Goal: Communication & Community: Answer question/provide support

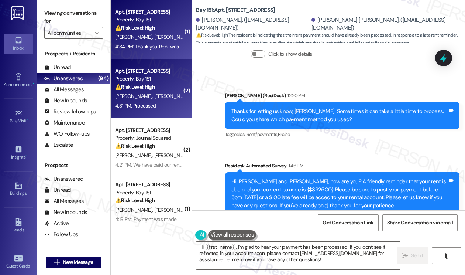
click at [158, 50] on div "4:34 PM: Thank you. Rent was already paid. 4:34 PM: Thank you. Rent was already…" at bounding box center [149, 46] width 70 height 9
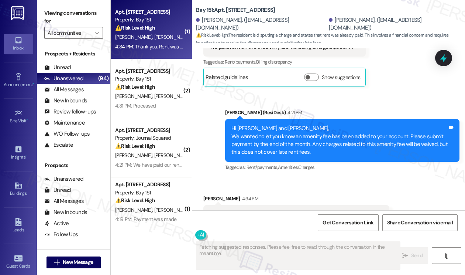
scroll to position [18530, 0]
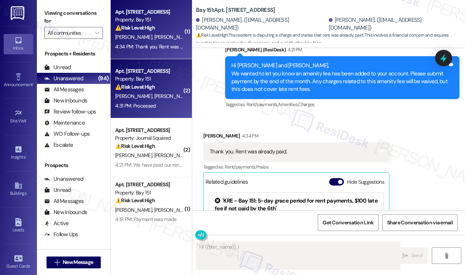
type textarea "Hi {{first_name}}, I"
click at [174, 100] on div "M. Rodriguez M. Fraga" at bounding box center [149, 96] width 70 height 9
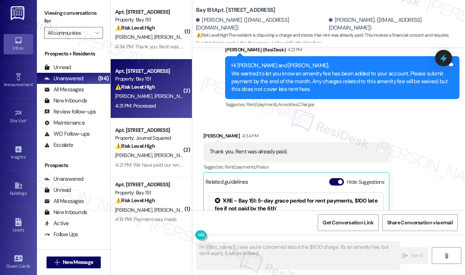
type textarea "Hi {{first_name}}, I see you're concerned about the $500 charge. It's an amenit…"
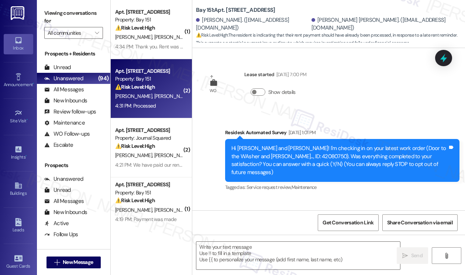
type textarea "Fetching suggested responses. Please feel free to read through the conversation…"
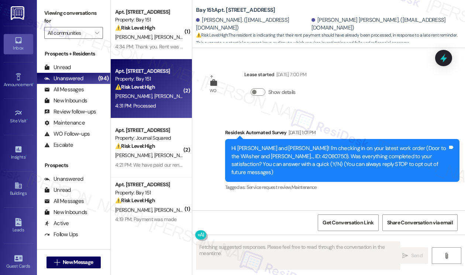
scroll to position [15007, 0]
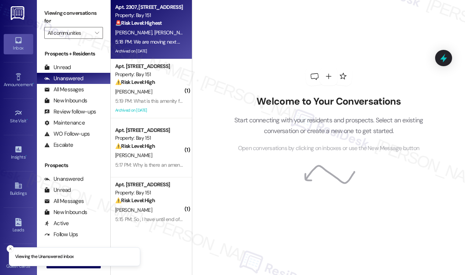
click at [151, 53] on div "Archived on [DATE]" at bounding box center [149, 51] width 70 height 9
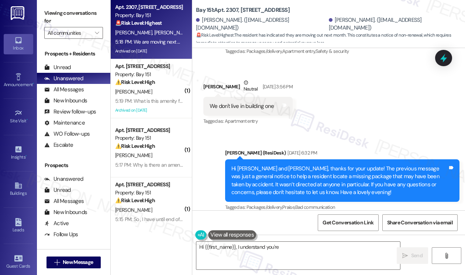
scroll to position [23775, 0]
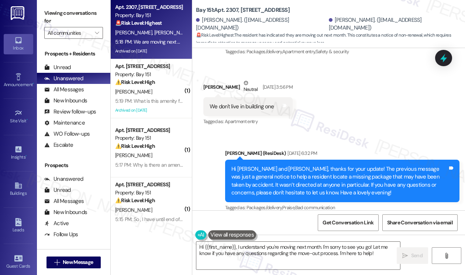
click at [305, 251] on div "Hi [PERSON_NAME] and [PERSON_NAME], We wanted to let you know an amenity fee ha…" at bounding box center [340, 267] width 216 height 32
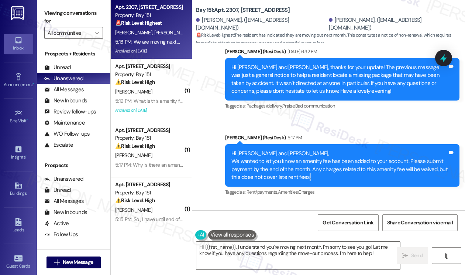
scroll to position [23849, 0]
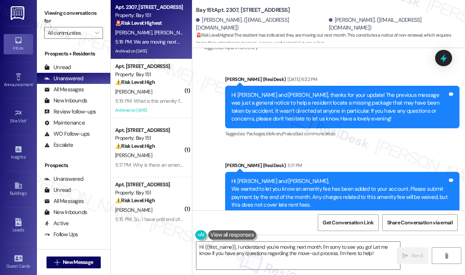
click at [211, 247] on div "Kaila Cuenca 5:18 PM" at bounding box center [296, 252] width 186 height 10
copy div "Kaila"
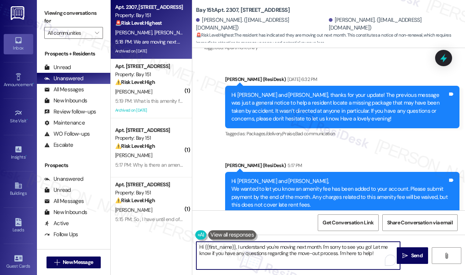
drag, startPoint x: 205, startPoint y: 247, endPoint x: 235, endPoint y: 246, distance: 30.3
click at [235, 246] on textarea "Hi {{first_name}}, I understand you're moving next month. I'm sorry to see you …" at bounding box center [298, 255] width 204 height 28
paste textarea "Kaila"
type textarea "Hi Kaila, I understand you're moving next month. I'm sorry to see you go! Let m…"
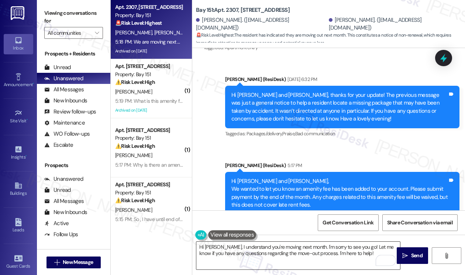
click at [376, 258] on div at bounding box center [386, 259] width 20 height 11
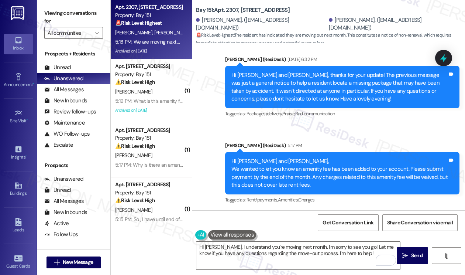
scroll to position [23885, 0]
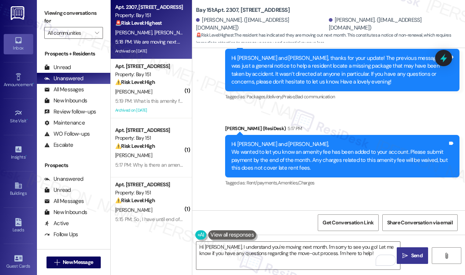
click at [408, 254] on icon "" at bounding box center [405, 256] width 6 height 6
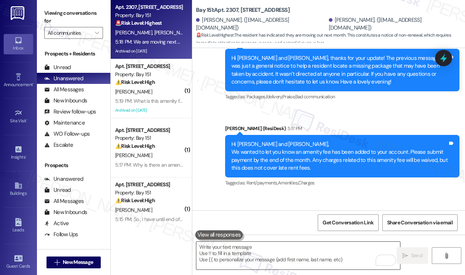
click at [313, 249] on textarea "To enrich screen reader interactions, please activate Accessibility in Grammarl…" at bounding box center [298, 255] width 204 height 28
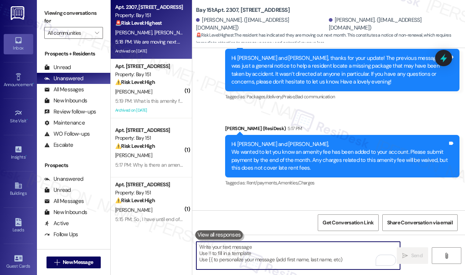
type textarea "M"
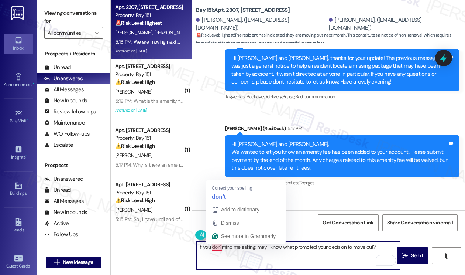
type textarea "If you don't mind me asking, may I know what prompted your decision to move out?"
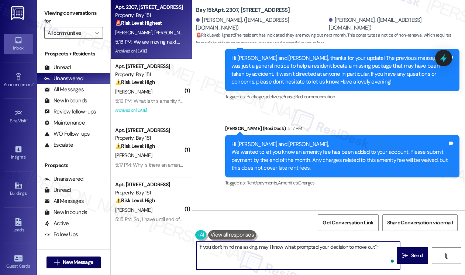
click at [292, 248] on textarea "If you don't mind me asking, may I know what prompted your decision to move out?" at bounding box center [298, 255] width 204 height 28
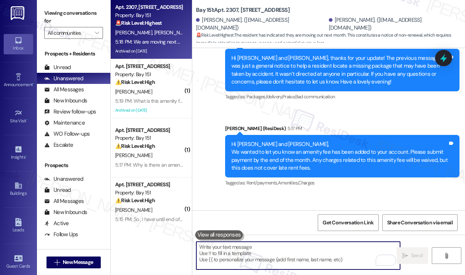
scroll to position [23996, 0]
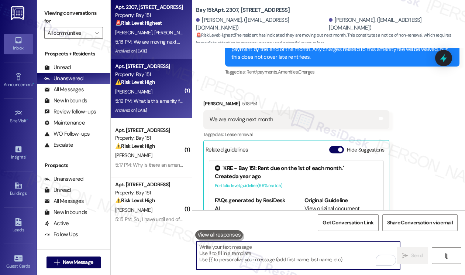
click at [172, 92] on div "K. Rodriguez" at bounding box center [149, 91] width 70 height 9
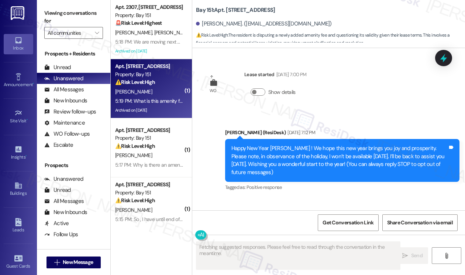
scroll to position [26147, 0]
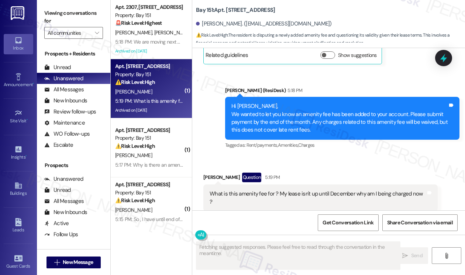
click at [348, 190] on div "What is this amenity fee for ? My lease isn't up until December why am I being …" at bounding box center [318, 198] width 216 height 16
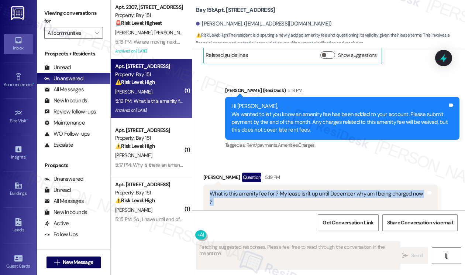
click at [348, 190] on div "What is this amenity fee for ? My lease isn't up until December why am I being …" at bounding box center [318, 198] width 216 height 16
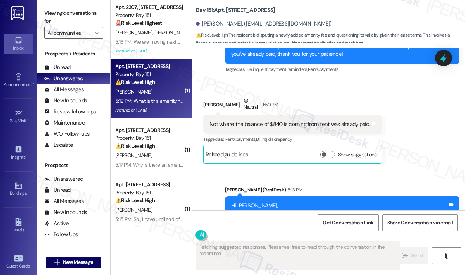
scroll to position [26036, 0]
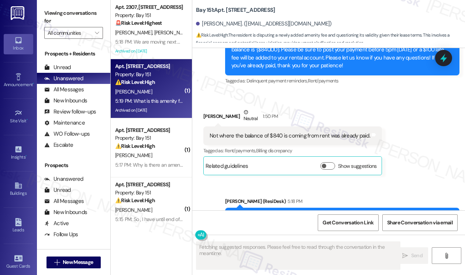
click at [284, 213] on div "Hi Karen, We wanted to let you know an amenity fee has been added to your accou…" at bounding box center [340, 229] width 216 height 32
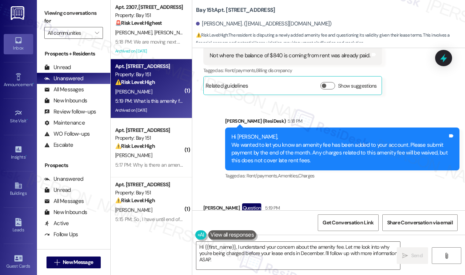
scroll to position [26073, 0]
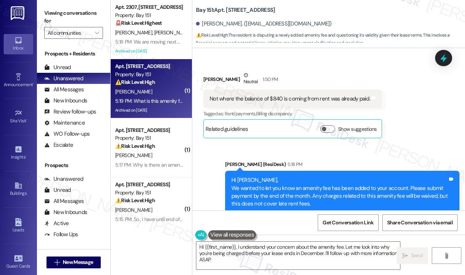
click at [372, 264] on div "What is this amenity fee for ? My lease isn't up until December why am I being …" at bounding box center [318, 272] width 216 height 16
click at [49, 0] on div "Viewing conversations for All communities " at bounding box center [73, 23] width 73 height 46
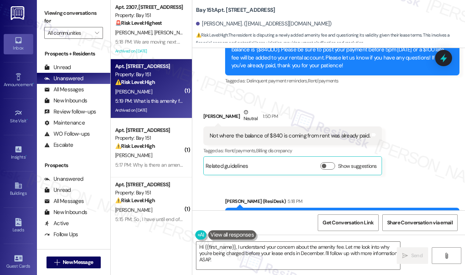
scroll to position [25999, 0]
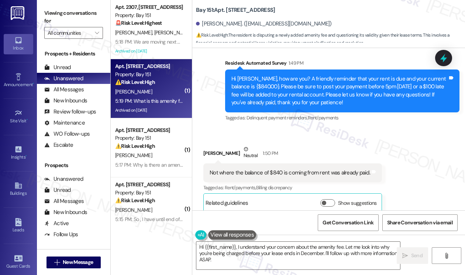
drag, startPoint x: 319, startPoint y: 136, endPoint x: 226, endPoint y: 116, distance: 94.5
click at [226, 244] on div "Hi Karen, We wanted to let you know an amenity fee has been added to your accou…" at bounding box center [342, 265] width 234 height 43
copy div "Hi Karen, We wanted to let you know an amenity fee has been added to your accou…"
drag, startPoint x: 58, startPoint y: 6, endPoint x: 69, endPoint y: 17, distance: 15.7
click at [58, 6] on div "Viewing conversations for All communities " at bounding box center [73, 23] width 73 height 46
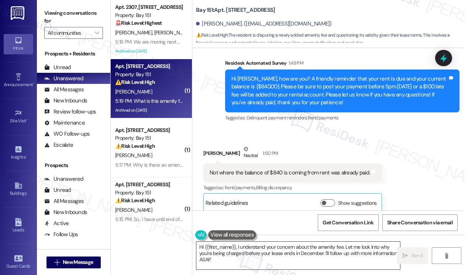
click at [259, 246] on textarea "Hi {{first_name}}, I understand your concern about the amenity fee. Let me look…" at bounding box center [298, 255] width 204 height 28
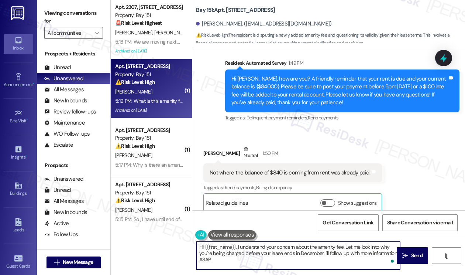
paste textarea "The amenity fee was added to your account as part of your community’s current f…"
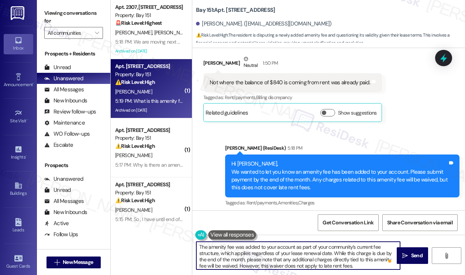
scroll to position [26147, 0]
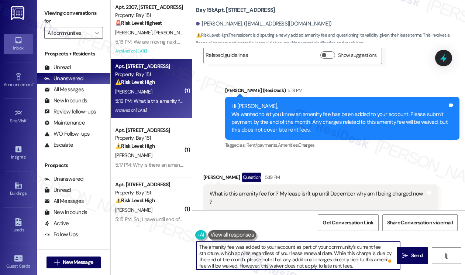
type textarea "The amenity fee was added to your account as part of your community’s current f…"
click at [338, 228] on button "Hide Suggestions" at bounding box center [336, 231] width 15 height 7
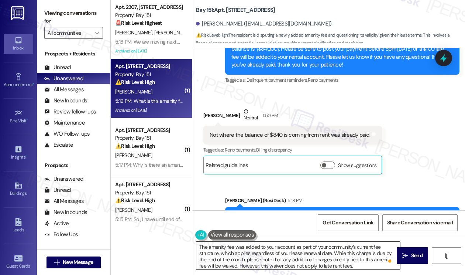
click at [304, 255] on textarea "The amenity fee was added to your account as part of your community’s current f…" at bounding box center [298, 255] width 204 height 28
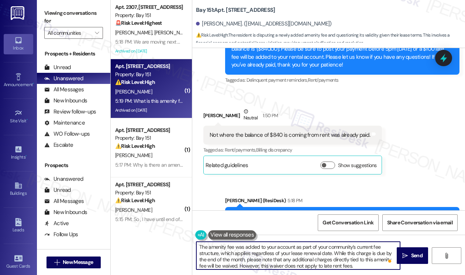
click at [304, 255] on textarea "The amenity fee was added to your account as part of your community’s current f…" at bounding box center [298, 255] width 204 height 28
click at [349, 260] on textarea "The amenity fee was added to your account as part of your community’s current f…" at bounding box center [298, 255] width 204 height 28
click at [372, 268] on textarea "The amenity fee was added to your account as part of your community’s current f…" at bounding box center [298, 255] width 204 height 28
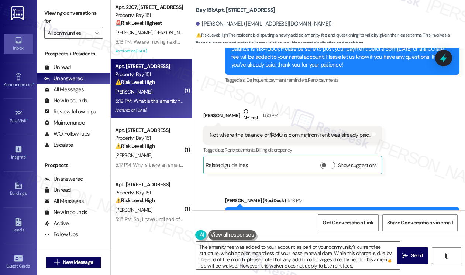
click at [66, 47] on div "Prospects + Residents Unread (0) Unread: Any message you haven't read yet will …" at bounding box center [73, 156] width 73 height 220
click at [343, 212] on div "Hi Karen, We wanted to let you know an amenity fee has been added to your accou…" at bounding box center [340, 228] width 216 height 32
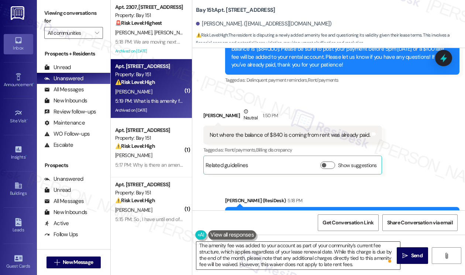
scroll to position [1, 0]
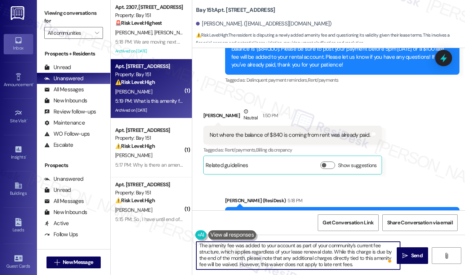
click at [350, 267] on textarea "The amenity fee was added to your account as part of your community’s current f…" at bounding box center [298, 255] width 204 height 28
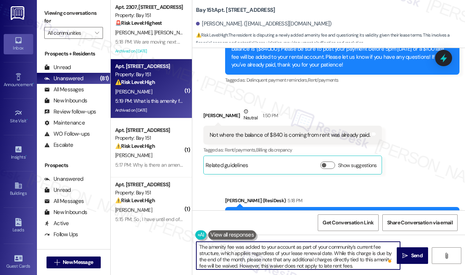
drag, startPoint x: 250, startPoint y: 259, endPoint x: 328, endPoint y: 260, distance: 77.5
click at [328, 260] on textarea "The amenity fee was added to your account as part of your community’s current f…" at bounding box center [298, 255] width 204 height 28
click at [362, 264] on textarea "The amenity fee was added to your account as part of your community’s current f…" at bounding box center [298, 255] width 204 height 28
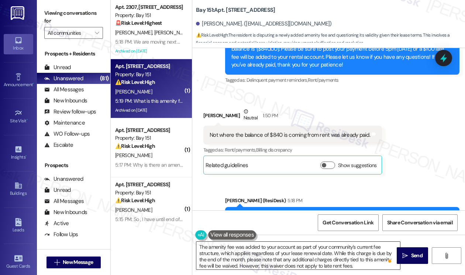
drag, startPoint x: 410, startPoint y: 257, endPoint x: 383, endPoint y: 263, distance: 27.4
click at [383, 263] on div "The amenity fee was added to your account as part of your community’s current f…" at bounding box center [328, 261] width 273 height 55
click at [411, 256] on span "Send" at bounding box center [417, 255] width 14 height 8
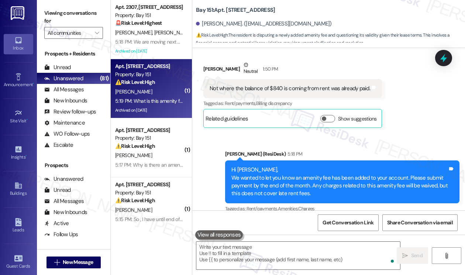
scroll to position [26112, 0]
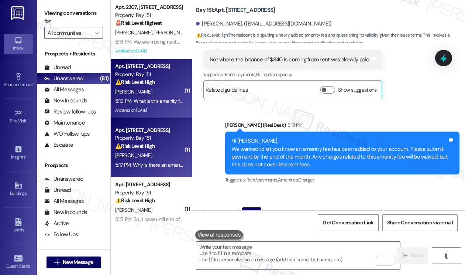
click at [157, 149] on div "⚠️ Risk Level: High The resident is disputing an amenity fee charge, which invo…" at bounding box center [149, 146] width 68 height 8
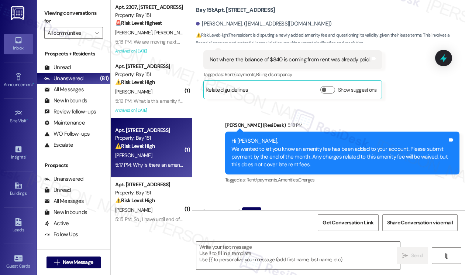
type textarea "Fetching suggested responses. Please feel free to read through the conversation…"
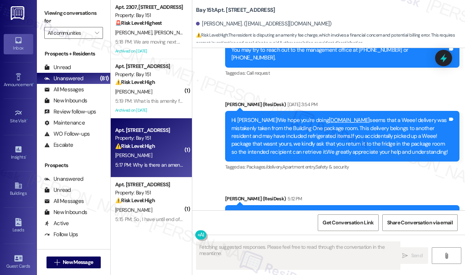
scroll to position [22719, 0]
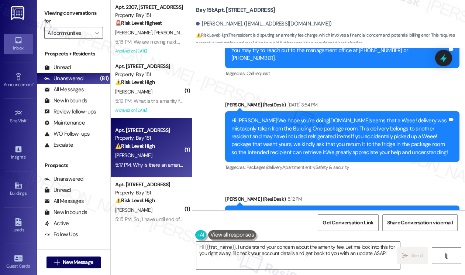
scroll to position [22829, 0]
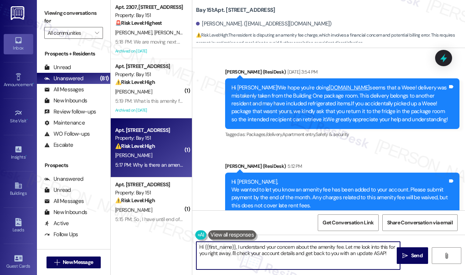
drag, startPoint x: 242, startPoint y: 246, endPoint x: 323, endPoint y: 246, distance: 80.9
click at [322, 246] on textarea "Hi {{first_name}}, I understand your concern about the amenity fee. Let me look…" at bounding box center [298, 255] width 204 height 28
click at [328, 244] on textarea "Hi {{first_name}}, I understand your concern about the amenity fee. Let me look…" at bounding box center [298, 255] width 204 height 28
drag, startPoint x: 383, startPoint y: 253, endPoint x: 350, endPoint y: 250, distance: 32.3
click at [351, 250] on textarea "Hi {{first_name}}, I understand your concern about the amenity fee. Let me look…" at bounding box center [298, 255] width 204 height 28
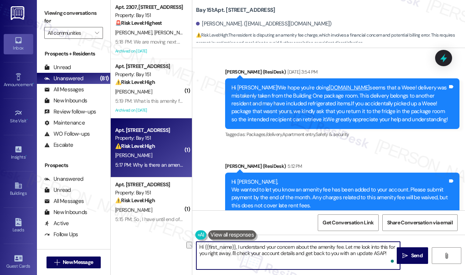
click at [271, 251] on textarea "Hi {{first_name}}, I understand your concern about the amenity fee. Let me look…" at bounding box center [298, 255] width 204 height 28
drag, startPoint x: 250, startPoint y: 253, endPoint x: 294, endPoint y: 253, distance: 43.9
click at [294, 253] on textarea "Hi {{first_name}}, I understand your concern about the amenity fee. Let me look…" at bounding box center [298, 255] width 204 height 28
click at [363, 255] on textarea "Hi {{first_name}}, I understand your concern about the amenity fee. Let me look…" at bounding box center [298, 255] width 204 height 28
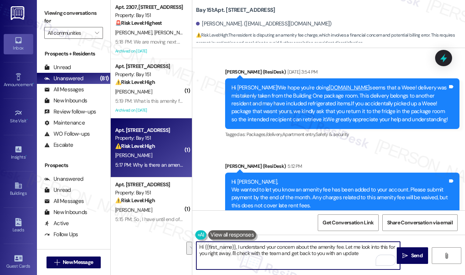
drag, startPoint x: 230, startPoint y: 254, endPoint x: 345, endPoint y: 244, distance: 114.5
click at [345, 244] on textarea "Hi {{first_name}}, I understand your concern about the amenity fee. Let me look…" at bounding box center [298, 255] width 204 height 28
type textarea "Hi {{first_name}}, I understand your concern about the amenity fee. I'll check …"
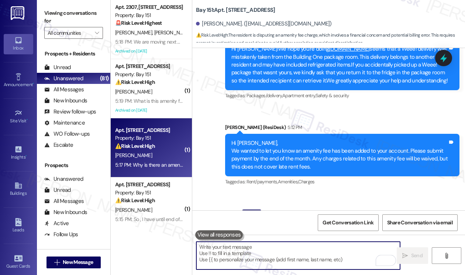
scroll to position [22925, 0]
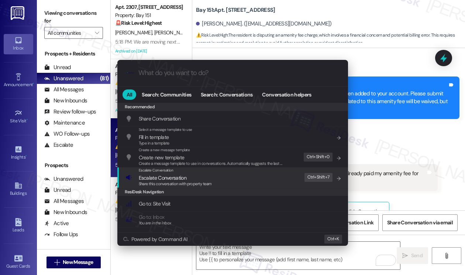
click at [226, 177] on div "Escalate Conversation Escalate Conversation Share this conversation with proper…" at bounding box center [234, 177] width 216 height 20
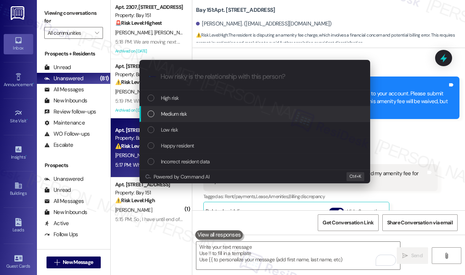
click at [191, 110] on div "Medium risk" at bounding box center [256, 114] width 216 height 8
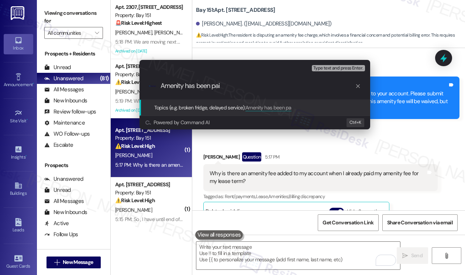
type input "Amenity has been paid"
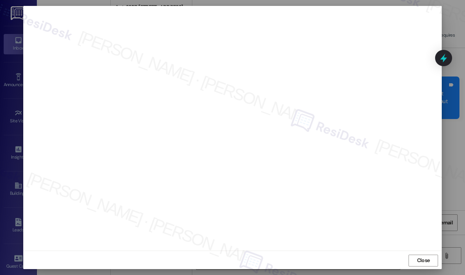
scroll to position [4, 0]
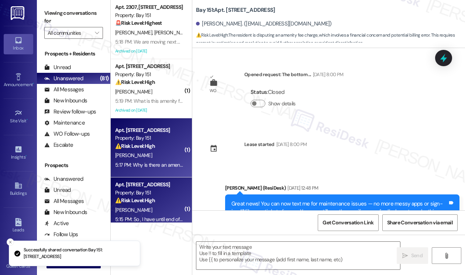
click at [158, 205] on div "J. Damato" at bounding box center [149, 209] width 70 height 9
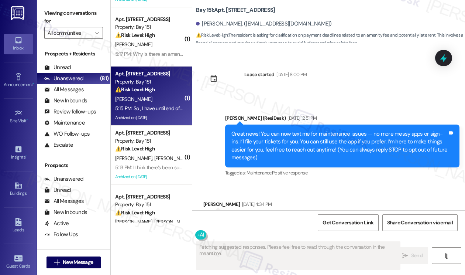
scroll to position [20767, 0]
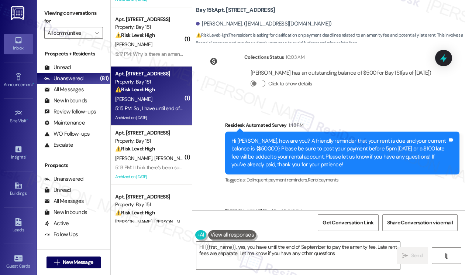
type textarea "Hi {{first_name}}, yes, you have until the end of September to pay the amenity …"
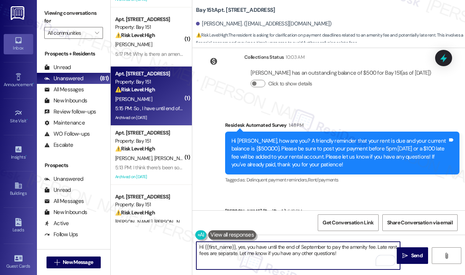
drag, startPoint x: 343, startPoint y: 254, endPoint x: 241, endPoint y: 256, distance: 101.9
click at [241, 256] on textarea "Hi {{first_name}}, yes, you have until the end of September to pay the amenity …" at bounding box center [298, 255] width 204 height 28
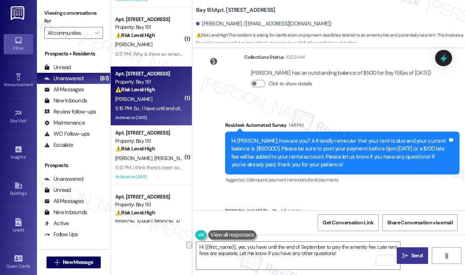
drag, startPoint x: 405, startPoint y: 253, endPoint x: 400, endPoint y: 251, distance: 5.6
click at [405, 253] on icon "" at bounding box center [405, 256] width 6 height 6
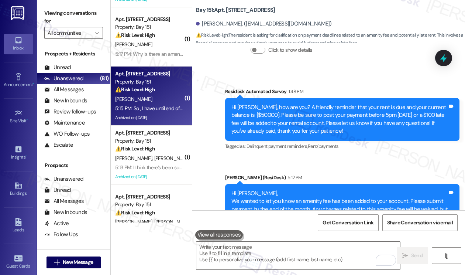
scroll to position [20826, 0]
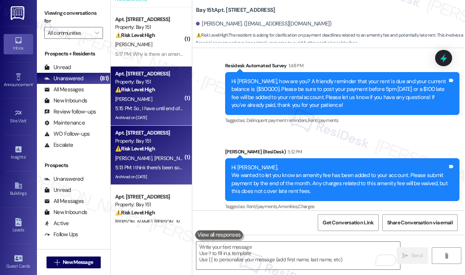
click at [174, 161] on div "Y. Lee J. Hong" at bounding box center [149, 158] width 70 height 9
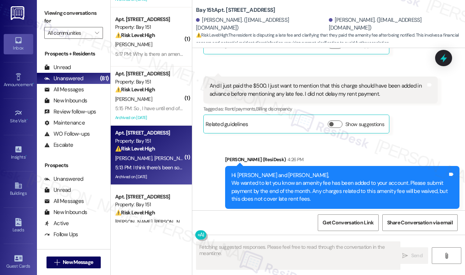
scroll to position [26371, 0]
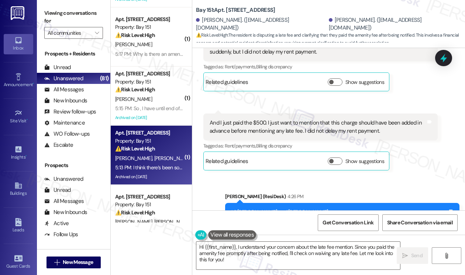
scroll to position [145, 0]
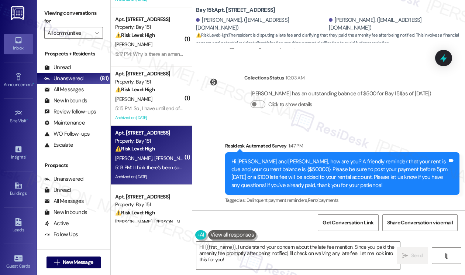
scroll to position [26150, 0]
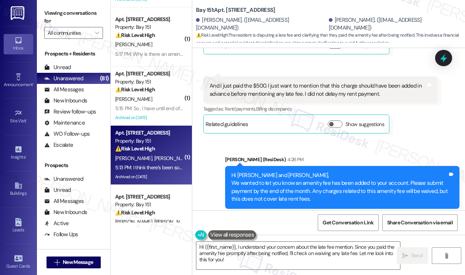
scroll to position [26408, 0]
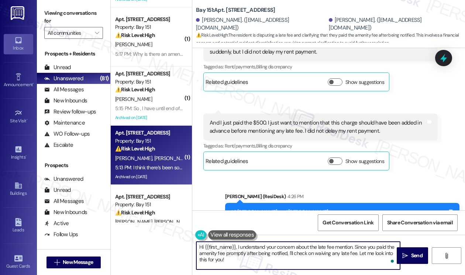
drag, startPoint x: 277, startPoint y: 253, endPoint x: 283, endPoint y: 257, distance: 7.2
click at [283, 257] on textarea "Hi {{first_name}}, I understand your concern about the late fee mention. Since …" at bounding box center [298, 255] width 204 height 28
click at [283, 256] on textarea "Hi {{first_name}}, I understand your concern about the late fee mention. Since …" at bounding box center [298, 255] width 204 height 28
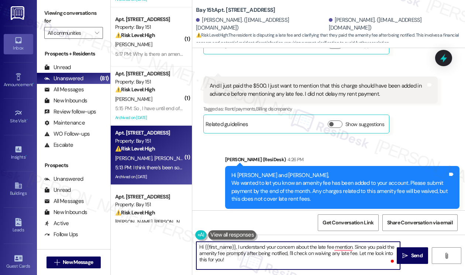
scroll to position [145, 0]
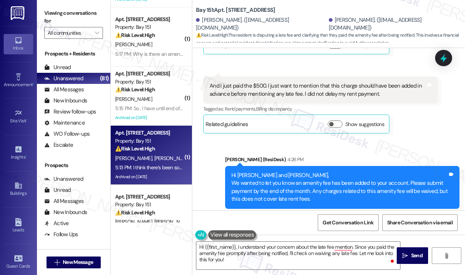
scroll to position [26335, 0]
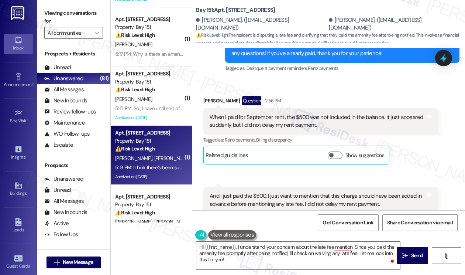
drag, startPoint x: 256, startPoint y: 157, endPoint x: 340, endPoint y: 170, distance: 85.2
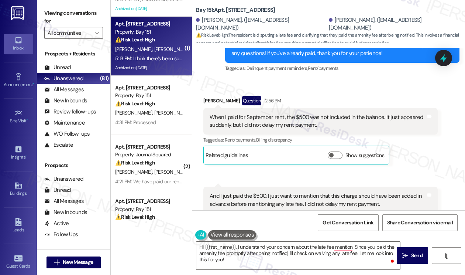
scroll to position [222, 0]
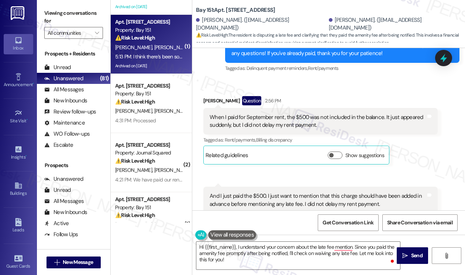
click at [260, 240] on div "Hi {{first_name}}, I understand your concern about the late fee mention. Since …" at bounding box center [328, 261] width 273 height 55
click at [262, 247] on textarea "Hi {{first_name}}, I understand your concern about the late fee mention. Since …" at bounding box center [298, 255] width 204 height 28
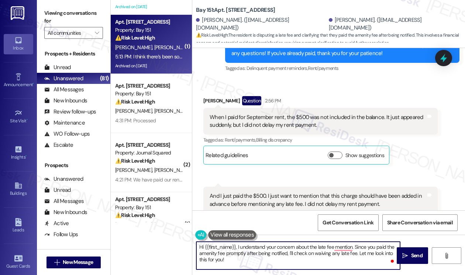
click at [262, 247] on textarea "Hi {{first_name}}, I understand your concern about the late fee mention. Since …" at bounding box center [298, 255] width 204 height 28
drag, startPoint x: 241, startPoint y: 261, endPoint x: 298, endPoint y: 252, distance: 57.9
click at [298, 252] on textarea "Hi {{first_name}}, I understand your concern about the late fee mentioned. Sinc…" at bounding box center [298, 255] width 204 height 28
click at [289, 258] on textarea "Hi {{first_name}}, I understand your concern about the late fee mentioned. Sinc…" at bounding box center [298, 255] width 204 height 28
drag, startPoint x: 285, startPoint y: 259, endPoint x: 305, endPoint y: 253, distance: 20.6
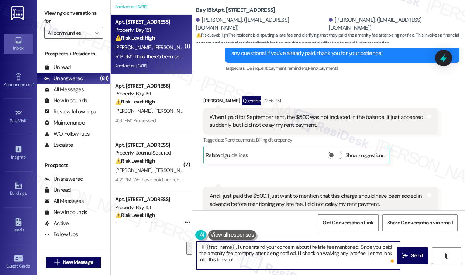
click at [305, 253] on textarea "Hi {{first_name}}, I understand your concern about the late fee mentioned. Sinc…" at bounding box center [298, 255] width 204 height 28
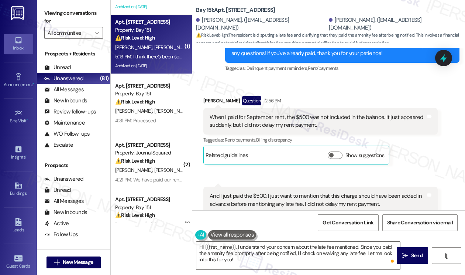
drag, startPoint x: 208, startPoint y: 140, endPoint x: 380, endPoint y: 165, distance: 173.5
drag, startPoint x: 83, startPoint y: 16, endPoint x: 96, endPoint y: 24, distance: 14.6
click at [83, 16] on label "Viewing conversations for" at bounding box center [73, 17] width 59 height 20
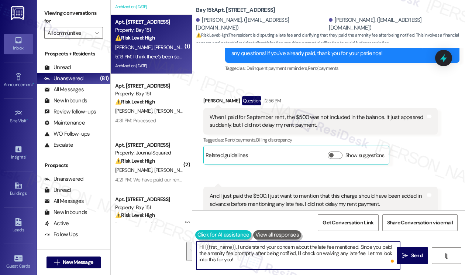
drag, startPoint x: 267, startPoint y: 261, endPoint x: 202, endPoint y: 237, distance: 69.5
click at [193, 242] on div "Hi {{first_name}}, I understand your concern about the late fee mentioned. Sinc…" at bounding box center [294, 255] width 205 height 28
paste textarea "Great! Thanks for confirming! If you have any questions or concerns in the futu…"
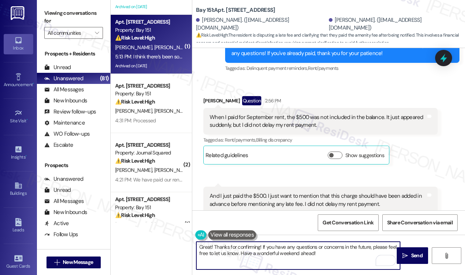
click at [318, 254] on textarea "Great! Thanks for confirming! If you have any questions or concerns in the futu…" at bounding box center [298, 255] width 204 height 28
drag, startPoint x: 261, startPoint y: 246, endPoint x: 303, endPoint y: 240, distance: 41.7
click at [261, 246] on textarea "Great! Thanks for confirming! If you have any questions or concerns in the futu…" at bounding box center [298, 255] width 204 height 28
click at [353, 248] on textarea "Great! Thanks for confirming! Kindly disregard if you have paid all your dues. …" at bounding box center [298, 255] width 204 height 28
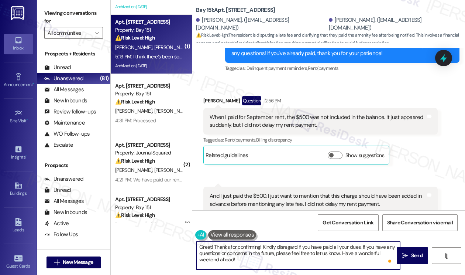
click at [333, 244] on textarea "Great! Thanks for confirming! Kindly disregard if you have paid all your dues. …" at bounding box center [298, 255] width 204 height 28
type textarea "Great! Thanks for confirming! Kindly disregard if you have paid all your dues. …"
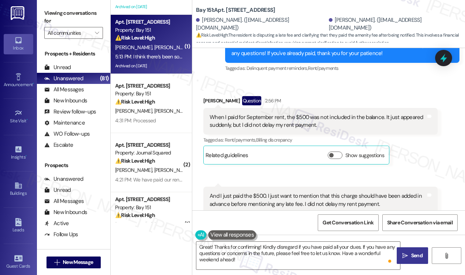
click at [402, 254] on span " Send" at bounding box center [412, 255] width 23 height 8
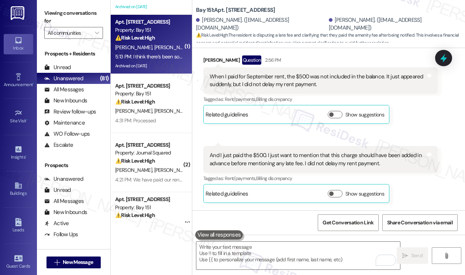
scroll to position [26402, 0]
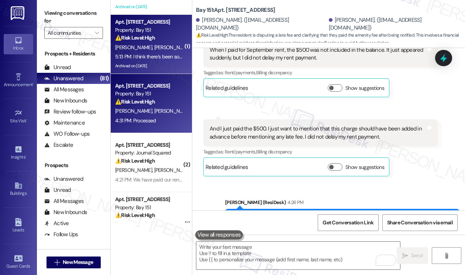
click at [176, 114] on div "M. Rodriguez M. Fraga" at bounding box center [149, 110] width 70 height 9
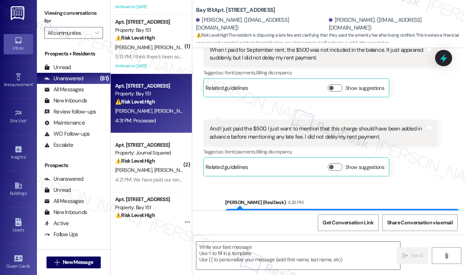
type textarea "Fetching suggested responses. Please feel free to read through the conversation…"
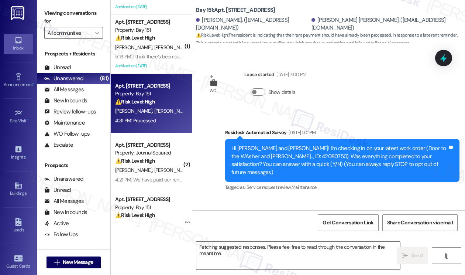
scroll to position [15007, 0]
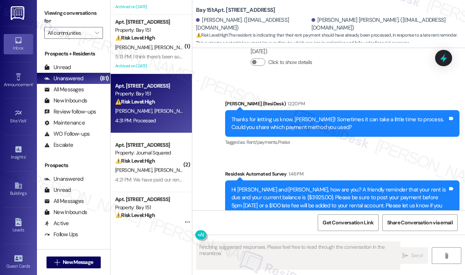
click at [256, 272] on div "It should have arrived already" at bounding box center [244, 276] width 69 height 8
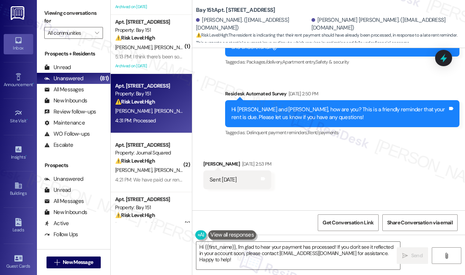
scroll to position [14712, 0]
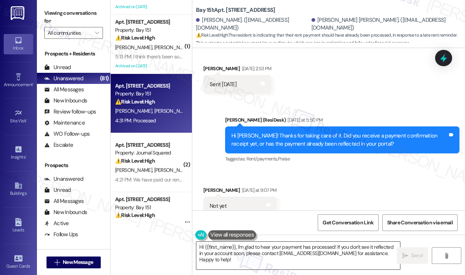
click at [265, 255] on textarea "Hi {{first_name}}, I'm glad to hear your payment has processed! If you don't se…" at bounding box center [298, 255] width 204 height 28
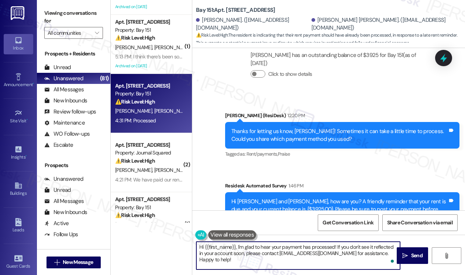
scroll to position [15007, 0]
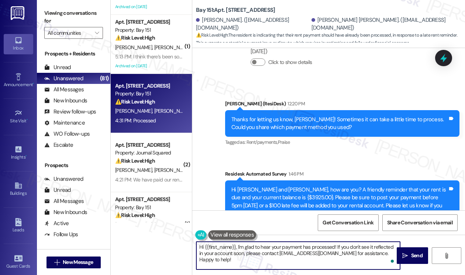
click at [249, 272] on div "It should have arrived already" at bounding box center [244, 276] width 69 height 8
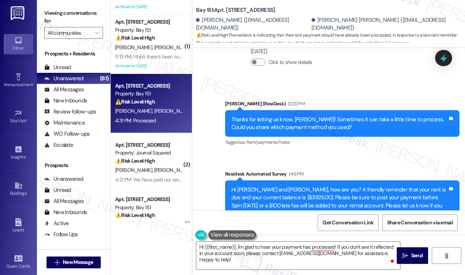
click at [249, 272] on div "It should have arrived already" at bounding box center [244, 276] width 69 height 8
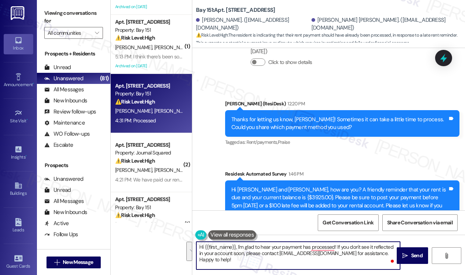
drag, startPoint x: 247, startPoint y: 262, endPoint x: 337, endPoint y: 245, distance: 91.6
click at [337, 245] on textarea "Hi {{first_name}}, I'm glad to hear your payment has processed! If you don't se…" at bounding box center [298, 255] width 204 height 28
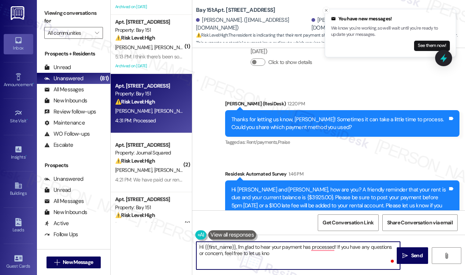
type textarea "Hi {{first_name}}, I'm glad to hear your payment has processed! If you have any…"
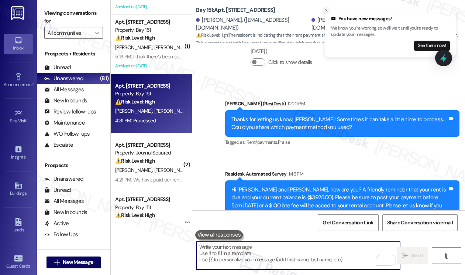
click at [325, 11] on icon "Close toast" at bounding box center [326, 10] width 4 height 4
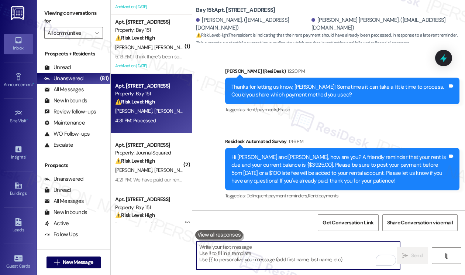
scroll to position [15067, 0]
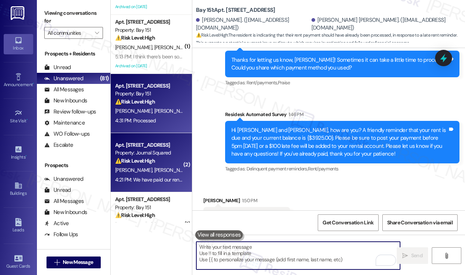
click at [173, 168] on div "J. Parmar N. Khanna" at bounding box center [149, 169] width 70 height 9
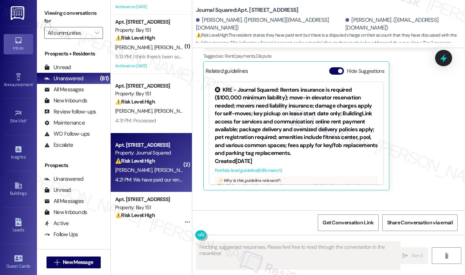
scroll to position [7734, 0]
click at [297, 218] on div "We have paid our rent. That is a disputed charge on our account that we are not…" at bounding box center [318, 230] width 216 height 24
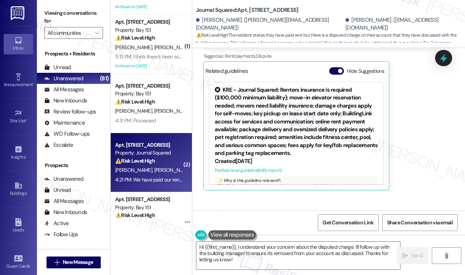
click at [385, 218] on div "We have paid our rent. That is a disputed charge on our account that we are not…" at bounding box center [318, 230] width 216 height 24
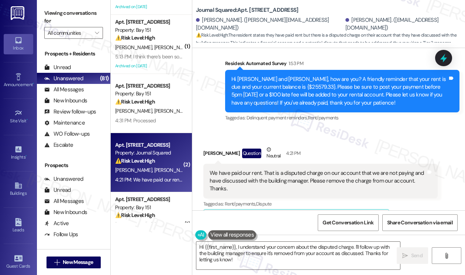
scroll to position [103, 0]
click at [339, 169] on div "We have paid our rent. That is a disputed charge on our account that we are not…" at bounding box center [318, 181] width 216 height 24
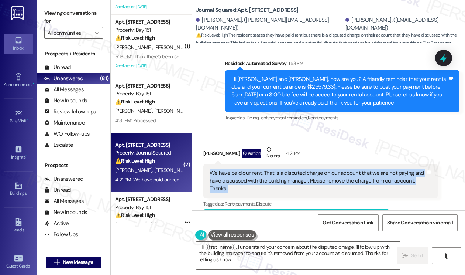
click at [339, 169] on div "We have paid our rent. That is a disputed charge on our account that we are not…" at bounding box center [318, 181] width 216 height 24
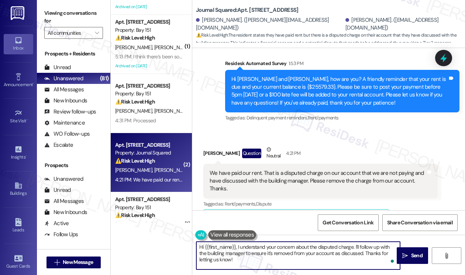
drag, startPoint x: 249, startPoint y: 259, endPoint x: 256, endPoint y: 255, distance: 8.1
click at [256, 255] on textarea "Hi {{first_name}}, I understand your concern about the disputed charge. I'll fo…" at bounding box center [298, 255] width 204 height 28
drag, startPoint x: 359, startPoint y: 246, endPoint x: 378, endPoint y: 247, distance: 19.2
click at [378, 247] on textarea "Hi {{first_name}}, I understand your concern about the disputed charge. I'll fo…" at bounding box center [298, 255] width 204 height 28
drag, startPoint x: 236, startPoint y: 254, endPoint x: 196, endPoint y: 254, distance: 40.3
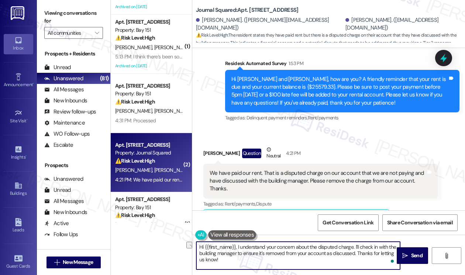
click at [196, 254] on textarea "Hi {{first_name}}, I understand your concern about the disputed charge. I'll ch…" at bounding box center [298, 255] width 204 height 28
type textarea "Hi {{first_name}}, I understand your concern about the disputed charge. I'll ch…"
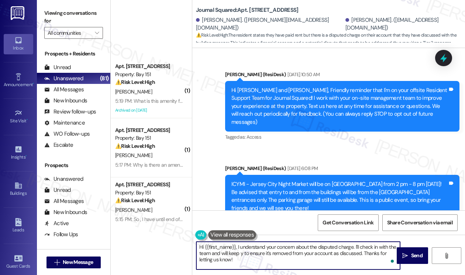
scroll to position [7587, 0]
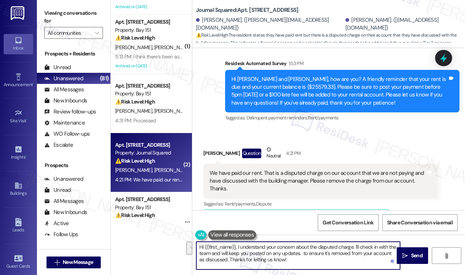
drag, startPoint x: 223, startPoint y: 260, endPoint x: 302, endPoint y: 254, distance: 79.6
click at [302, 254] on textarea "Hi {{first_name}}, I understand your concern about the disputed charge. I'll ch…" at bounding box center [298, 255] width 204 height 28
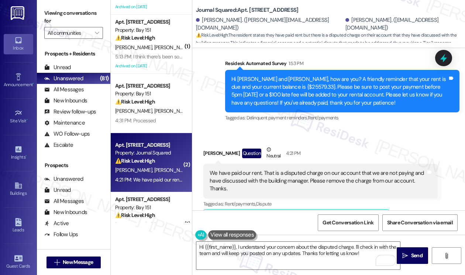
click at [211, 145] on div "Nikkita Khanna Question Neutral 4:21 PM" at bounding box center [320, 154] width 234 height 18
copy div "Nikkita"
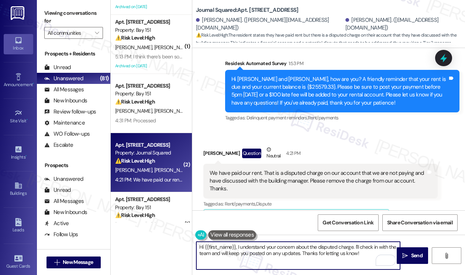
drag, startPoint x: 205, startPoint y: 246, endPoint x: 236, endPoint y: 245, distance: 30.7
click at [236, 245] on textarea "Hi {{first_name}}, I understand your concern about the disputed charge. I'll ch…" at bounding box center [298, 255] width 204 height 28
paste textarea "Nikkita"
type textarea "Hi Nikkita, I understand your concern about the disputed charge. I'll check in …"
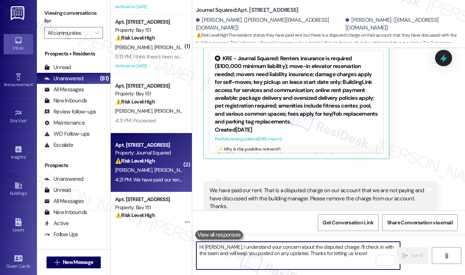
scroll to position [7794, 0]
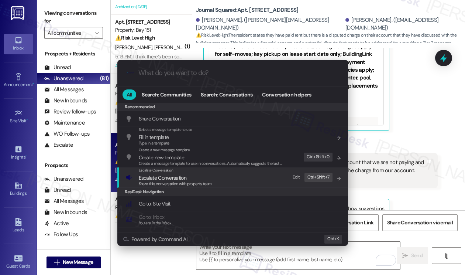
click at [186, 179] on span "Escalate Conversation" at bounding box center [175, 178] width 73 height 8
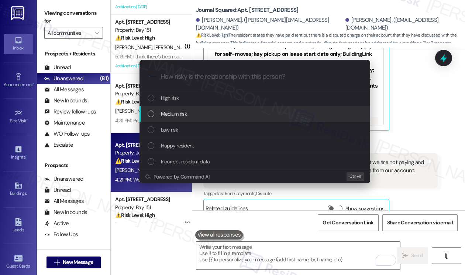
click at [185, 117] on span "Medium risk" at bounding box center [174, 114] width 26 height 8
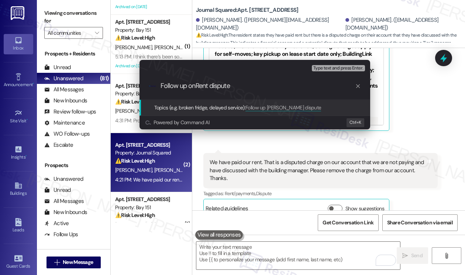
type input "Follow up on Rent dispute"
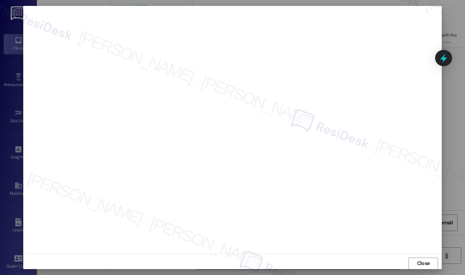
scroll to position [0, 0]
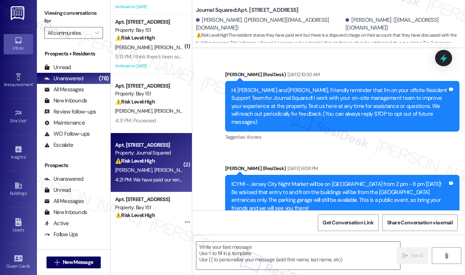
type textarea "Fetching suggested responses. Please feel free to read through the conversation…"
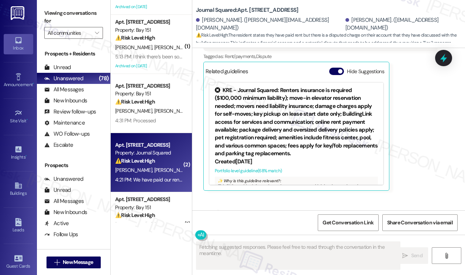
scroll to position [369, 0]
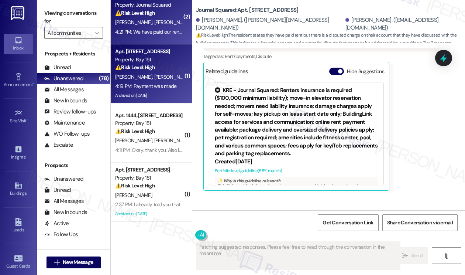
click at [143, 96] on div "Archived on 03/03/2025" at bounding box center [149, 95] width 70 height 9
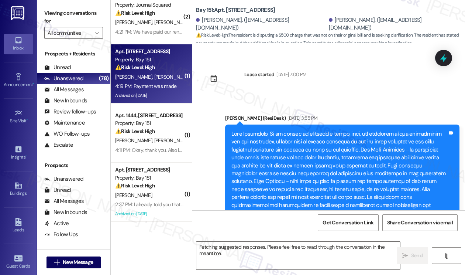
scroll to position [32049, 0]
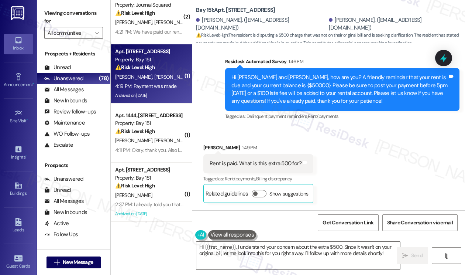
drag, startPoint x: 72, startPoint y: 15, endPoint x: 97, endPoint y: 40, distance: 35.0
click at [72, 15] on label "Viewing conversations for" at bounding box center [73, 17] width 59 height 20
click at [275, 245] on textarea "Hi {{first_name}}, I understand your concern about the extra $500. Since it was…" at bounding box center [298, 255] width 204 height 28
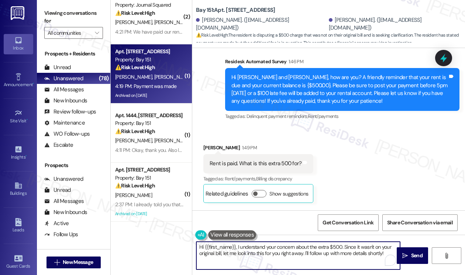
paste textarea "Great! Thanks for confirming, {{first_name}}. If you have any questions or conc…"
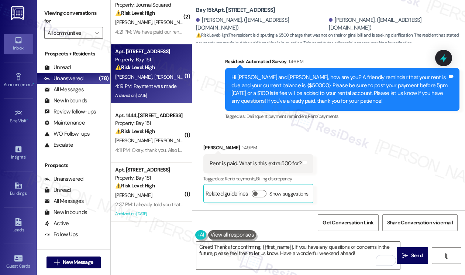
copy div "Erik"
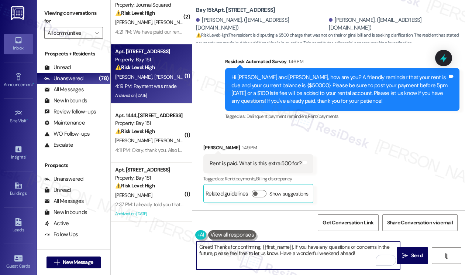
drag, startPoint x: 262, startPoint y: 246, endPoint x: 293, endPoint y: 244, distance: 31.1
click at [293, 244] on textarea "Great! Thanks for confirming, {{first_name}}. If you have any questions or conc…" at bounding box center [298, 255] width 204 height 28
paste textarea "Erik"
type textarea "Great! Thanks for confirming, Erik. If you have any questions or concerns in th…"
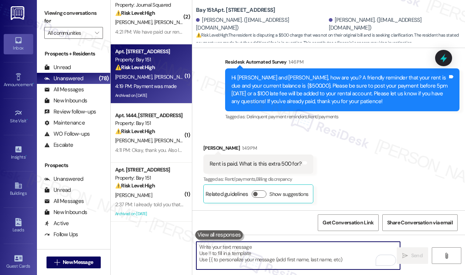
scroll to position [32108, 0]
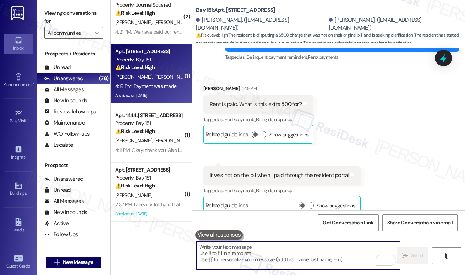
drag, startPoint x: 174, startPoint y: 150, endPoint x: 227, endPoint y: 137, distance: 54.2
click at [174, 150] on div "4:11 PM: Okay, thank you. Also late rent fees ? We have our rent on auto pay so…" at bounding box center [242, 150] width 254 height 7
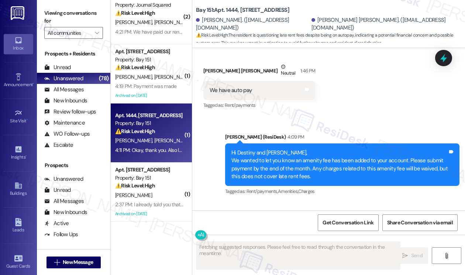
scroll to position [19795, 0]
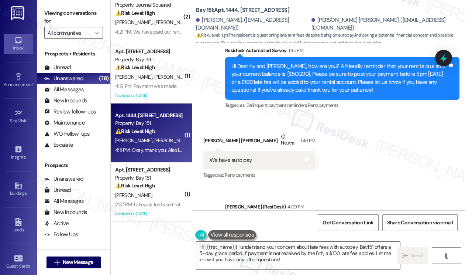
scroll to position [19832, 0]
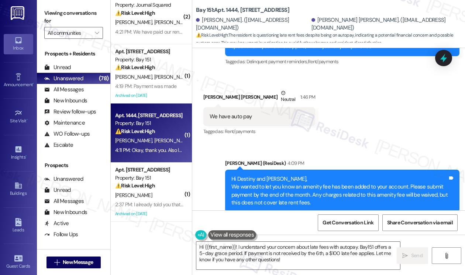
click at [274, 263] on div "Okay, thank you. Also late rent fees ? We have our rent on auto pay so we have …" at bounding box center [318, 271] width 216 height 16
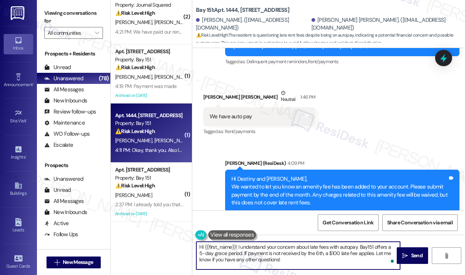
drag, startPoint x: 290, startPoint y: 258, endPoint x: 278, endPoint y: 247, distance: 16.7
click at [278, 247] on textarea "Hi {{first_name}}! I understand your concern about late fees with autopay. Bay1…" at bounding box center [298, 255] width 204 height 28
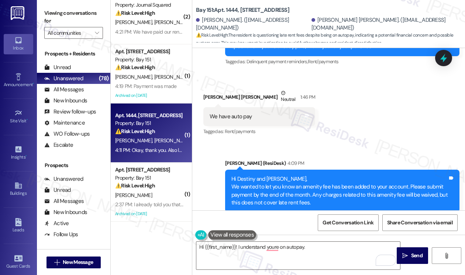
click at [61, 10] on label "Viewing conversations for" at bounding box center [73, 17] width 59 height 20
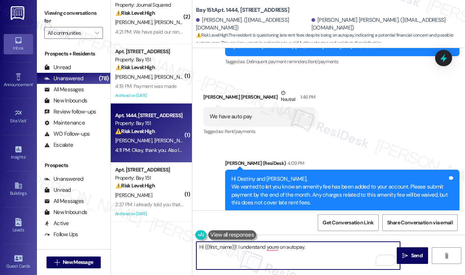
click at [312, 251] on textarea "Hi {{first_name}}! I understand youre on autopay." at bounding box center [298, 255] width 204 height 28
paste textarea "Did you receive a payment confirmation receipt yet, or has the payment already …"
click at [372, 255] on textarea "Hi {{first_name}}! I understand you're on autopay. Did you receive a payment co…" at bounding box center [298, 255] width 204 height 28
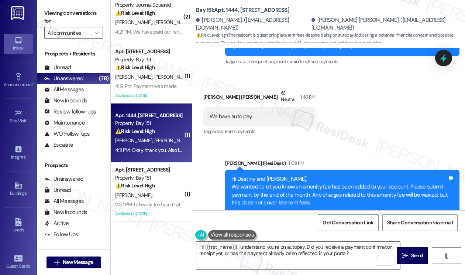
click at [210, 245] on div "Juan Carlos Sanchez Question 4:11 PM" at bounding box center [320, 251] width 234 height 12
copy div "Juan"
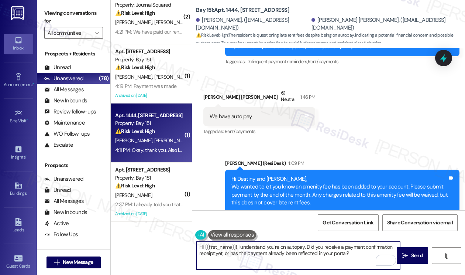
drag, startPoint x: 204, startPoint y: 246, endPoint x: 236, endPoint y: 241, distance: 32.1
click at [236, 241] on textarea "Hi {{first_name}}! I understand you're on autopay. Did you receive a payment co…" at bounding box center [298, 255] width 204 height 28
drag, startPoint x: 238, startPoint y: 247, endPoint x: 180, endPoint y: 240, distance: 58.4
click at [175, 241] on div "( 1 ) Apt. 1134, 151 Center Street Property: Bay 151 ⚠️ Risk Level: High The re…" at bounding box center [288, 137] width 354 height 275
click at [264, 244] on textarea "I understand you're on autopay. Did you receive a payment confirmation receipt …" at bounding box center [298, 255] width 204 height 28
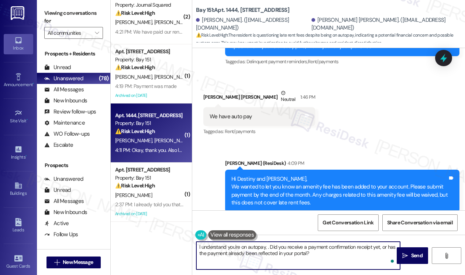
paste textarea "Juan"
type textarea "I understand you're on autopay, [PERSON_NAME]. Did you receive a payment confir…"
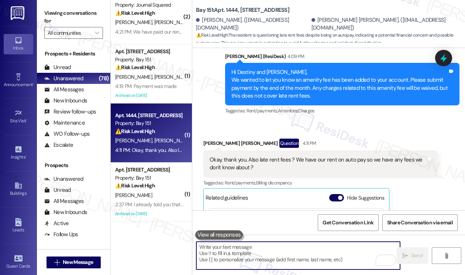
scroll to position [19965, 0]
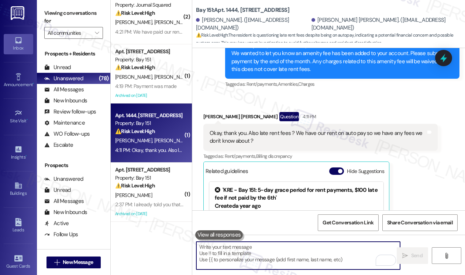
click at [154, 180] on div "Property: Bay 151" at bounding box center [149, 178] width 68 height 8
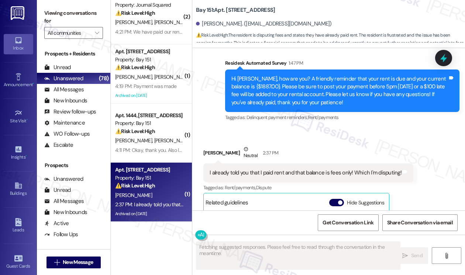
scroll to position [17737, 0]
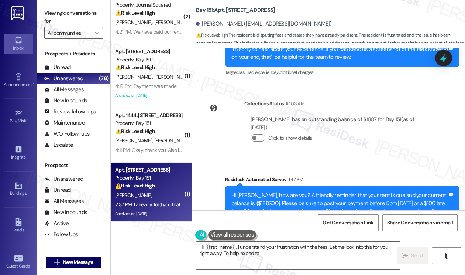
click at [339, 261] on div "Olga Pressoir Neutral 2:37 PM" at bounding box center [308, 270] width 210 height 18
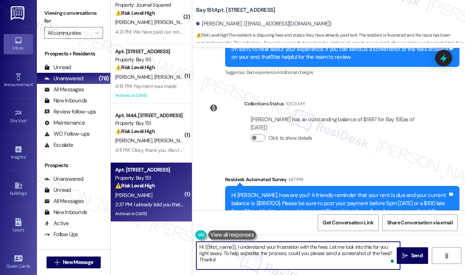
drag, startPoint x: 243, startPoint y: 260, endPoint x: 257, endPoint y: 252, distance: 16.1
click at [251, 254] on textarea "Hi {{first_name}}, I understand your frustration with the fees. Let me look int…" at bounding box center [298, 255] width 204 height 28
click at [291, 243] on textarea "Hi {{first_name}}, I understand your frustration with the fees. Let me look int…" at bounding box center [298, 255] width 204 height 28
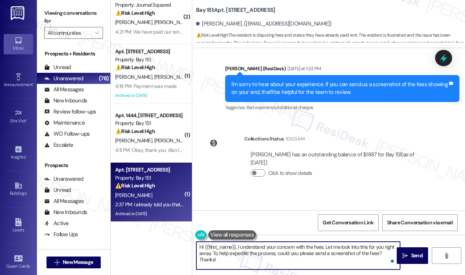
scroll to position [17811, 0]
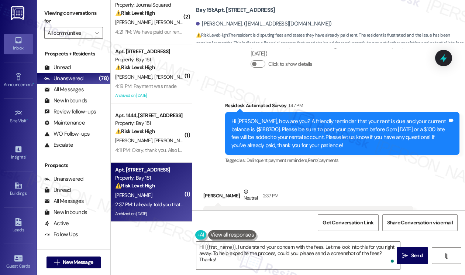
click at [353, 206] on div "I already told you that I paid rent and that balance is fees only! Which I'm di…" at bounding box center [308, 215] width 210 height 19
click at [273, 246] on textarea "Hi {{first_name}}, I understand your concern with the fees. Let me look into th…" at bounding box center [298, 255] width 204 height 28
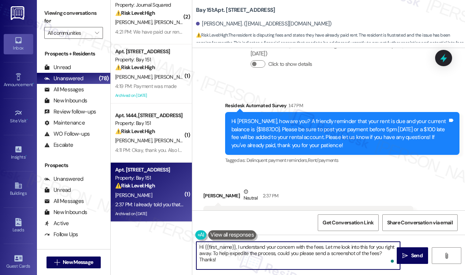
click at [273, 246] on textarea "Hi {{first_name}}, I understand your concern with the fees. Let me look into th…" at bounding box center [298, 255] width 204 height 28
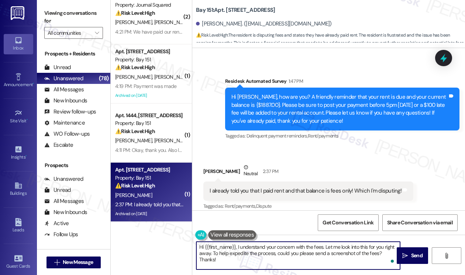
scroll to position [17848, 0]
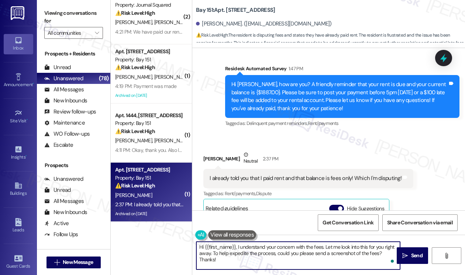
drag, startPoint x: 318, startPoint y: 263, endPoint x: 309, endPoint y: 260, distance: 8.8
click at [311, 260] on textarea "Hi {{first_name}}, I understand your concern with the fees. Let me look into th…" at bounding box center [298, 255] width 204 height 28
click at [276, 246] on textarea "Hi {{first_name}}, I understand your concern with the fees. Let me look into th…" at bounding box center [298, 255] width 204 height 28
click at [265, 247] on textarea "Hi {{first_name}}, I understand your concern with the fees. Let me look into th…" at bounding box center [298, 255] width 204 height 28
drag, startPoint x: 309, startPoint y: 258, endPoint x: 201, endPoint y: 251, distance: 108.4
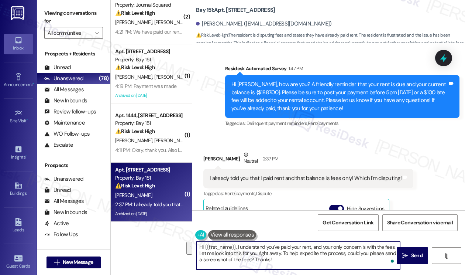
click at [201, 251] on textarea "Hi {{first_name}}, I understand you've paid your rent, and your only concern is…" at bounding box center [298, 255] width 204 height 28
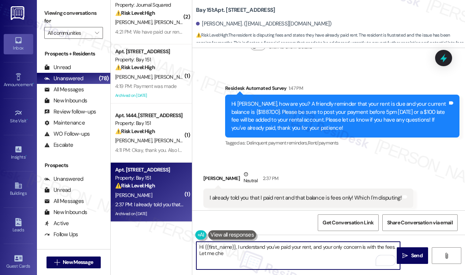
scroll to position [17811, 0]
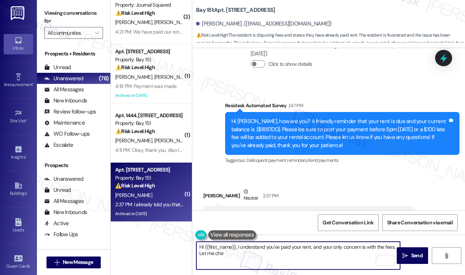
click at [351, 206] on div "I already told you that I paid rent and that balance is fees only! Which I'm di…" at bounding box center [308, 215] width 210 height 19
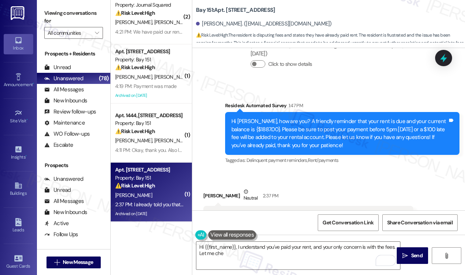
click at [351, 206] on div "I already told you that I paid rent and that balance is fees only! Which I'm di…" at bounding box center [308, 215] width 210 height 19
copy div "I already told you that I paid rent and that balance is fees only! Which I'm di…"
click at [90, 2] on div "Viewing conversations for All communities " at bounding box center [73, 23] width 73 height 46
click at [230, 258] on textarea "Hi {{first_name}}, I understand you've paid your rent, and your only concern is…" at bounding box center [298, 255] width 204 height 28
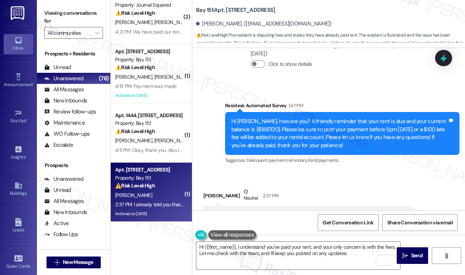
click at [78, 14] on label "Viewing conversations for" at bounding box center [73, 17] width 59 height 20
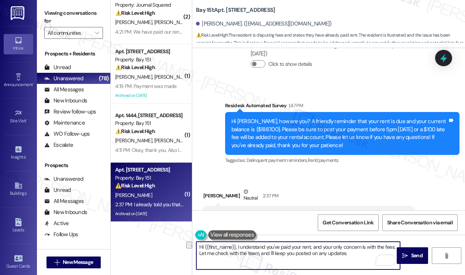
drag, startPoint x: 344, startPoint y: 256, endPoint x: 193, endPoint y: 258, distance: 150.7
click at [193, 258] on div "Hi {{first_name}}, I understand you've paid your rent, and your only concern is…" at bounding box center [294, 255] width 205 height 28
paste textarea "To better assist you, could you share a little more about which part of the ame…"
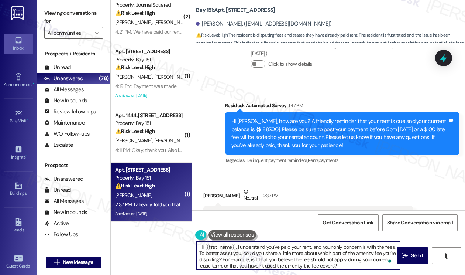
click at [266, 251] on textarea "Hi {{first_name}}, I understand you've paid your rent, and your only concern is…" at bounding box center [298, 255] width 204 height 28
click at [289, 255] on textarea "Hi {{first_name}}, I understand you've paid your rent, and your only concern is…" at bounding box center [298, 255] width 204 height 28
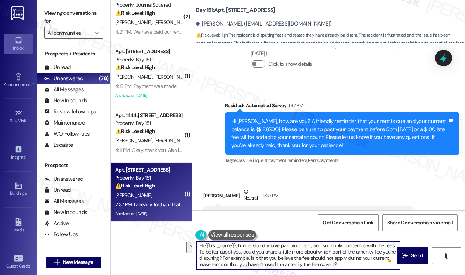
drag, startPoint x: 361, startPoint y: 267, endPoint x: 238, endPoint y: 258, distance: 123.3
click at [238, 258] on textarea "Hi {{first_name}}, I understand you've paid your rent, and your only concern is…" at bounding box center [298, 255] width 204 height 28
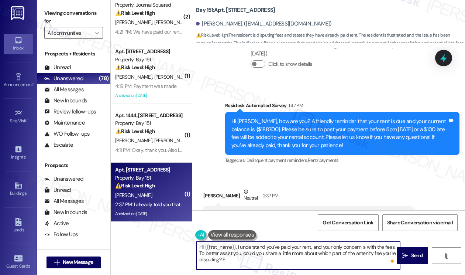
scroll to position [0, 0]
type textarea "Hi {{first_name}}, I understand you've paid your rent, and your only concern is…"
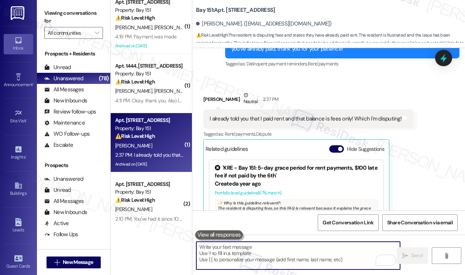
scroll to position [517, 0]
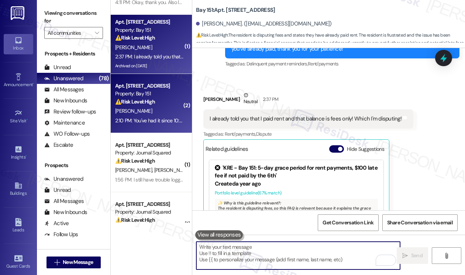
click at [155, 114] on div "M. Bayse" at bounding box center [149, 110] width 70 height 9
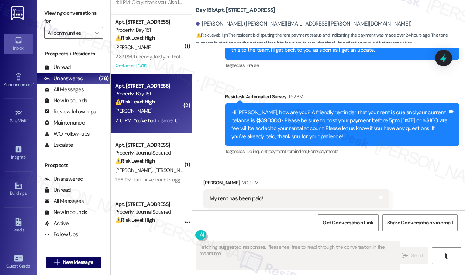
scroll to position [14592, 0]
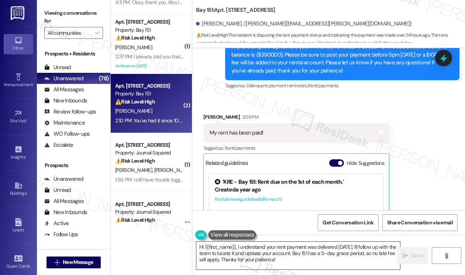
click at [297, 247] on textarea "Hi {{first_name}}, I understand your rent payment was delivered yesterday. I'll…" at bounding box center [298, 255] width 204 height 28
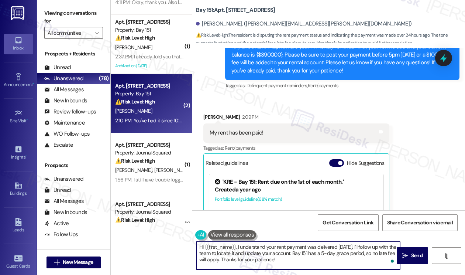
click at [316, 260] on textarea "Hi {{first_name}}, I understand your rent payment was delivered yesterday. I'll…" at bounding box center [298, 255] width 204 height 28
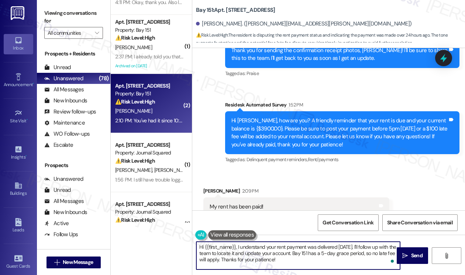
scroll to position [14444, 0]
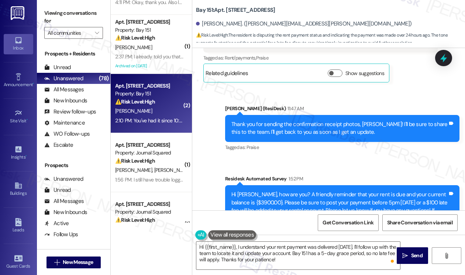
click at [67, 11] on label "Viewing conversations for" at bounding box center [73, 17] width 59 height 20
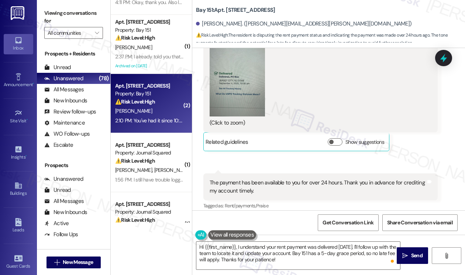
scroll to position [14186, 0]
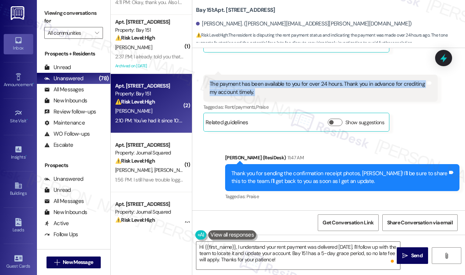
scroll to position [14482, 0]
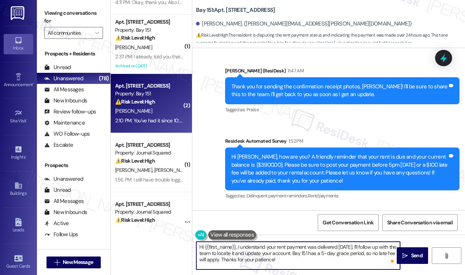
drag, startPoint x: 294, startPoint y: 260, endPoint x: 270, endPoint y: 247, distance: 27.1
click at [260, 253] on textarea "Hi {{first_name}}, I understand your rent payment was delivered yesterday. I'll…" at bounding box center [298, 255] width 204 height 28
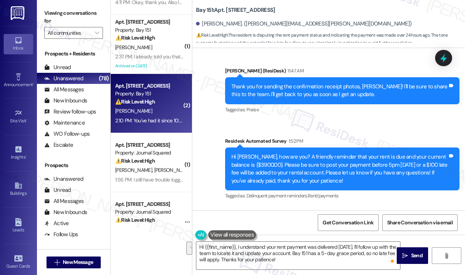
click at [61, 14] on label "Viewing conversations for" at bounding box center [73, 17] width 59 height 20
click at [257, 253] on textarea "Hi {{first_name}}, I understand your rent payment was delivered yesterday. I'll…" at bounding box center [298, 255] width 204 height 28
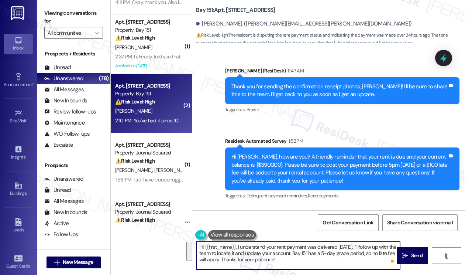
paste textarea "’m sorry for the repeated reminder. Please disregard it as it’s an automated me…"
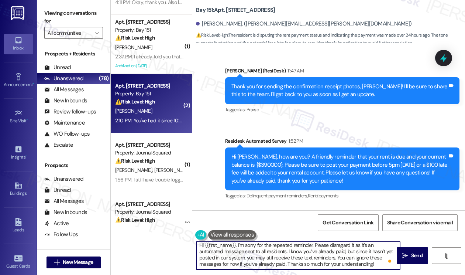
scroll to position [0, 0]
click at [353, 244] on textarea "Hi {{first_name}}, I’m sorry for the repeated reminder. Please disregard it as …" at bounding box center [298, 255] width 204 height 28
drag, startPoint x: 347, startPoint y: 250, endPoint x: 335, endPoint y: 257, distance: 13.4
click at [335, 257] on textarea "Hi {{first_name}}, I’m sorry for the repeated reminder. Please disregard it as …" at bounding box center [298, 255] width 204 height 28
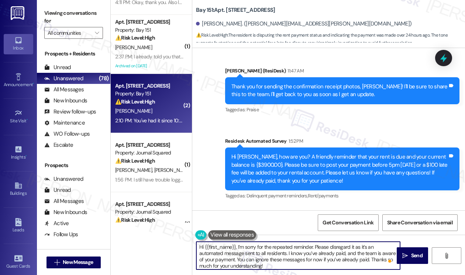
type textarea "Hi {{first_name}}, I’m sorry for the repeated reminder. Please disregard it as …"
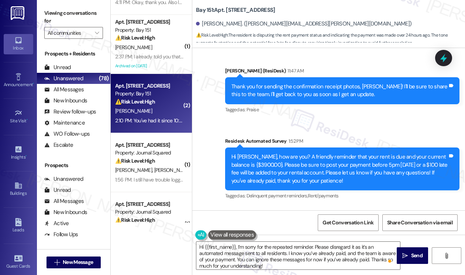
click at [322, 270] on div "Hi {{first_name}}, I’m sorry for the repeated reminder. Please disregard it as …" at bounding box center [328, 261] width 273 height 55
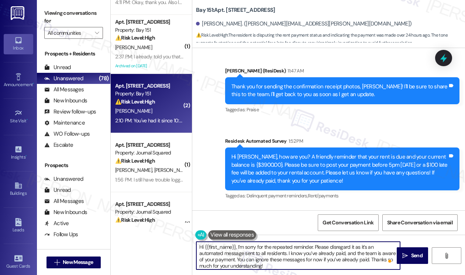
click at [329, 263] on textarea "Hi {{first_name}}, I’m sorry for the repeated reminder. Please disregard it as …" at bounding box center [298, 255] width 204 height 28
click at [405, 258] on span " Send" at bounding box center [412, 255] width 23 height 8
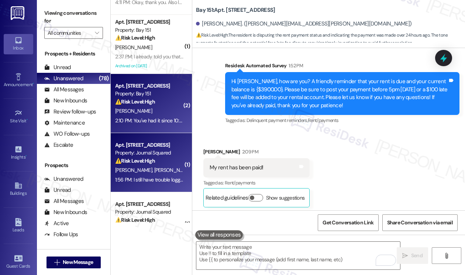
click at [130, 144] on div "Apt. 3502, 605 Pavonia Avenue" at bounding box center [149, 145] width 68 height 8
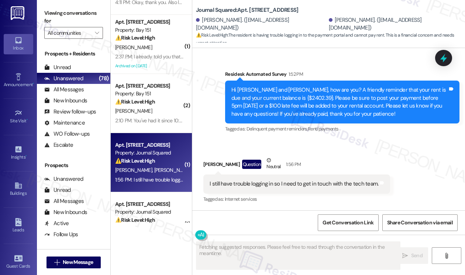
click at [244, 183] on div "I still have trouble logging in so I need to get in touch with the tech team." at bounding box center [294, 184] width 169 height 8
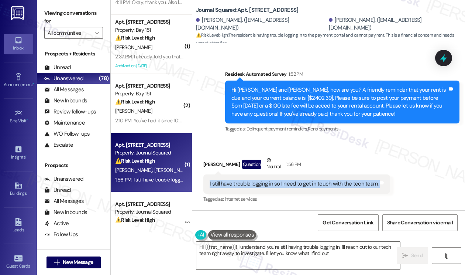
click at [278, 184] on div "I still have trouble logging in so I need to get in touch with the tech team." at bounding box center [294, 184] width 169 height 8
click at [278, 248] on textarea "Hi {{first_name}}! I understand you're still having trouble logging in. I'll re…" at bounding box center [298, 255] width 204 height 28
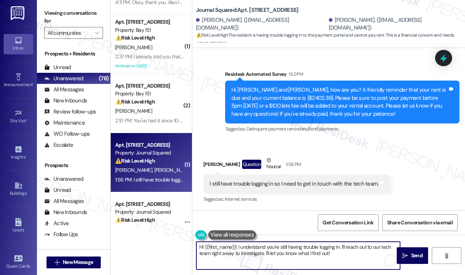
click at [278, 248] on textarea "Hi {{first_name}}! I understand you're still having trouble logging in. I'll re…" at bounding box center [298, 255] width 204 height 28
click at [366, 251] on textarea "Hi {{first_name}}! I understand you're still having trouble logging in. I'll re…" at bounding box center [298, 255] width 204 height 28
drag, startPoint x: 348, startPoint y: 255, endPoint x: 239, endPoint y: 246, distance: 109.7
click at [239, 246] on textarea "Hi {{first_name}}! I understand you're still having trouble logging in. I'll re…" at bounding box center [298, 255] width 204 height 28
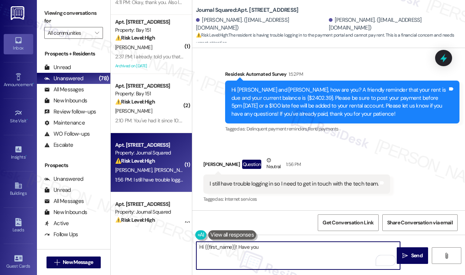
type textarea "Hi {{first_name}}! Have you t"
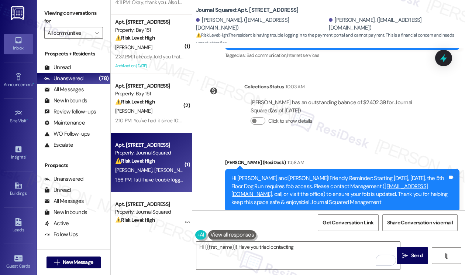
scroll to position [109, 0]
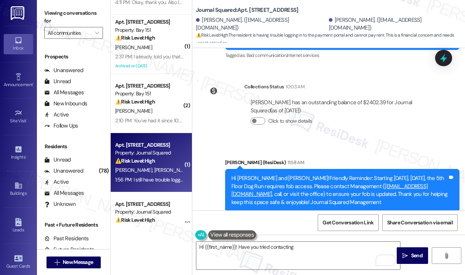
click at [400, 93] on div "Collections Status 10:03 AM" at bounding box center [340, 88] width 193 height 10
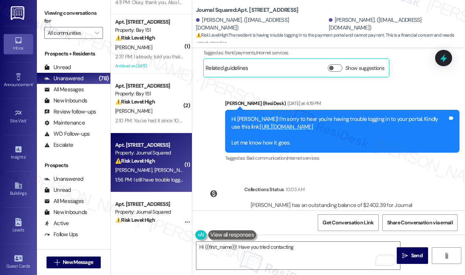
scroll to position [322, 0]
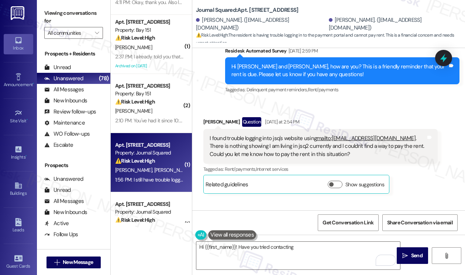
click at [297, 142] on div "I found trouble logging into jsq's website using mailto:zwang109@sva.edu . Ther…" at bounding box center [318, 146] width 216 height 24
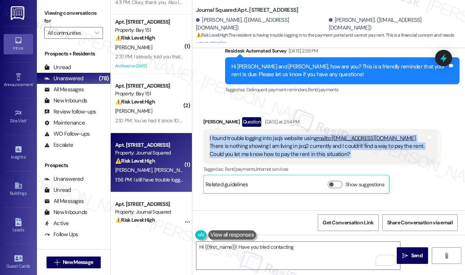
click at [297, 142] on div "I found trouble logging into jsq's website using mailto:zwang109@sva.edu . Ther…" at bounding box center [318, 146] width 216 height 24
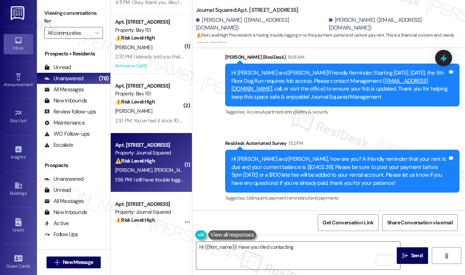
scroll to position [763, 0]
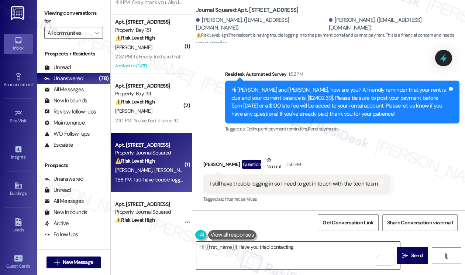
click at [319, 252] on textarea "Hi {{first_name}}! Have you tried contacting" at bounding box center [298, 255] width 204 height 28
click at [68, 10] on label "Viewing conversations for" at bounding box center [73, 17] width 59 height 20
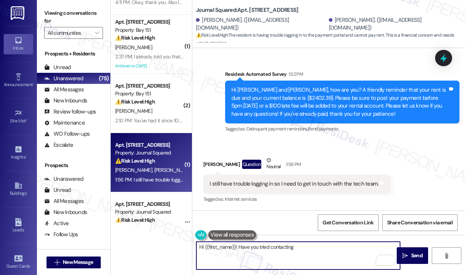
drag, startPoint x: 313, startPoint y: 251, endPoint x: 240, endPoint y: 250, distance: 73.5
click at [240, 250] on textarea "Hi {{first_name}}! Have you tried contacting" at bounding box center [298, 255] width 204 height 28
paste textarea "residenportalhelp@thekregroup.com"
click at [205, 153] on div "Received via SMS Ziyang Wang Question Neutral 1:56 PM I still have trouble logg…" at bounding box center [297, 180] width 198 height 59
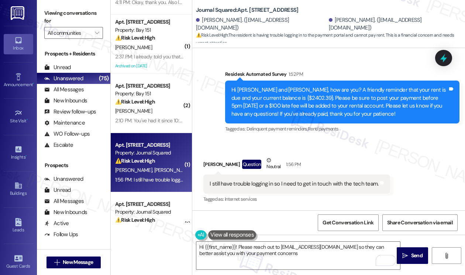
click at [206, 160] on div "Ziyang Wang Question Neutral 1:56 PM" at bounding box center [296, 165] width 187 height 18
copy div "Ziyang"
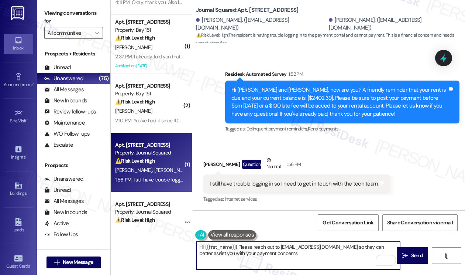
drag, startPoint x: 235, startPoint y: 247, endPoint x: 205, endPoint y: 247, distance: 29.5
click at [205, 247] on textarea "Hi {{first_name}}! Please reach out to residenportalhelp@thekregroup.com so the…" at bounding box center [298, 255] width 204 height 28
paste textarea "Ziyang"
click at [223, 246] on textarea "Hi Ziyang }! Please reach out to residenportalhelp@thekregroup.com so they can …" at bounding box center [298, 255] width 204 height 28
type textarea "Hi Ziyang! Please reach out to residenportalhelp@thekregroup.com so they can be…"
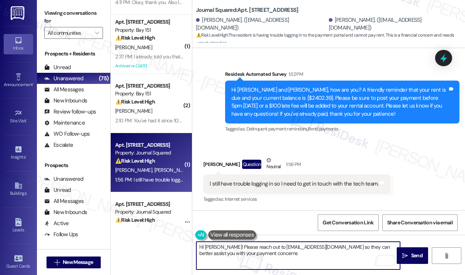
click at [278, 259] on textarea "Hi Ziyang! Please reach out to residenportalhelp@thekregroup.com so they can be…" at bounding box center [298, 255] width 204 height 28
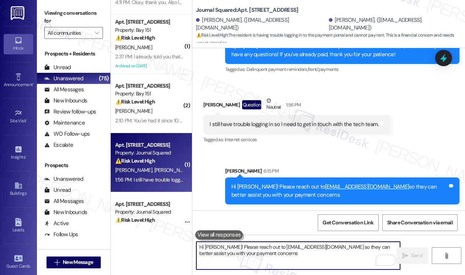
scroll to position [702, 0]
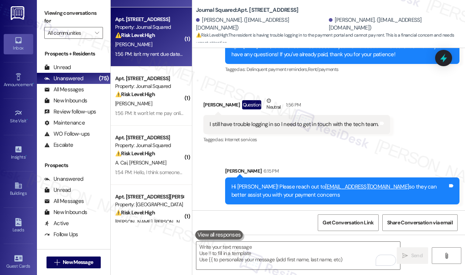
click at [163, 61] on div "Apt. 1404, 615 Pavonia Avenue Property: Journal Squared ⚠️ Risk Level: High The…" at bounding box center [151, 36] width 81 height 59
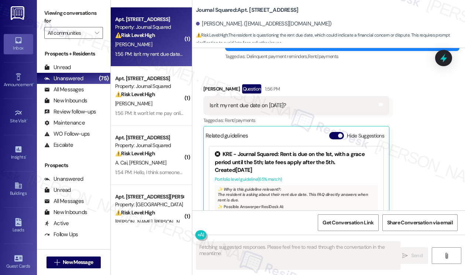
scroll to position [324, 0]
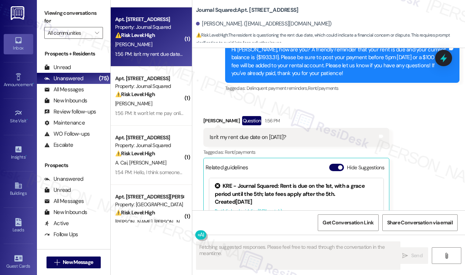
click at [277, 133] on div "Isn't my rent due date on 12 September?" at bounding box center [248, 137] width 76 height 8
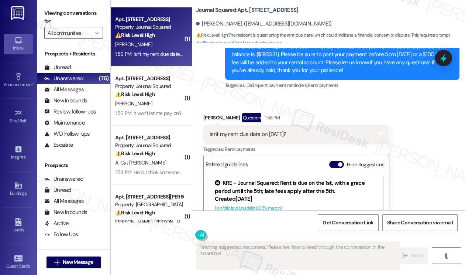
scroll to position [398, 0]
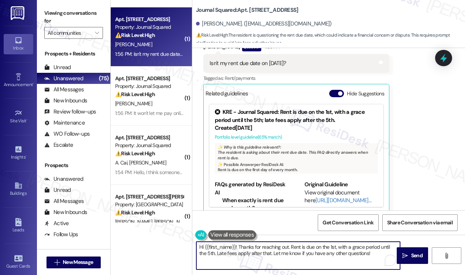
click at [259, 248] on textarea "Hi {{first_name}}! Thanks for reaching out. Rent is due on the 1st, with a grac…" at bounding box center [298, 255] width 204 height 28
click at [245, 246] on textarea "Hi {{first_name}}! Thanks for reaching out. Rent is due on the 1st, with a grac…" at bounding box center [298, 255] width 204 height 28
click at [277, 253] on textarea "Hi {{first_name}}! Thanks for reaching out. Rent is due on the 1st, with a grac…" at bounding box center [298, 255] width 204 height 28
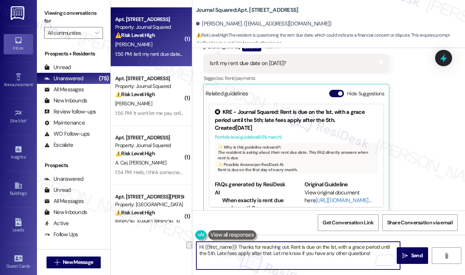
drag, startPoint x: 369, startPoint y: 251, endPoint x: 220, endPoint y: 255, distance: 148.9
click at [210, 255] on textarea "Hi {{first_name}}! Thanks for reaching out. Rent is due on the 1st, with a grac…" at bounding box center [298, 255] width 204 height 28
click at [289, 247] on textarea "Hi {{first_name}}! Thanks for reaching out. Rent is due on the 1st, with a grac…" at bounding box center [298, 255] width 204 height 28
click at [353, 246] on textarea "Hi {{first_name}}! Thanks for reaching out. Normally, rent is due on the 1st, w…" at bounding box center [298, 255] width 204 height 28
click at [356, 247] on textarea "Hi {{first_name}}! Thanks for reaching out. Normally, rent is due on the 1st, w…" at bounding box center [298, 255] width 204 height 28
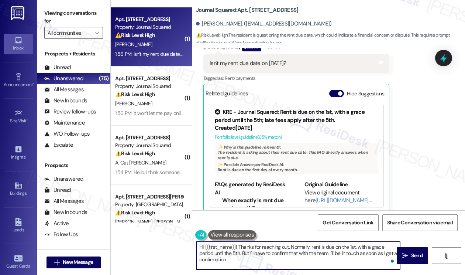
click at [354, 245] on textarea "Hi {{first_name}}! Thanks for reaching out. Normally, rent is due on the 1st, w…" at bounding box center [298, 255] width 204 height 28
click at [334, 252] on textarea "Hi {{first_name}}! Thanks for reaching out. Normally, rent is due on the 1st fo…" at bounding box center [298, 255] width 204 height 28
click at [357, 254] on textarea "Hi {{first_name}}! Thanks for reaching out. Normally, rent is due on the 1st fo…" at bounding box center [298, 255] width 204 height 28
type textarea "Hi {{first_name}}! Thanks for reaching out. Normally, rent is due on the 1st fo…"
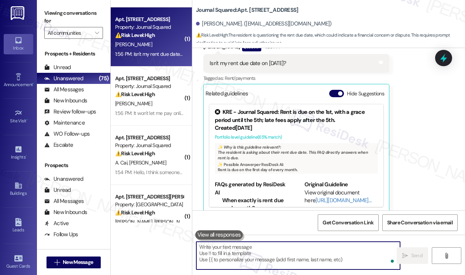
scroll to position [465, 0]
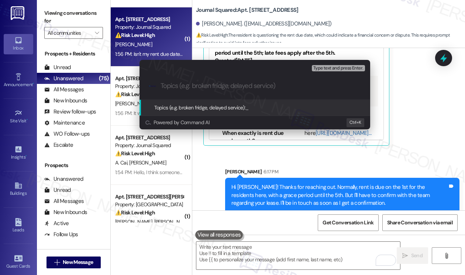
click at [419, 145] on div "Escalate Conversation Medium risk Topics (e.g. broken fridge, delayed service) …" at bounding box center [232, 137] width 465 height 275
type input "o"
type input "Confirm when his due date is"
click at [422, 107] on div "Escalate Conversation Low risk Topics (e.g. broken fridge, delayed service) Any…" at bounding box center [232, 137] width 465 height 275
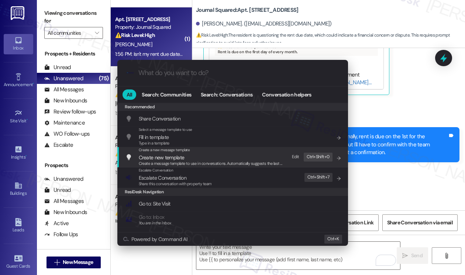
scroll to position [517, 0]
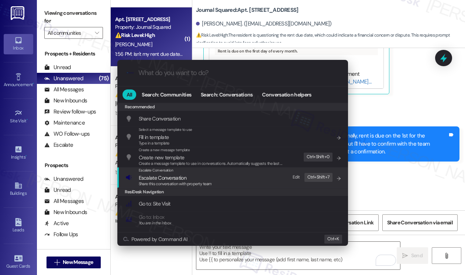
click at [438, 104] on div ".cls-1{fill:#0a055f;}.cls-2{fill:#0cc4c4;} resideskLogoBlueOrange All Search: C…" at bounding box center [232, 137] width 465 height 275
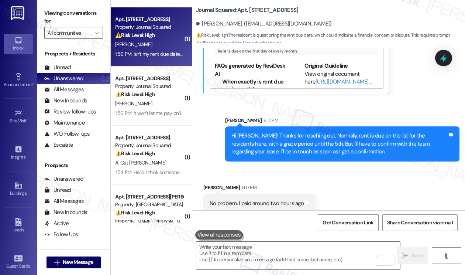
click at [311, 167] on div "Received via SMS Bohong Zheng 6:17 PM No problem. I paid around two hours ago T…" at bounding box center [328, 192] width 273 height 51
click at [263, 240] on div " Send " at bounding box center [328, 261] width 273 height 55
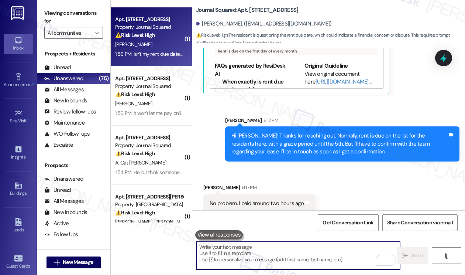
click at [260, 254] on textarea "To enrich screen reader interactions, please activate Accessibility in Grammarl…" at bounding box center [298, 255] width 204 height 28
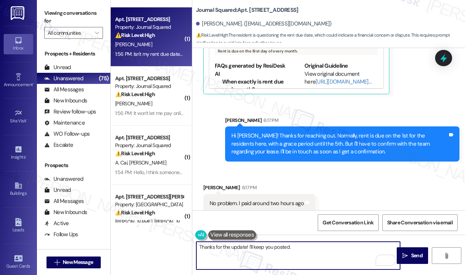
click at [243, 244] on textarea "Thanks for the update! I'll keep you posted." at bounding box center [298, 255] width 204 height 28
type textarea "Thanks for taking care of it! I'll keep you posted."
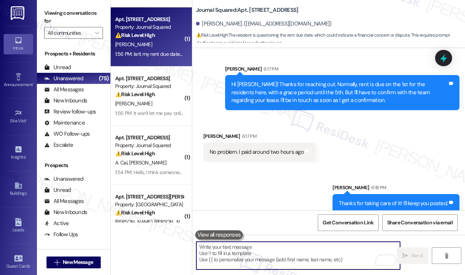
scroll to position [568, 0]
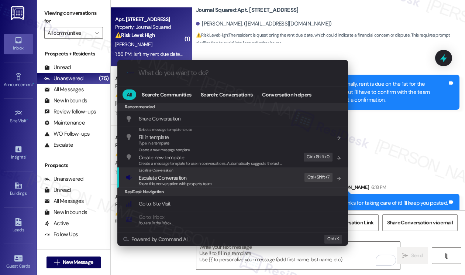
click at [251, 171] on div "Escalate Conversation Escalate Conversation Share this conversation with proper…" at bounding box center [234, 177] width 216 height 20
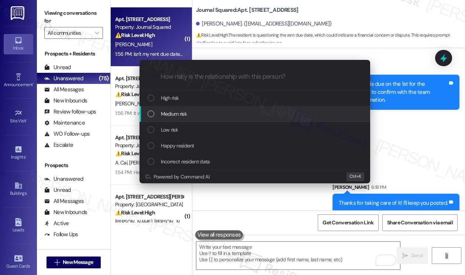
click at [202, 107] on div "Medium risk" at bounding box center [255, 114] width 231 height 16
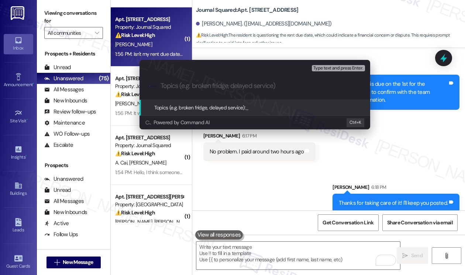
click at [392, 128] on div "Escalate Conversation Medium risk Topics (e.g. broken fridge, delayed service) …" at bounding box center [232, 137] width 465 height 275
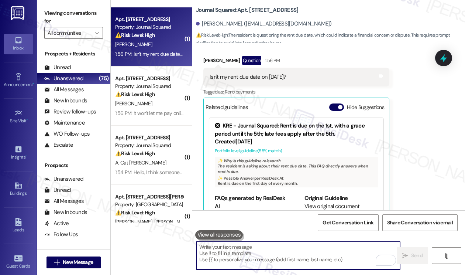
scroll to position [384, 0]
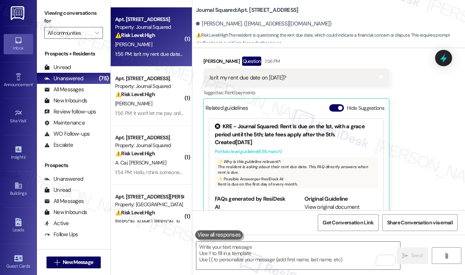
drag, startPoint x: 229, startPoint y: 71, endPoint x: 299, endPoint y: 71, distance: 70.5
click at [286, 74] on div "Isn't my rent due date on 12 September?" at bounding box center [248, 78] width 76 height 8
click at [285, 75] on div "Isn't my rent due date on 12 September? Tags and notes" at bounding box center [296, 77] width 186 height 19
drag, startPoint x: 228, startPoint y: 69, endPoint x: 299, endPoint y: 70, distance: 70.9
click at [286, 74] on div "Isn't my rent due date on 12 September?" at bounding box center [248, 78] width 76 height 8
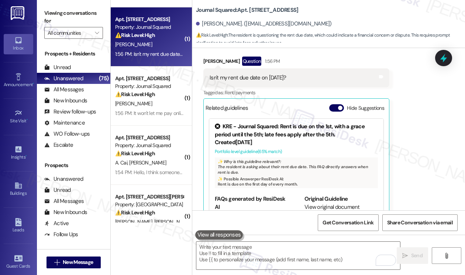
copy div "rent due date on 12 September"
click at [452, 59] on div "Received via SMS Bohong Zheng Question 1:56 PM Isn't my rent due date on 12 Sep…" at bounding box center [328, 136] width 273 height 193
click at [452, 59] on div at bounding box center [444, 57] width 22 height 21
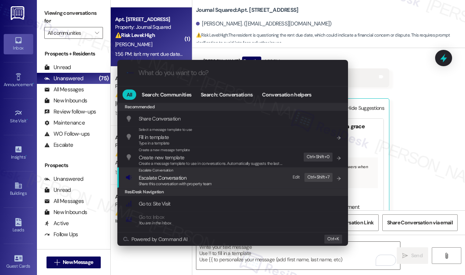
click at [186, 186] on span "Share this conversation with property team" at bounding box center [175, 183] width 73 height 5
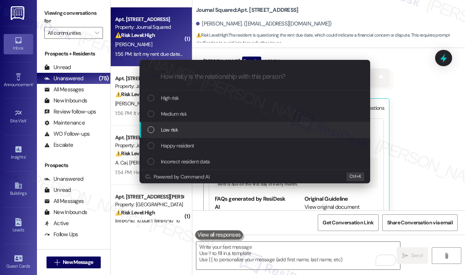
click at [189, 130] on div "Low risk" at bounding box center [256, 130] width 216 height 8
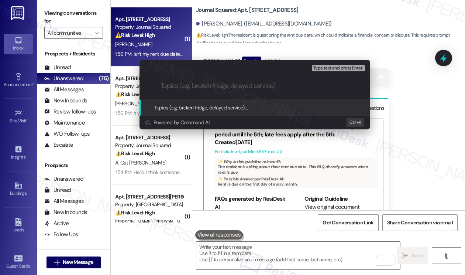
paste input "rent due date on 12 September"
click at [161, 85] on input "rent due date on 12 September" at bounding box center [258, 86] width 195 height 8
drag, startPoint x: 269, startPoint y: 85, endPoint x: 222, endPoint y: 84, distance: 46.5
click at [222, 84] on input "Is his rent due date on 12 September" at bounding box center [258, 86] width 195 height 8
click at [276, 85] on input "Is his rent due date on 12 September" at bounding box center [258, 86] width 195 height 8
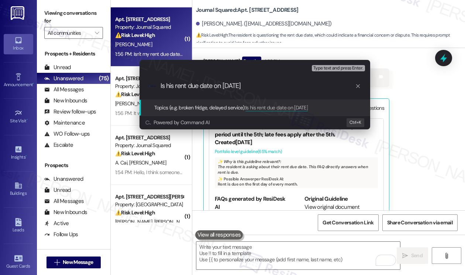
type input "Is his rent due date on 12 September?"
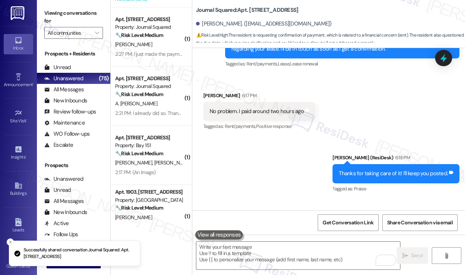
scroll to position [555, 0]
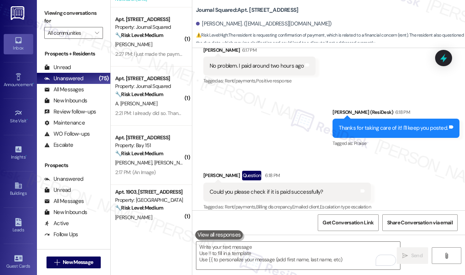
click at [337, 80] on div "Received via SMS Bohong Zheng 6:17 PM No problem. I paid around two hours ago T…" at bounding box center [328, 61] width 273 height 62
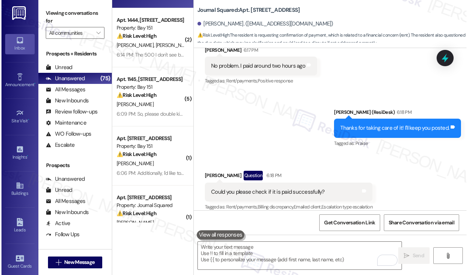
scroll to position [0, 0]
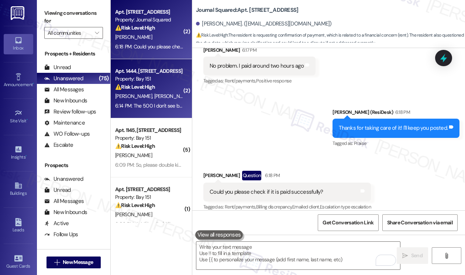
click at [162, 93] on div "J. Sanchez D. Perez" at bounding box center [149, 96] width 70 height 9
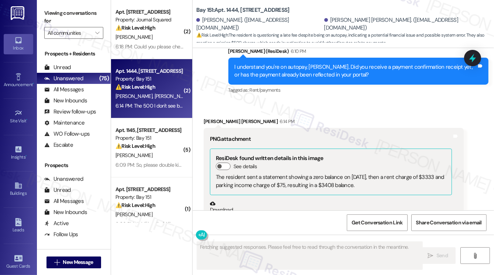
scroll to position [19400, 0]
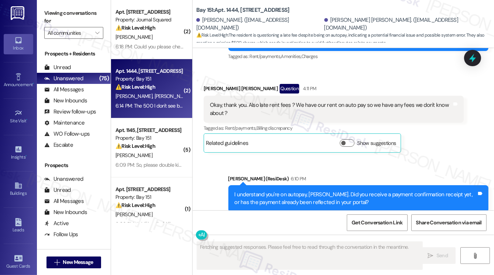
click at [279, 193] on div "I understand you're on autopay, Juan. Did you receive a payment confirmation re…" at bounding box center [359, 206] width 260 height 27
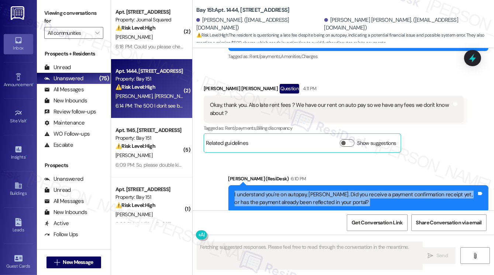
click at [279, 193] on div "I understand you're on autopay, Juan. Did you receive a payment confirmation re…" at bounding box center [359, 206] width 260 height 27
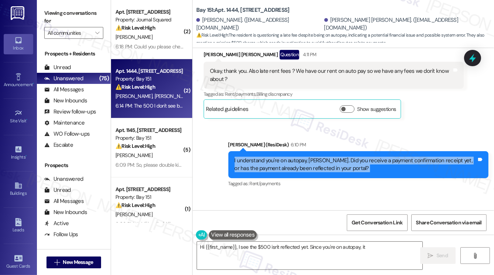
scroll to position [19585, 0]
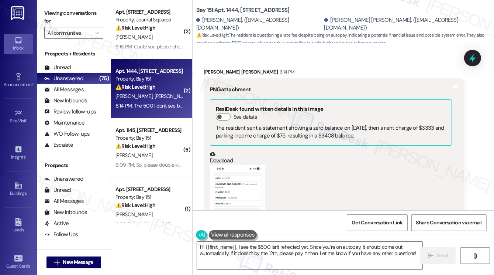
click at [236, 165] on button "Zoom image" at bounding box center [237, 225] width 55 height 120
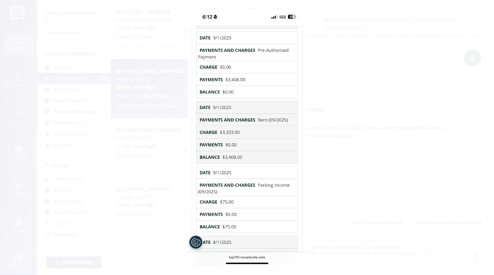
click at [370, 102] on button "Unzoom image" at bounding box center [247, 137] width 494 height 275
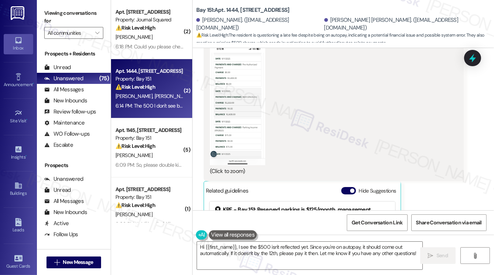
scroll to position [19806, 0]
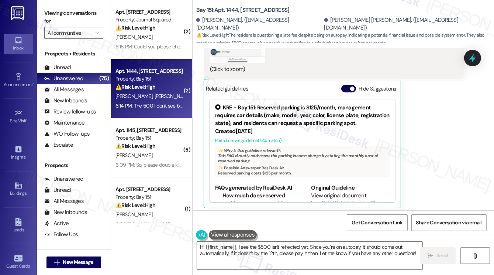
click at [276, 236] on div "The 500 I don't see but if it doesn't take it out automatically I'll pay it on …" at bounding box center [301, 240] width 183 height 8
click at [300, 252] on textarea "Hi {{first_name}}, I see the $500 isn't reflected yet. Since you're on autopay,…" at bounding box center [310, 255] width 226 height 28
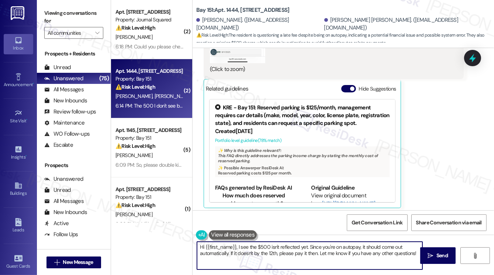
click at [300, 252] on textarea "Hi {{first_name}}, I see the $500 isn't reflected yet. Since you're on autopay,…" at bounding box center [310, 255] width 226 height 28
click at [279, 252] on textarea "Hi {{first_name}}, I see the $500 isn't reflected yet. Since you're on autopay,…" at bounding box center [310, 255] width 226 height 28
click at [322, 241] on div "Hi {{first_name}}, I see the $500 isn't reflected yet. Since you're on autopay,…" at bounding box center [310, 255] width 226 height 28
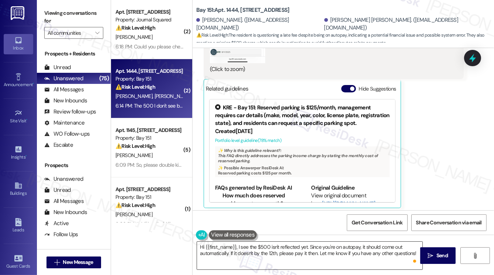
click at [322, 241] on div "Hi {{first_name}}, I see the $500 isn't reflected yet. Since you're on autopay,…" at bounding box center [310, 255] width 226 height 28
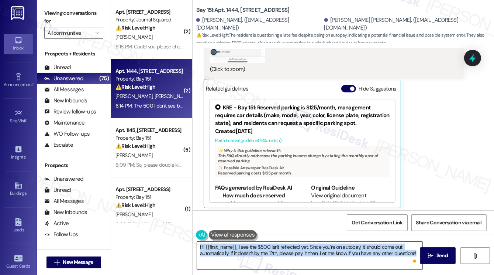
click at [322, 241] on div "Hi {{first_name}}, I see the $500 isn't reflected yet. Since you're on autopay,…" at bounding box center [310, 255] width 226 height 28
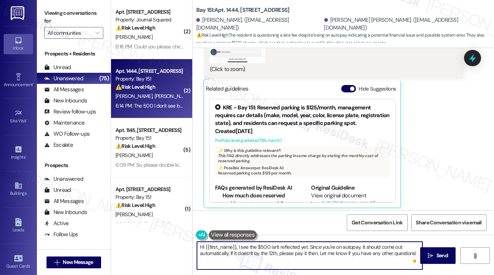
click at [353, 246] on textarea "Hi {{first_name}}, I see the $500 isn't reflected yet. Since you're on autopay,…" at bounding box center [310, 255] width 226 height 28
click at [319, 252] on textarea "Hi {{first_name}}, I see the $500 isn't reflected yet. Since you're on autopay,…" at bounding box center [310, 255] width 226 height 28
drag, startPoint x: 230, startPoint y: 254, endPoint x: 309, endPoint y: 244, distance: 78.8
click at [309, 244] on textarea "Hi {{first_name}}, I see the $500 isn't reflected yet. Since you're on autopay,…" at bounding box center [310, 255] width 226 height 28
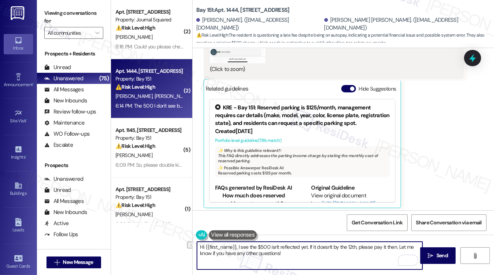
drag, startPoint x: 397, startPoint y: 247, endPoint x: 309, endPoint y: 248, distance: 87.5
click at [309, 248] on textarea "Hi {{first_name}}, I see the $500 isn't reflected yet. If it doesn't by the 12t…" at bounding box center [310, 255] width 226 height 28
drag, startPoint x: 238, startPoint y: 246, endPoint x: 121, endPoint y: 235, distance: 117.2
click at [121, 235] on div "( 2 ) Apt. [STREET_ADDRESS] Property: Journal Squared ⚠️ Risk Level: High The r…" at bounding box center [302, 137] width 383 height 275
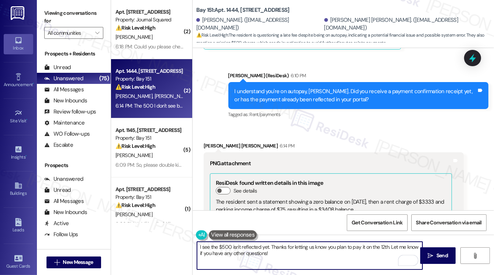
scroll to position [19326, 0]
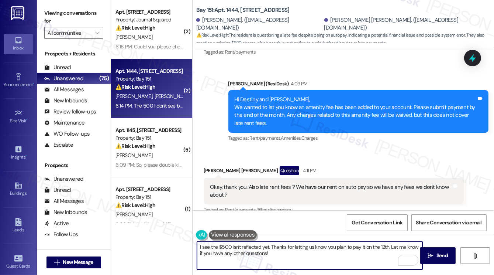
click at [291, 244] on textarea "I see the $500 isn't reflected yet. Thanks for letting us know you plan to pay …" at bounding box center [310, 255] width 226 height 28
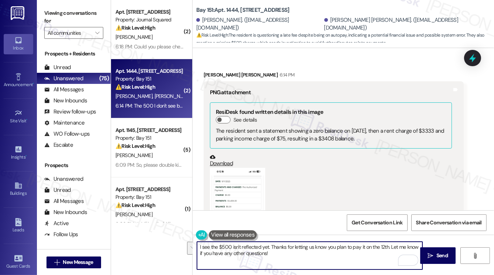
scroll to position [19658, 0]
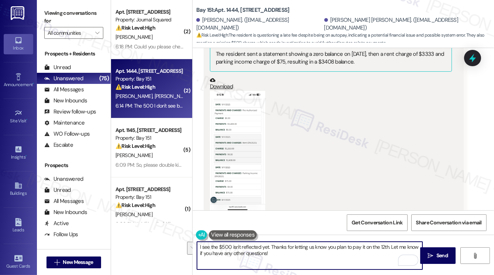
click at [247, 105] on button "Zoom image" at bounding box center [237, 151] width 55 height 120
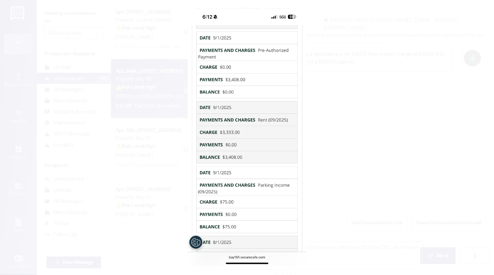
click at [369, 109] on button "Unzoom image" at bounding box center [247, 137] width 494 height 275
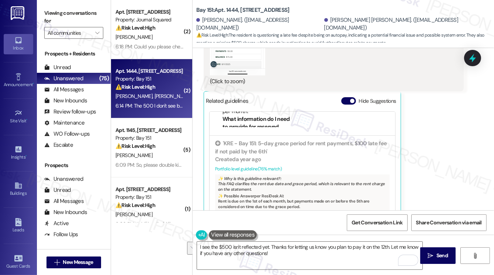
scroll to position [19806, 0]
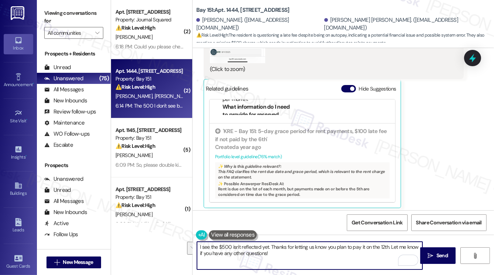
click at [197, 246] on textarea "I see the $500 isn't reflected yet. Thanks for letting us know you plan to pay …" at bounding box center [310, 255] width 226 height 28
click at [360, 247] on textarea "Thanks for sending the screenshot! I do see that the $500 isn't reflected yet. …" at bounding box center [310, 255] width 226 height 28
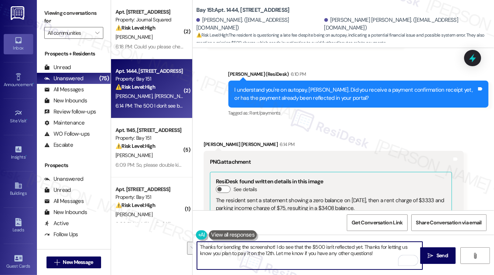
scroll to position [19511, 0]
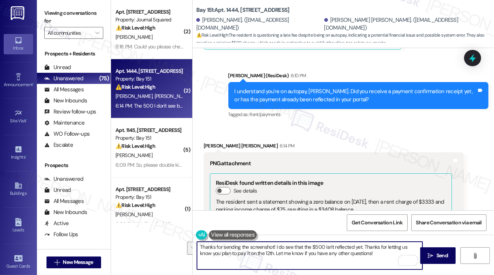
click at [352, 250] on textarea "Thanks for sending the screenshot! I do see that the $500 isn't reflected yet. …" at bounding box center [310, 255] width 226 height 28
click at [280, 248] on textarea "Thanks for sending the screenshot! I do see that the $500 isn't reflected yet. …" at bounding box center [310, 255] width 226 height 28
drag, startPoint x: 372, startPoint y: 245, endPoint x: 261, endPoint y: 254, distance: 111.1
click at [261, 254] on textarea "Thanks for sending the screenshot! I see that the $500 isn't reflected yet. Tha…" at bounding box center [310, 255] width 226 height 28
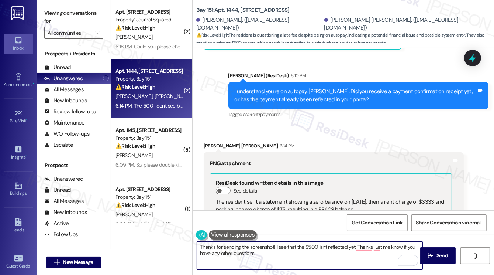
click at [272, 246] on textarea "Thanks for sending the screenshot! I see that the $500 isn't reflected yet. Tha…" at bounding box center [310, 255] width 226 height 28
paste textarea "for letting us know you plan to pay it on the 12th."
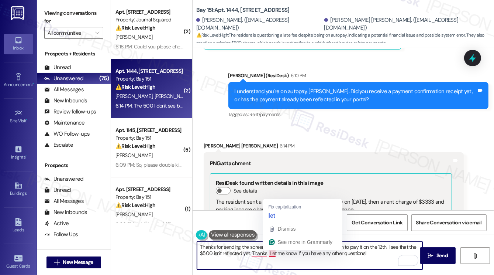
click at [268, 253] on textarea "Thanks for sending the screenshot and for letting us know you plan to pay it on…" at bounding box center [310, 255] width 226 height 28
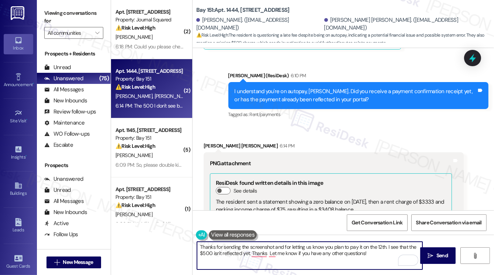
drag, startPoint x: 267, startPoint y: 253, endPoint x: 250, endPoint y: 253, distance: 17.4
click at [250, 253] on textarea "Thanks for sending the screenshot and for letting us know you plan to pay it on…" at bounding box center [310, 255] width 226 height 28
click at [361, 251] on textarea "Thanks for sending the screenshot and for letting us know you plan to pay it on…" at bounding box center [310, 255] width 226 height 28
drag, startPoint x: 356, startPoint y: 254, endPoint x: 383, endPoint y: 234, distance: 33.6
click at [383, 234] on div "Thanks for sending the screenshot and for letting us know you plan to pay it on…" at bounding box center [344, 261] width 302 height 55
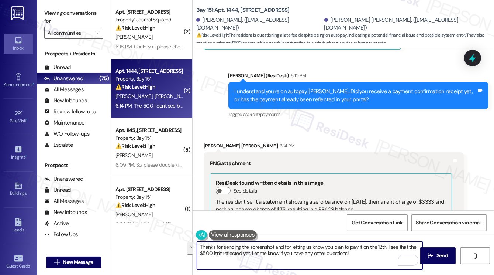
click at [384, 260] on textarea "Thanks for sending the screenshot and for letting us know you plan to pay it on…" at bounding box center [310, 255] width 226 height 28
drag, startPoint x: 250, startPoint y: 254, endPoint x: 388, endPoint y: 238, distance: 139.0
click at [388, 238] on div "Thanks for sending the screenshot and for letting us know you plan to pay it on…" at bounding box center [344, 261] width 302 height 55
type textarea "Thanks for sending the screenshot and for letting us know you plan to pay it on…"
click at [340, 250] on textarea "Thanks for sending the screenshot and for letting us know you plan to pay it on…" at bounding box center [310, 255] width 226 height 28
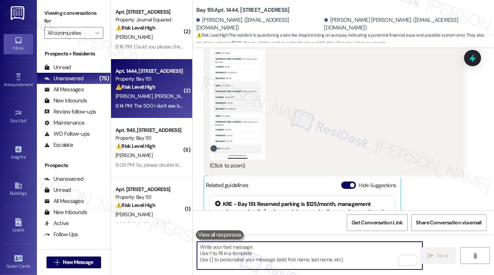
scroll to position [19865, 0]
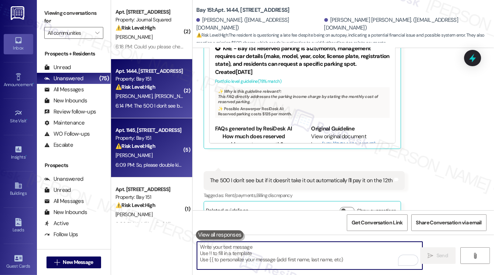
click at [157, 134] on div "Property: Bay 151" at bounding box center [150, 138] width 68 height 8
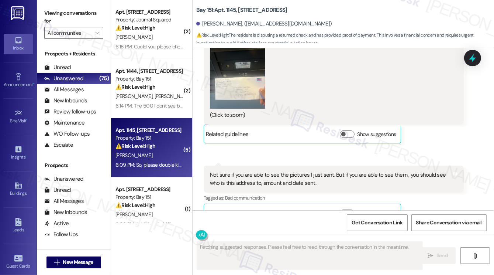
scroll to position [17841, 0]
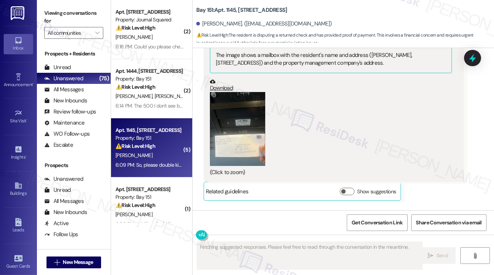
click at [243, 228] on div "Not sure if you are able to see the pictures I just sent. But if you are able t…" at bounding box center [331, 236] width 242 height 16
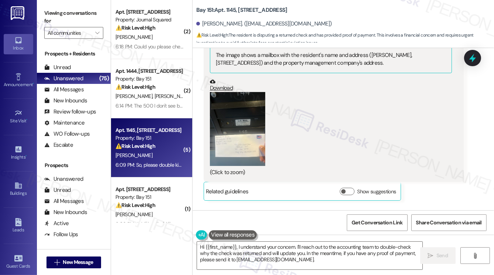
click at [230, 92] on button "Zoom image" at bounding box center [237, 129] width 55 height 74
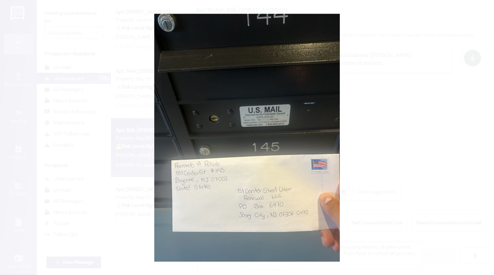
click at [381, 191] on button "Unzoom image" at bounding box center [247, 137] width 494 height 275
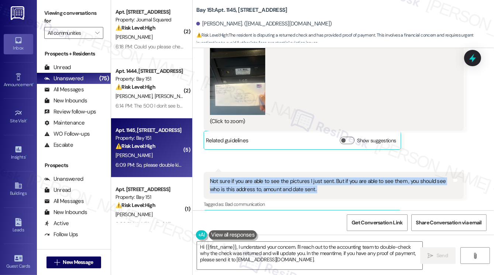
scroll to position [17989, 0]
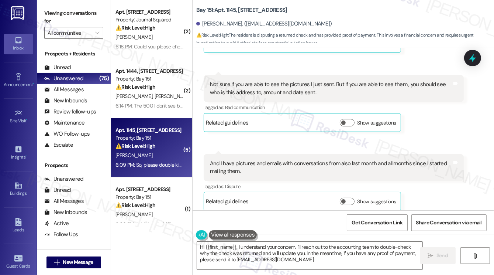
click at [245, 160] on div "And I have pictures and emails with conversations from also last month and all …" at bounding box center [331, 168] width 242 height 16
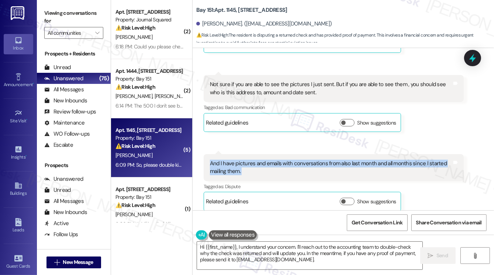
click at [245, 160] on div "And I have pictures and emails with conversations from also last month and all …" at bounding box center [331, 168] width 242 height 16
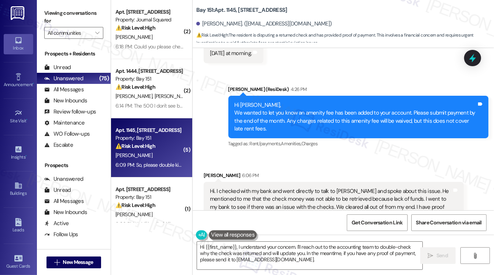
scroll to position [17361, 0]
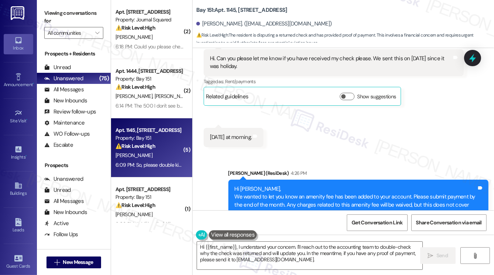
click at [275, 185] on div "Hi Pamela, We wanted to let you know an amenity fee has been added to your acco…" at bounding box center [356, 201] width 242 height 32
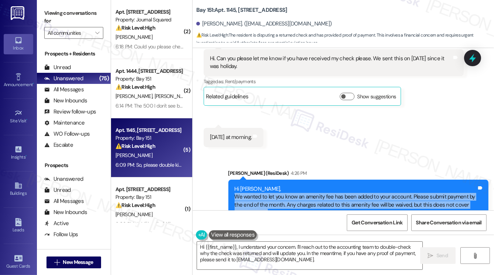
click at [275, 185] on div "Hi Pamela, We wanted to let you know an amenity fee has been added to your acco…" at bounding box center [356, 201] width 242 height 32
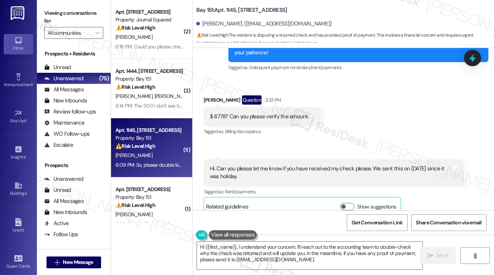
scroll to position [17250, 0]
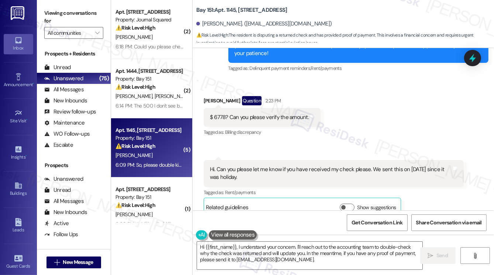
click at [260, 160] on div "Hi. Can you please let me know if you have received my check please. We sent th…" at bounding box center [334, 173] width 260 height 27
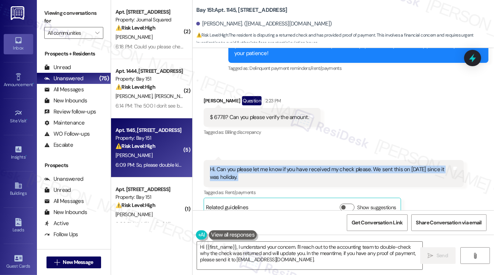
click at [260, 160] on div "Hi. Can you please let me know if you have received my check please. We sent th…" at bounding box center [334, 173] width 260 height 27
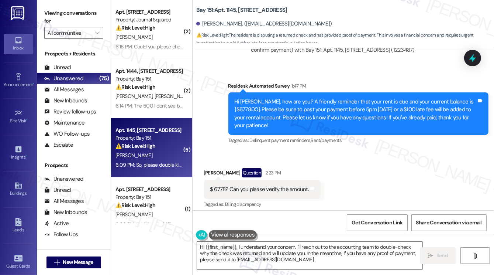
scroll to position [17103, 0]
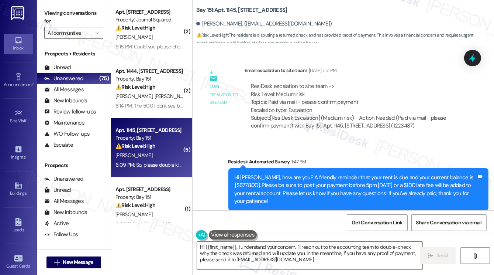
click at [260, 168] on div "Hi Pamela, how are you? A friendly reminder that your rent is due and your curr…" at bounding box center [359, 189] width 260 height 43
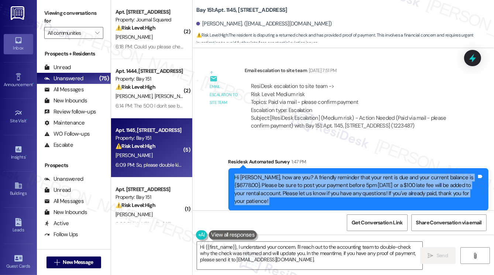
click at [260, 168] on div "Hi Pamela, how are you? A friendly reminder that your rent is due and your curr…" at bounding box center [359, 189] width 260 height 43
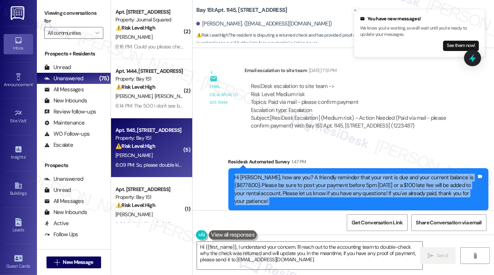
click at [276, 174] on div "Hi Pamela, how are you? A friendly reminder that your rent is due and your curr…" at bounding box center [356, 190] width 242 height 32
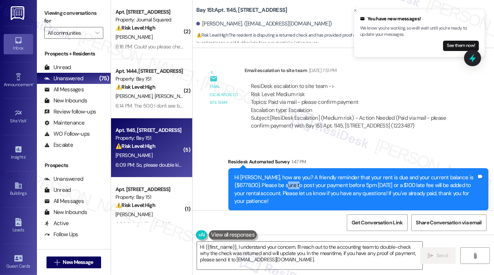
click at [277, 174] on div "Hi Pamela, how are you? A friendly reminder that your rent is due and your curr…" at bounding box center [356, 190] width 242 height 32
click at [357, 11] on icon "Close toast" at bounding box center [355, 10] width 4 height 4
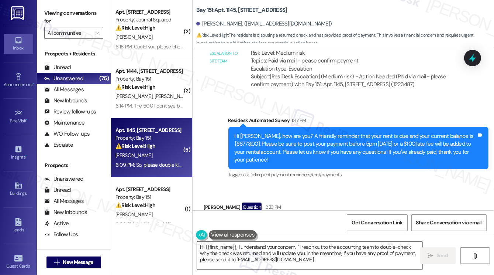
scroll to position [17287, 0]
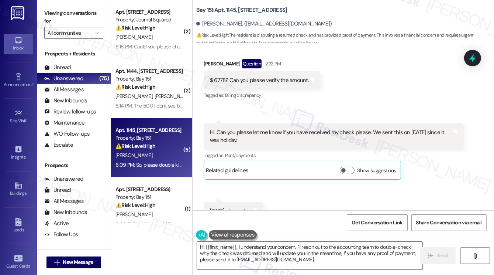
click at [263, 128] on div "Hi. Can you please let me know if you have received my check please. We sent th…" at bounding box center [331, 136] width 242 height 16
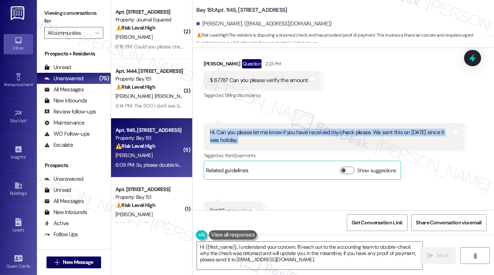
click at [263, 128] on div "Hi. Can you please let me know if you have received my check please. We sent th…" at bounding box center [331, 136] width 242 height 16
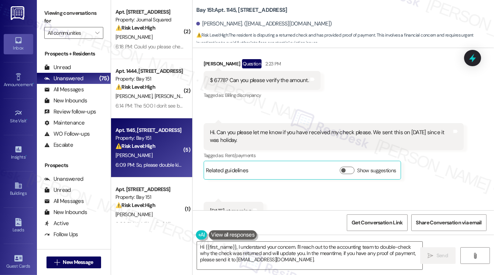
click at [243, 207] on div "Tuesday at morning." at bounding box center [231, 211] width 42 height 8
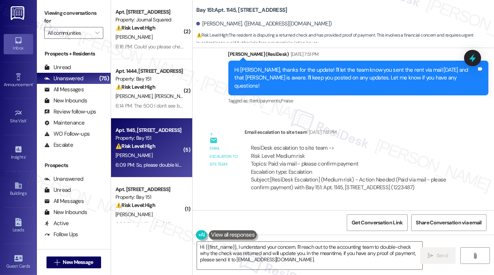
scroll to position [17029, 0]
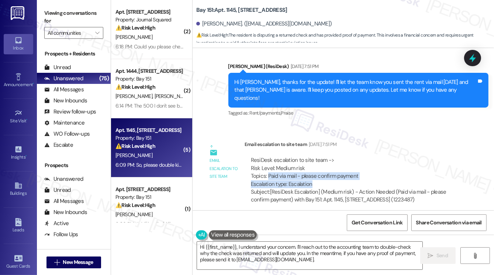
drag, startPoint x: 268, startPoint y: 134, endPoint x: 368, endPoint y: 138, distance: 99.4
click at [368, 156] on div "ResiDesk escalation to site team -> Risk Level: Medium risk Topics: Paid via ma…" at bounding box center [354, 172] width 207 height 32
click at [262, 254] on textarea "Hi {{first_name}}, I understand your concern. I'll reach out to the accounting …" at bounding box center [310, 255] width 226 height 28
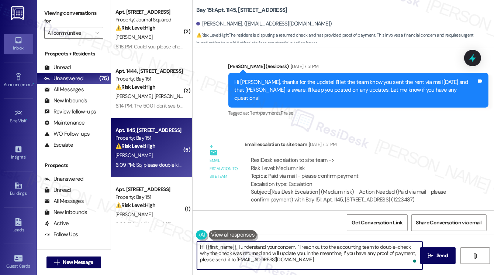
drag, startPoint x: 292, startPoint y: 263, endPoint x: 239, endPoint y: 248, distance: 54.6
click at [239, 248] on textarea "Hi {{first_name}}, I understand your concern. I'll reach out to the accounting …" at bounding box center [310, 255] width 226 height 28
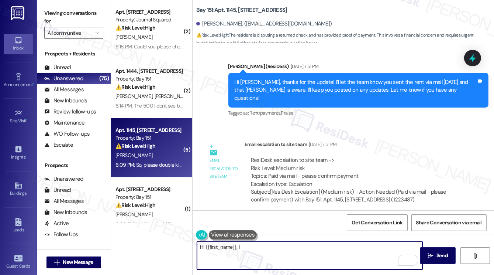
drag, startPoint x: 267, startPoint y: 249, endPoint x: 271, endPoint y: 235, distance: 14.5
click at [267, 250] on textarea "Hi {{first_name}}, I" at bounding box center [310, 255] width 226 height 28
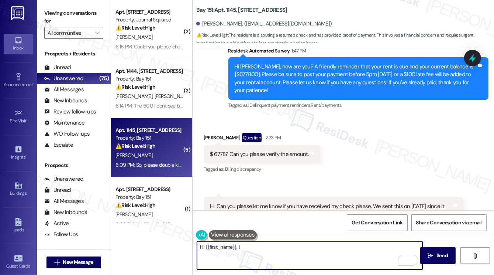
drag, startPoint x: 250, startPoint y: 248, endPoint x: 241, endPoint y: 249, distance: 9.6
click at [241, 248] on textarea "Hi {{first_name}}, I" at bounding box center [310, 255] width 226 height 28
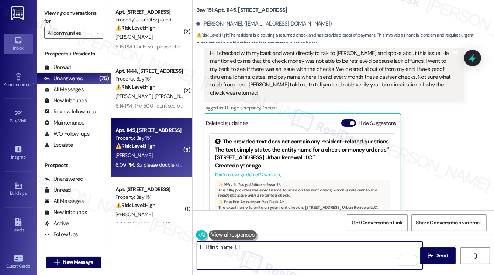
scroll to position [17472, 0]
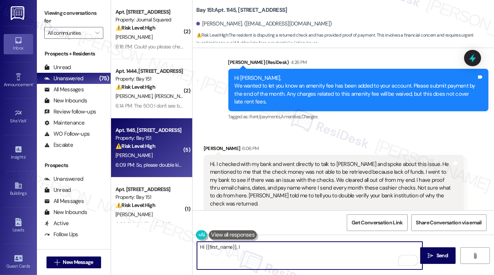
type textarea "Hi {{first_name}}, I"
click at [249, 160] on div "Hi. I checked with my bank and went directly to talk to Daniel and spoke about …" at bounding box center [331, 184] width 242 height 48
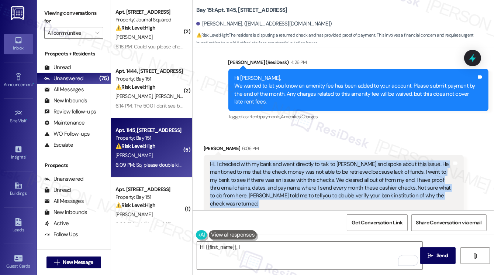
click at [249, 160] on div "Hi. I checked with my bank and went directly to talk to Daniel and spoke about …" at bounding box center [331, 184] width 242 height 48
click at [310, 160] on div "Hi. I checked with my bank and went directly to talk to Daniel and spoke about …" at bounding box center [331, 184] width 242 height 48
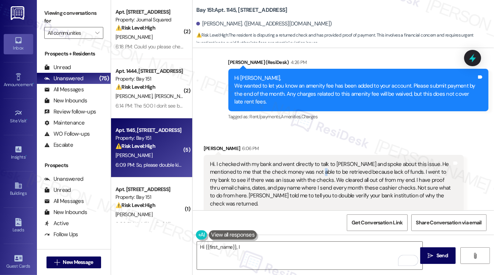
click at [310, 160] on div "Hi. I checked with my bank and went directly to talk to Daniel and spoke about …" at bounding box center [331, 184] width 242 height 48
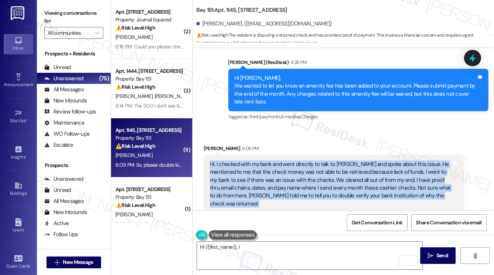
click at [310, 160] on div "Hi. I checked with my bank and went directly to talk to Daniel and spoke about …" at bounding box center [331, 184] width 242 height 48
click at [303, 160] on div "Hi. I checked with my bank and went directly to talk to Daniel and spoke about …" at bounding box center [331, 184] width 242 height 48
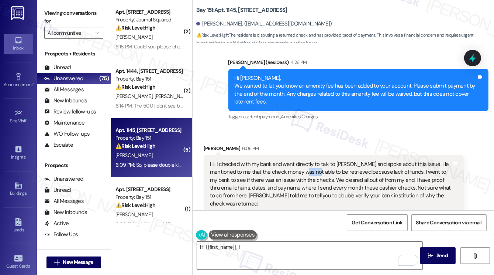
click at [303, 160] on div "Hi. I checked with my bank and went directly to talk to Daniel and spoke about …" at bounding box center [331, 184] width 242 height 48
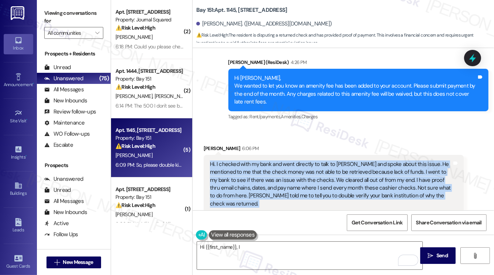
click at [303, 160] on div "Hi. I checked with my bank and went directly to talk to Daniel and spoke about …" at bounding box center [331, 184] width 242 height 48
click at [371, 160] on div "Hi. I checked with my bank and went directly to talk to Daniel and spoke about …" at bounding box center [331, 184] width 242 height 48
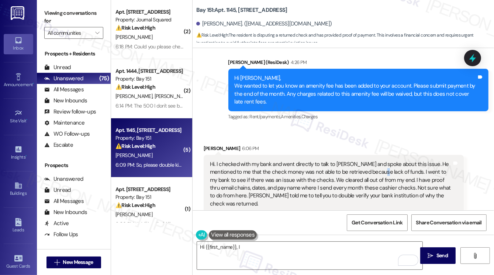
click at [371, 160] on div "Hi. I checked with my bank and went directly to talk to Daniel and spoke about …" at bounding box center [331, 184] width 242 height 48
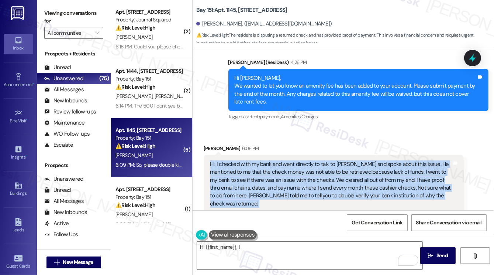
click at [371, 160] on div "Hi. I checked with my bank and went directly to talk to Daniel and spoke about …" at bounding box center [331, 184] width 242 height 48
click at [260, 160] on div "Hi. I checked with my bank and went directly to talk to Daniel and spoke about …" at bounding box center [331, 184] width 242 height 48
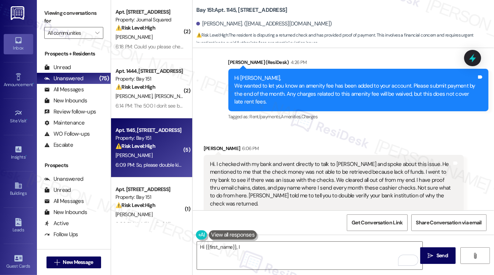
click at [260, 160] on div "Hi. I checked with my bank and went directly to talk to Daniel and spoke about …" at bounding box center [331, 184] width 242 height 48
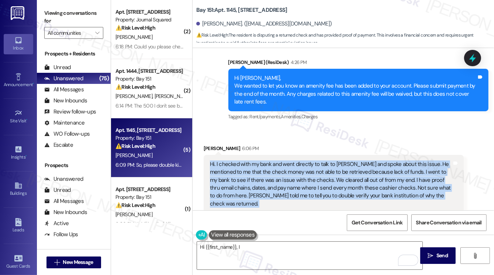
click at [260, 160] on div "Hi. I checked with my bank and went directly to talk to Daniel and spoke about …" at bounding box center [331, 184] width 242 height 48
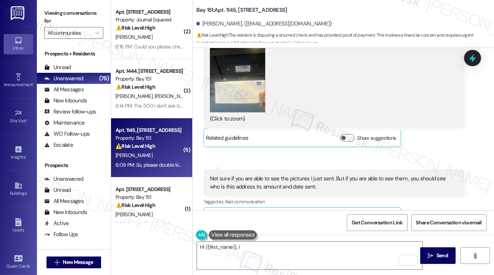
scroll to position [17952, 0]
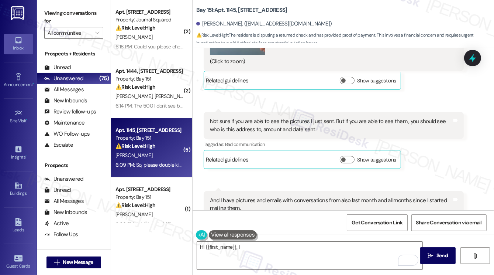
click at [238, 117] on div "Not sure if you are able to see the pictures I just sent. But if you are able t…" at bounding box center [331, 125] width 242 height 16
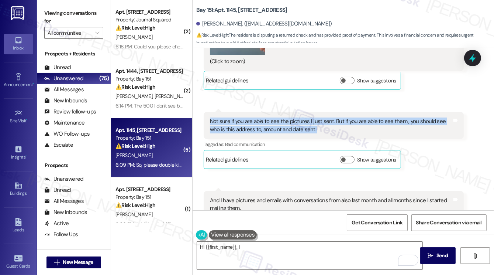
click at [238, 117] on div "Not sure if you are able to see the pictures I just sent. But if you are able t…" at bounding box center [331, 125] width 242 height 16
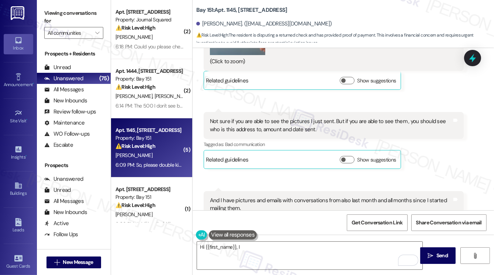
click at [249, 196] on div "And I have pictures and emails with conversations from also last month and all …" at bounding box center [331, 204] width 242 height 16
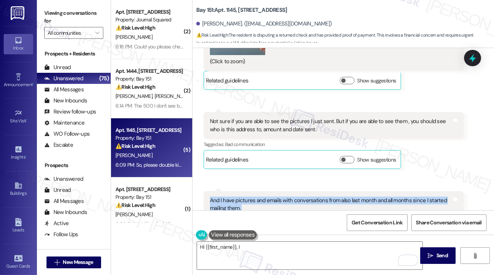
click at [249, 196] on div "And I have pictures and emails with conversations from also last month and all …" at bounding box center [331, 204] width 242 height 16
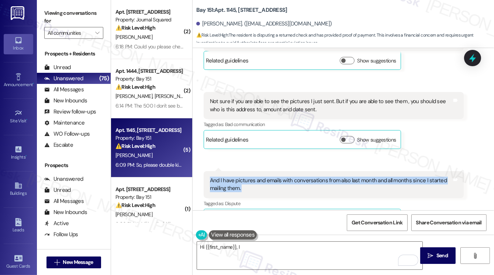
scroll to position [17989, 0]
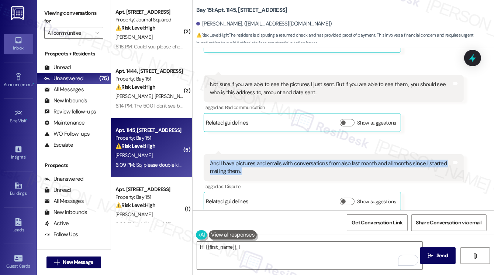
click at [274, 160] on div "And I have pictures and emails with conversations from also last month and all …" at bounding box center [331, 168] width 242 height 16
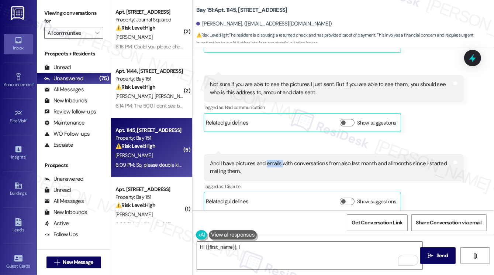
click at [274, 160] on div "And I have pictures and emails with conversations from also last month and all …" at bounding box center [331, 168] width 242 height 16
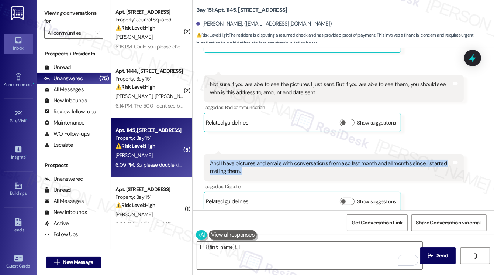
click at [274, 160] on div "And I have pictures and emails with conversations from also last month and all …" at bounding box center [331, 168] width 242 height 16
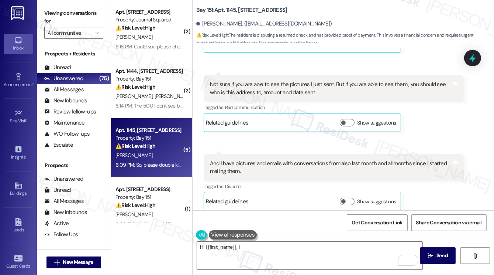
click at [251, 239] on div "So, please double kindly check from your end." at bounding box center [263, 243] width 106 height 8
click at [253, 248] on textarea "Hi {{first_name}}, I" at bounding box center [310, 255] width 226 height 28
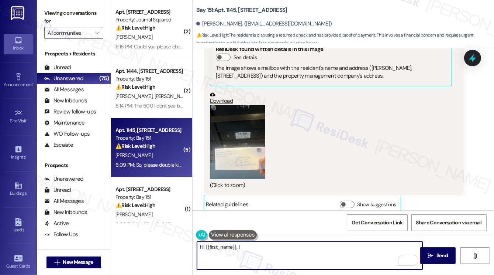
scroll to position [17767, 0]
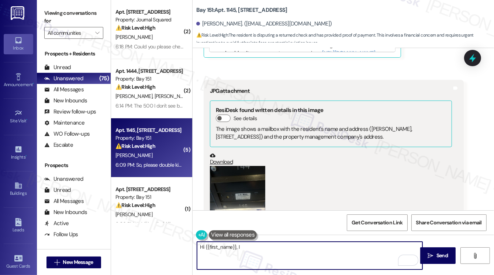
click at [233, 233] on button at bounding box center [233, 234] width 48 height 9
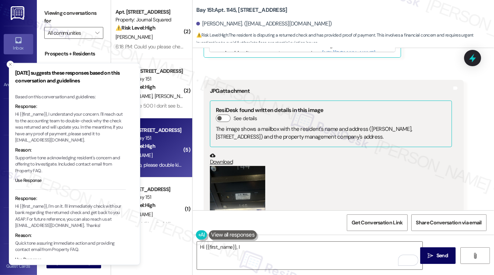
drag, startPoint x: 75, startPoint y: 140, endPoint x: 64, endPoint y: 138, distance: 11.9
click at [64, 138] on p "Hi {{first_name}}, I understand your concern. I'll reach out to the accounting …" at bounding box center [70, 127] width 111 height 32
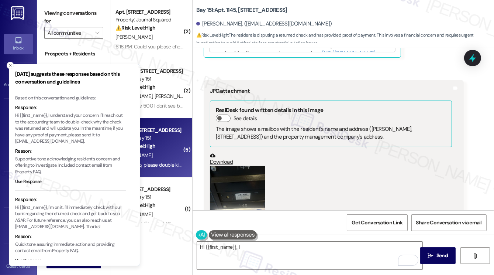
click at [14, 114] on li "Friday suggests these responses based on this conversation and guidelines Based…" at bounding box center [74, 165] width 131 height 202
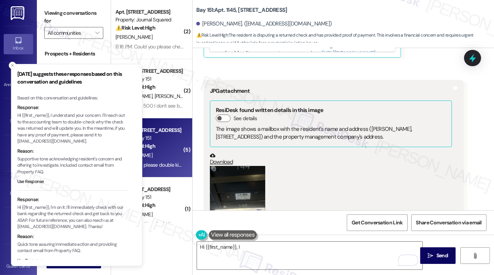
drag, startPoint x: 16, startPoint y: 115, endPoint x: 25, endPoint y: 115, distance: 9.6
click at [25, 115] on p "Hi {{first_name}}, I understand your concern. I'll reach out to the accounting …" at bounding box center [72, 128] width 111 height 32
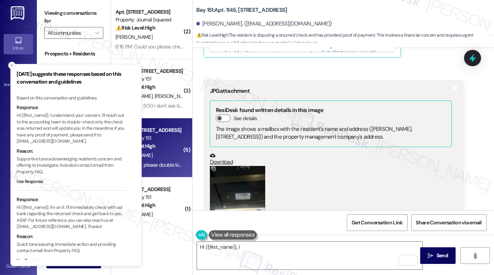
drag, startPoint x: 16, startPoint y: 115, endPoint x: 20, endPoint y: 116, distance: 4.5
click at [20, 116] on p "Hi {{first_name}}, I understand your concern. I'll reach out to the accounting …" at bounding box center [72, 128] width 111 height 32
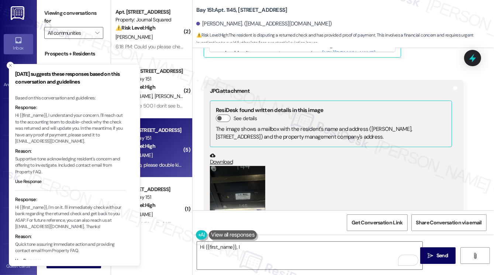
click at [20, 116] on p "Hi {{first_name}}, I understand your concern. I'll reach out to the accounting …" at bounding box center [70, 128] width 111 height 32
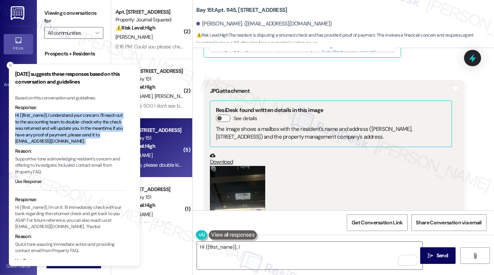
click at [19, 116] on p "Hi {{first_name}}, I understand your concern. I'll reach out to the accounting …" at bounding box center [70, 128] width 111 height 32
copy p "Hi {{first_name}}, I understand your concern. I'll reach out to the accounting …"
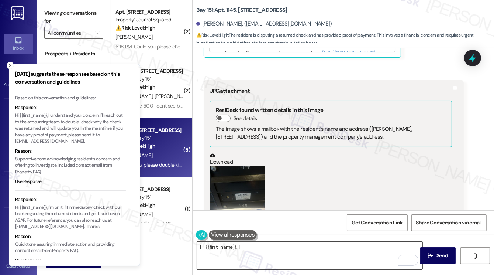
click at [241, 246] on textarea "Hi {{first_name}}, I" at bounding box center [310, 255] width 226 height 28
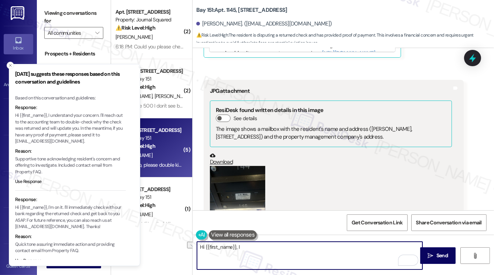
paste textarea "understand your concern. I'll reach out to the accounting team to double-check …"
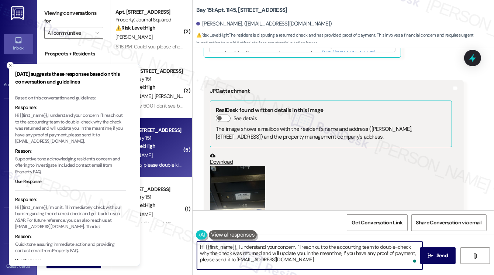
scroll to position [0, 0]
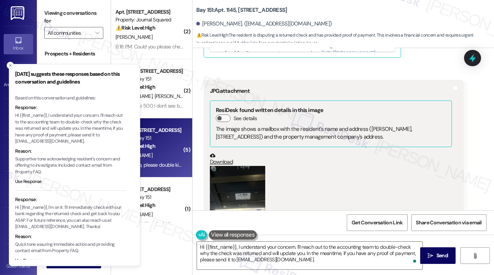
click at [11, 65] on icon "Close toast" at bounding box center [10, 65] width 4 height 4
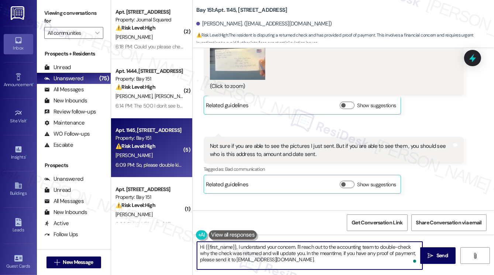
scroll to position [17878, 0]
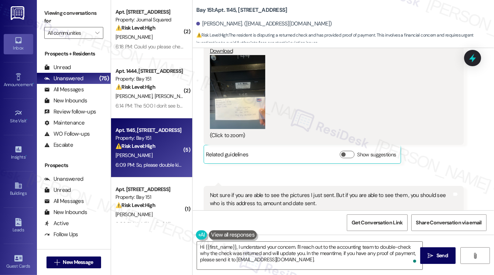
click at [349, 230] on button "Show suggestions" at bounding box center [347, 233] width 15 height 7
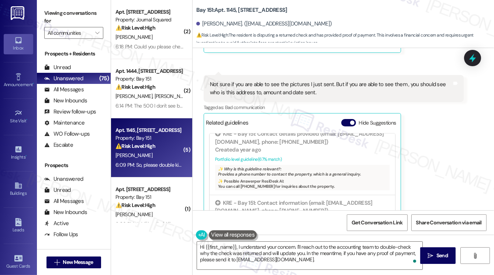
scroll to position [169, 0]
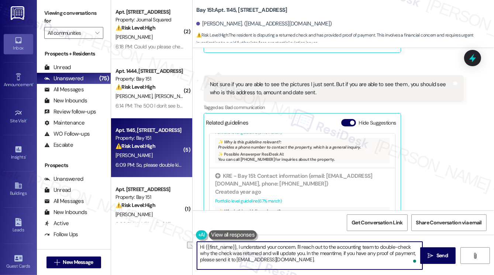
drag, startPoint x: 301, startPoint y: 247, endPoint x: 382, endPoint y: 240, distance: 81.5
click at [382, 240] on div "Hi {{first_name}}, I understand your concern. I'll reach out to the accounting …" at bounding box center [344, 261] width 302 height 55
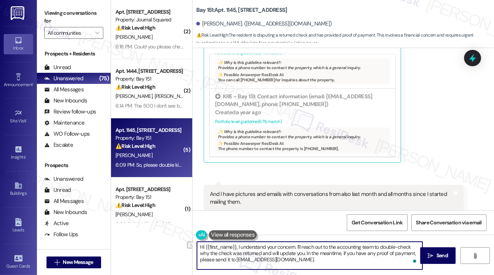
scroll to position [18099, 0]
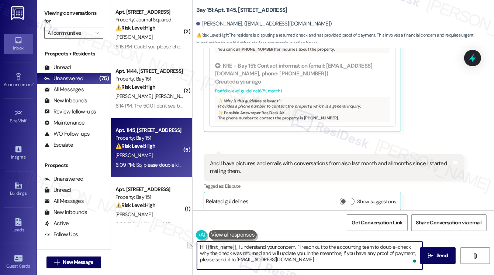
click at [309, 243] on textarea "Hi {{first_name}}, I understand your concern. I'll reach out to the accounting …" at bounding box center [310, 255] width 226 height 28
drag, startPoint x: 297, startPoint y: 245, endPoint x: 258, endPoint y: 251, distance: 39.3
click at [258, 251] on textarea "Hi {{first_name}}, I understand your concern. I'll reach out to the accounting …" at bounding box center [310, 255] width 226 height 28
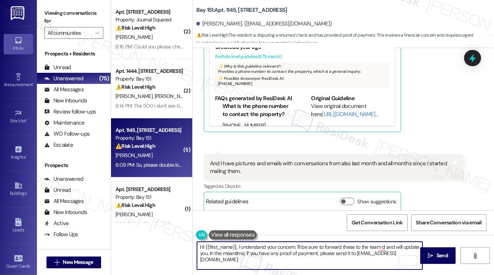
click at [387, 247] on textarea "Hi {{first_name}}, I understand your concern. I'll be sure to forward these to …" at bounding box center [310, 255] width 226 height 28
click at [383, 247] on textarea "Hi {{first_name}}, I understand your concern. I'll be sure to forward these to …" at bounding box center [310, 255] width 226 height 28
click at [402, 246] on textarea "Hi {{first_name}}, I understand your concern. I'll be sure to forward these to …" at bounding box center [310, 255] width 226 height 28
click at [397, 247] on textarea "Hi {{first_name}}, I understand your concern. I'll be sure to forward these to …" at bounding box center [310, 255] width 226 height 28
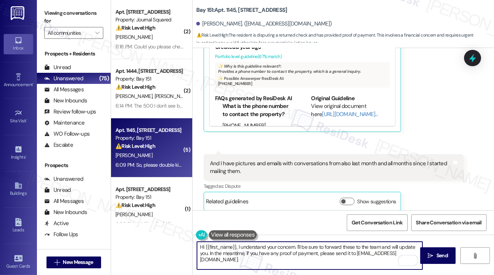
click at [399, 247] on textarea "Hi {{first_name}}, I understand your concern. I'll be sure to forward these to …" at bounding box center [310, 255] width 226 height 28
drag, startPoint x: 271, startPoint y: 262, endPoint x: 250, endPoint y: 253, distance: 23.0
click at [250, 253] on textarea "Hi {{first_name}}, I understand your concern. I'll be sure to forward these to …" at bounding box center [310, 255] width 226 height 28
click at [263, 245] on textarea "Hi {{first_name}}, I understand your concern. I'll be sure to forward these to …" at bounding box center [310, 255] width 226 height 28
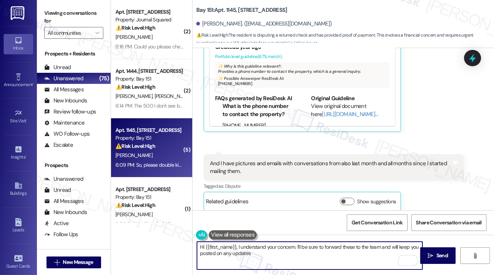
click at [263, 245] on textarea "Hi {{first_name}}, I understand your concern. I'll be sure to forward these to …" at bounding box center [310, 255] width 226 height 28
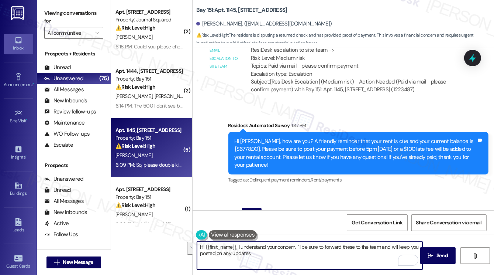
scroll to position [16991, 0]
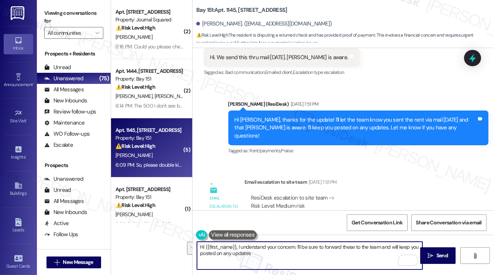
type textarea "Hi {{first_name}}, I understand your concern. I'll be sure to forward these to …"
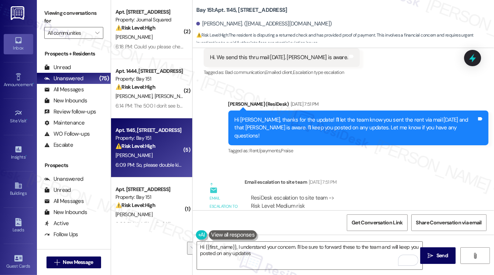
click at [318, 194] on div "ResiDesk escalation to site team -> Risk Level: Medium risk Topics: Paid via ma…" at bounding box center [354, 210] width 207 height 32
click at [302, 257] on textarea "Hi {{first_name}}, I understand your concern. I'll be sure to forward these to …" at bounding box center [310, 255] width 226 height 28
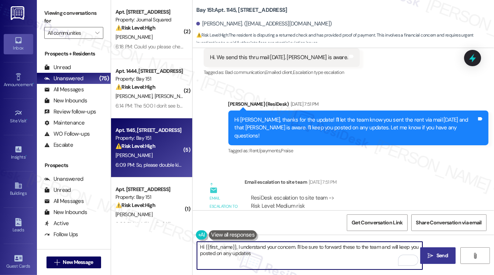
click at [444, 249] on button " Send" at bounding box center [439, 255] width 36 height 17
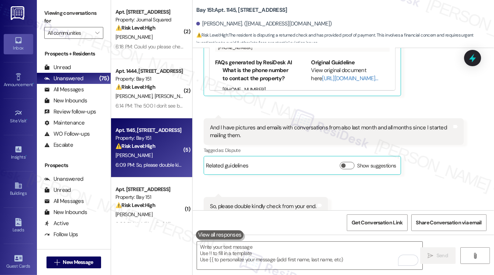
scroll to position [18158, 0]
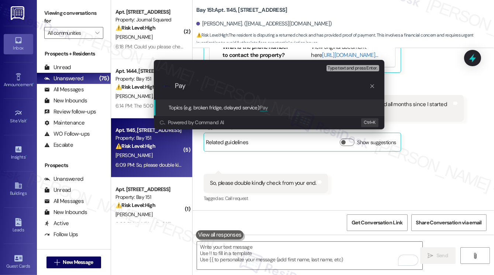
click at [405, 122] on div "Escalate Conversation Medium risk Topics (e.g. broken fridge, delayed service) …" at bounding box center [247, 137] width 494 height 275
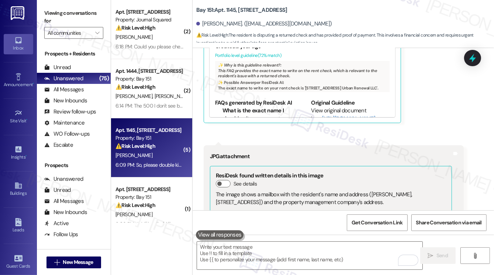
scroll to position [17715, 0]
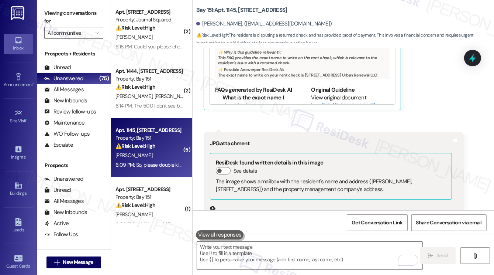
click at [240, 218] on button "Zoom image" at bounding box center [237, 255] width 55 height 74
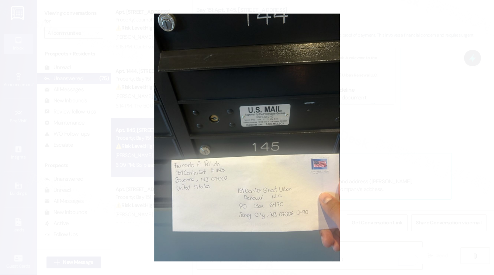
click at [384, 162] on button "Unzoom image" at bounding box center [247, 137] width 494 height 275
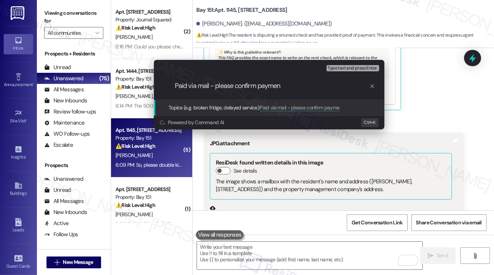
type input "Paid via mail - please confirm payment"
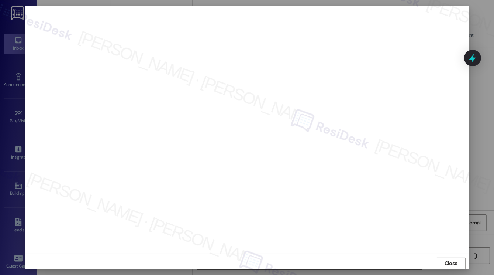
scroll to position [0, 0]
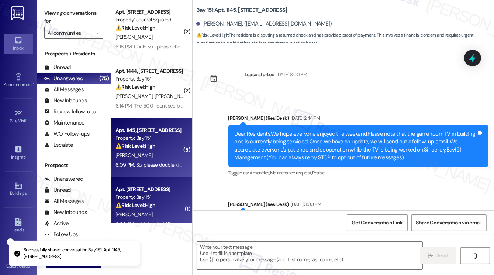
click at [154, 210] on div "[PERSON_NAME]" at bounding box center [150, 214] width 70 height 9
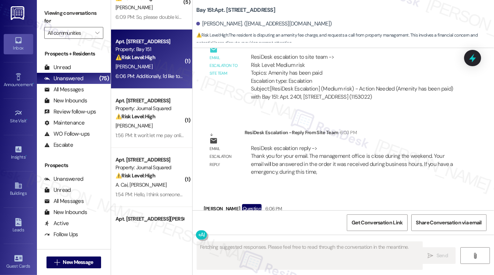
scroll to position [22544, 0]
click at [231, 222] on div "Additionally, I'd like to make a point that if this is for my 2nd yr in my 2 yr…" at bounding box center [331, 238] width 242 height 32
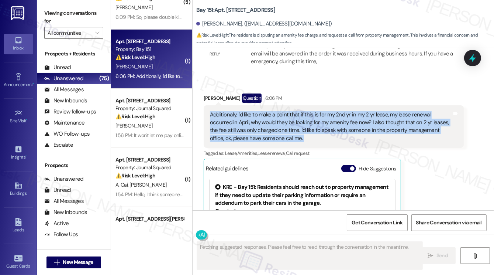
scroll to position [22581, 0]
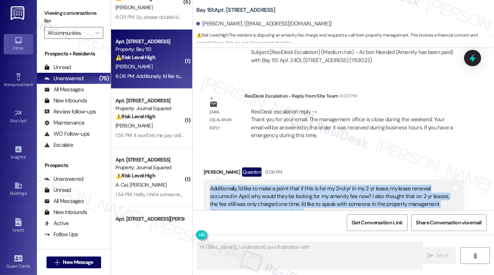
click at [277, 185] on div "Additionally, I'd like to make a point that if this is for my 2nd yr in my 2 yr…" at bounding box center [331, 201] width 242 height 32
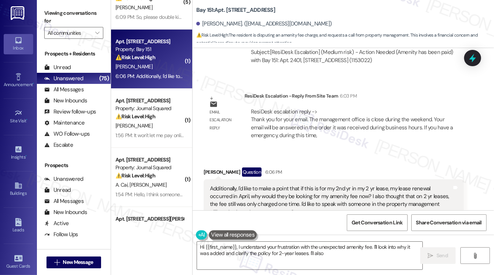
click at [277, 185] on div "Additionally, I'd like to make a point that if this is for my 2nd yr in my 2 yr…" at bounding box center [331, 201] width 242 height 32
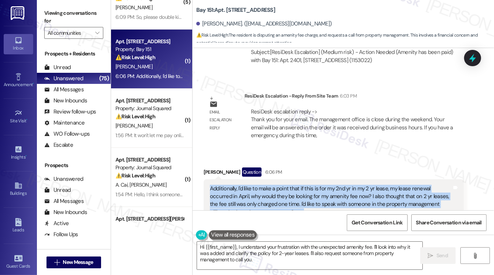
click at [277, 185] on div "Additionally, I'd like to make a point that if this is for my 2nd yr in my 2 yr…" at bounding box center [331, 201] width 242 height 32
click at [280, 185] on div "Additionally, I'd like to make a point that if this is for my 2nd yr in my 2 yr…" at bounding box center [331, 201] width 242 height 32
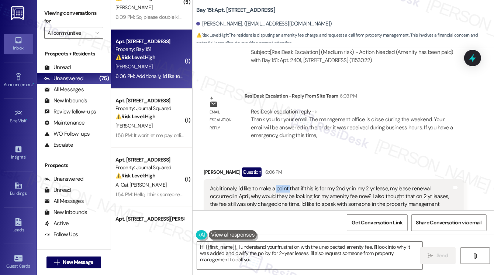
click at [280, 185] on div "Additionally, I'd like to make a point that if this is for my 2nd yr in my 2 yr…" at bounding box center [331, 201] width 242 height 32
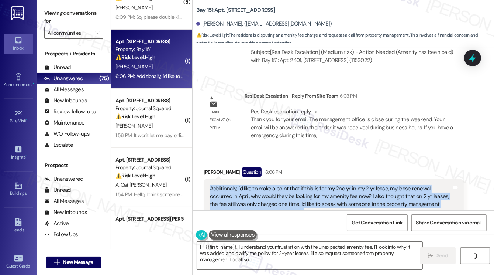
click at [280, 185] on div "Additionally, I'd like to make a point that if this is for my 2nd yr in my 2 yr…" at bounding box center [331, 201] width 242 height 32
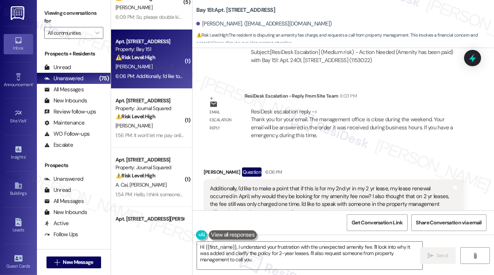
click at [332, 167] on div "Kiana King Question 6:06 PM" at bounding box center [334, 173] width 260 height 12
click at [308, 185] on div "Additionally, I'd like to make a point that if this is for my 2nd yr in my 2 yr…" at bounding box center [331, 201] width 242 height 32
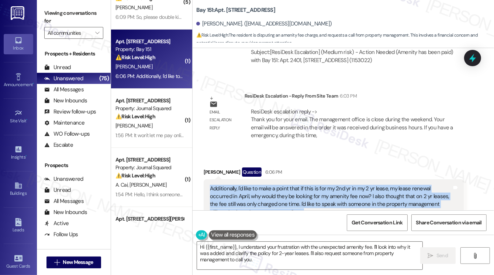
click at [308, 185] on div "Additionally, I'd like to make a point that if this is for my 2nd yr in my 2 yr…" at bounding box center [331, 201] width 242 height 32
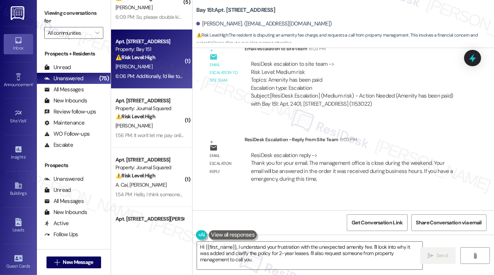
scroll to position [22433, 0]
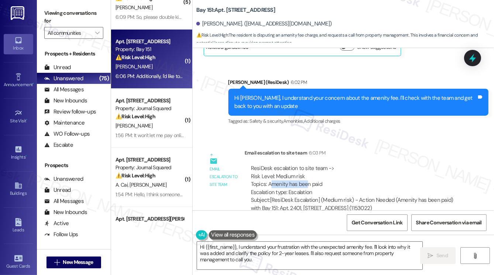
drag, startPoint x: 271, startPoint y: 103, endPoint x: 307, endPoint y: 103, distance: 35.8
click at [307, 164] on div "ResiDesk escalation to site team -> Risk Level: Medium risk Topics: Amenity has…" at bounding box center [354, 180] width 207 height 32
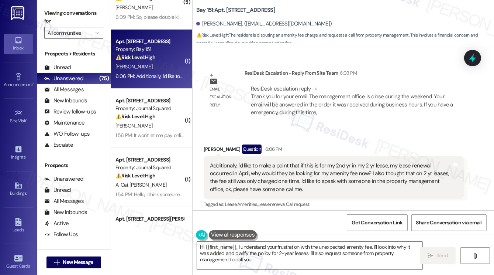
scroll to position [22544, 0]
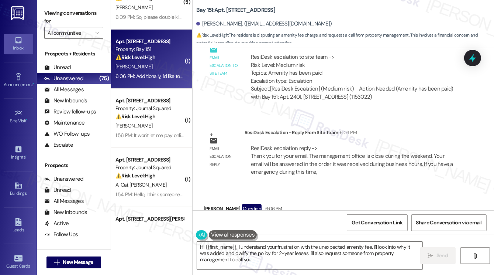
click at [260, 221] on div "Additionally, I'd like to make a point that if this is for my 2nd yr in my 2 yr…" at bounding box center [331, 237] width 242 height 32
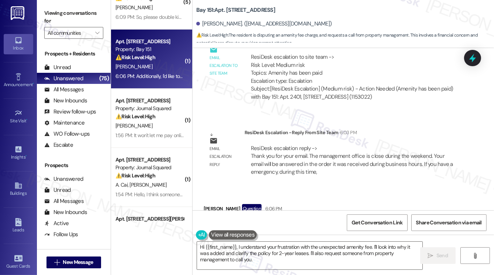
click at [260, 221] on div "Additionally, I'd like to make a point that if this is for my 2nd yr in my 2 yr…" at bounding box center [331, 237] width 242 height 32
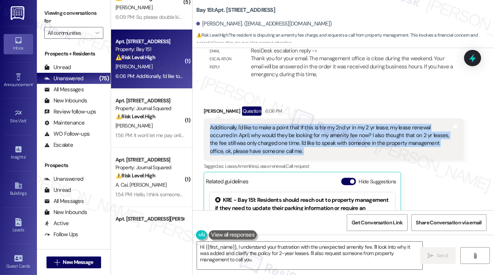
scroll to position [22655, 0]
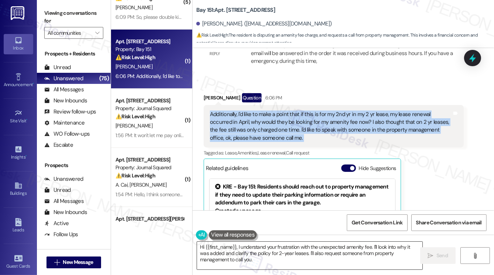
click at [258, 262] on textarea "Hi {{first_name}}, I understand your frustration with the unexpected amenity fe…" at bounding box center [310, 255] width 226 height 28
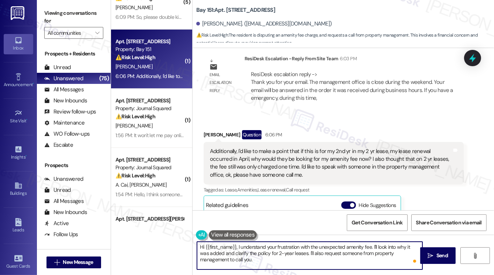
scroll to position [111, 0]
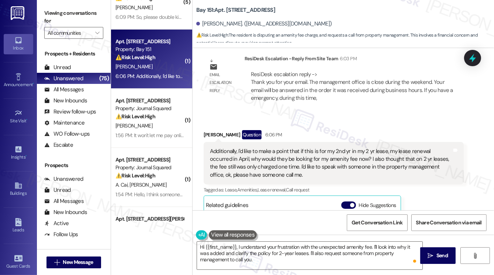
drag, startPoint x: 321, startPoint y: 145, endPoint x: 251, endPoint y: 154, distance: 70.7
click at [251, 225] on div "KRE - Bay 151: Office phone numbers are [PHONE_NUMBER] and [PHONE_NUMBER]." at bounding box center [302, 233] width 175 height 16
copy div "201-751-2004 and 201-685-8765."
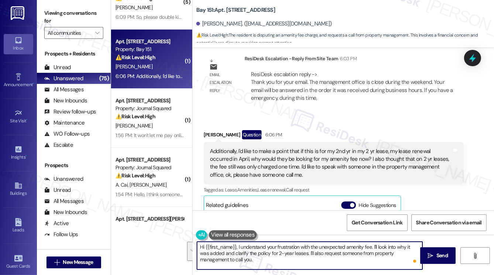
drag, startPoint x: 238, startPoint y: 260, endPoint x: 239, endPoint y: 246, distance: 13.7
click at [239, 246] on textarea "Hi {{first_name}}, I understand your frustration with the unexpected amenity fe…" at bounding box center [310, 255] width 226 height 28
click at [284, 241] on textarea "Hi {{first_name}}, I understand your frustration with the unexpected amenity fe…" at bounding box center [310, 255] width 226 height 28
type textarea "Hi {{first_name}}, I understand your c with the unexpected amenity fee. I'll lo…"
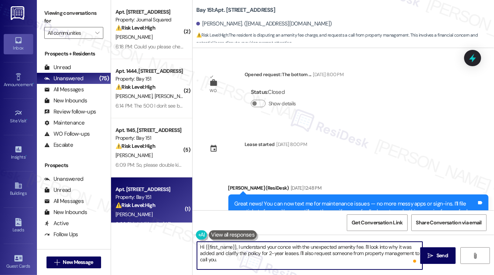
scroll to position [44, 0]
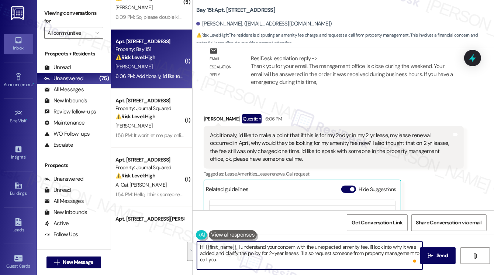
drag, startPoint x: 303, startPoint y: 260, endPoint x: 367, endPoint y: 239, distance: 66.8
click at [370, 240] on div "Hi {{first_name}}, I understand your concern with the unexpected amenity fee. I…" at bounding box center [344, 261] width 302 height 55
click at [293, 252] on textarea "Hi {{first_name}}, I understand your concern with the unexpected amenity fee. I…" at bounding box center [310, 255] width 226 height 28
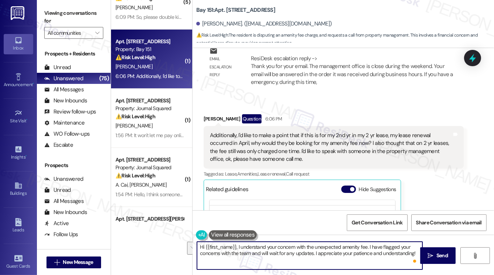
click at [242, 247] on textarea "Hi {{first_name}}, I understand your concern with the unexpected amenity fee. I…" at bounding box center [310, 255] width 226 height 28
drag, startPoint x: 238, startPoint y: 247, endPoint x: 183, endPoint y: 240, distance: 55.4
click at [183, 240] on div "( 2 ) Apt. [STREET_ADDRESS] Property: Journal Squared ⚠️ Risk Level: High The r…" at bounding box center [302, 137] width 383 height 275
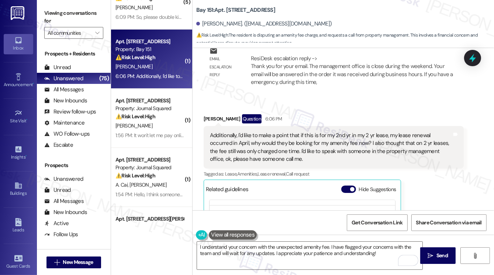
click at [208, 130] on div "[PERSON_NAME] Question 6:06 PM" at bounding box center [334, 136] width 260 height 12
click at [326, 246] on textarea "I understand your concern with the unexpected amenity fee. I have flagged your …" at bounding box center [310, 255] width 226 height 28
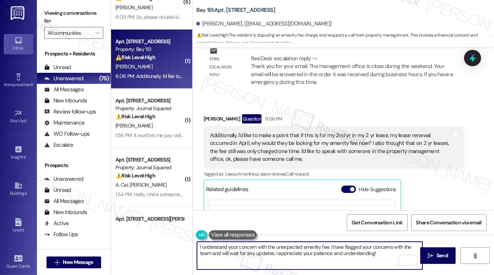
click at [326, 246] on textarea "I understand your concern with the unexpected amenity fee. I have flagged your …" at bounding box center [310, 255] width 226 height 28
click at [271, 254] on textarea "I understand your concern with the unexpected amenity fee. I have flagged your …" at bounding box center [310, 255] width 226 height 28
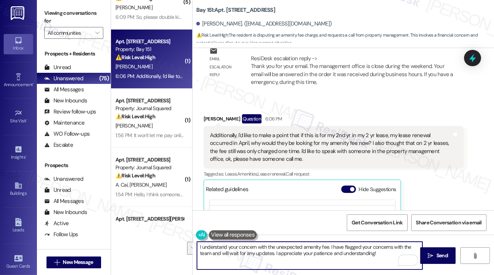
click at [384, 250] on textarea "I understand your concern with the unexpected amenity fee. I have flagged your …" at bounding box center [310, 255] width 226 height 28
click at [273, 252] on textarea "I understand your concern with the unexpected amenity fee. I have flagged your …" at bounding box center [310, 255] width 226 height 28
click at [331, 247] on textarea "I understand your concern with the unexpected amenity fee. I have flagged your …" at bounding box center [310, 255] width 226 height 28
click at [242, 258] on textarea "I understand your concern with the unexpected amenity fee. Rest assured I have …" at bounding box center [310, 255] width 226 height 28
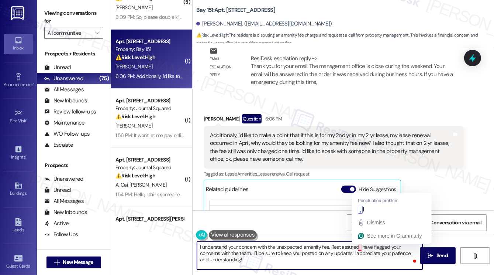
type textarea "I understand your concern with the unexpected amenity fee. Rest assured, I have…"
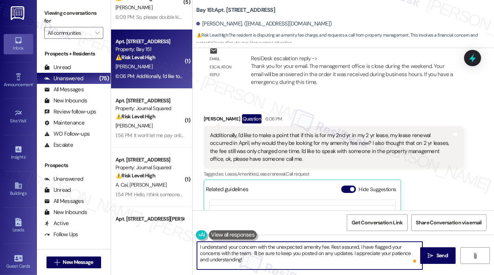
click at [328, 258] on textarea "I understand your concern with the unexpected amenity fee. Rest assured, I have…" at bounding box center [310, 255] width 226 height 28
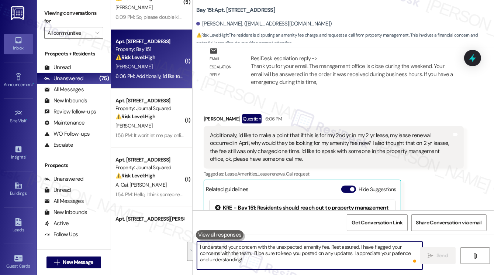
scroll to position [22655, 0]
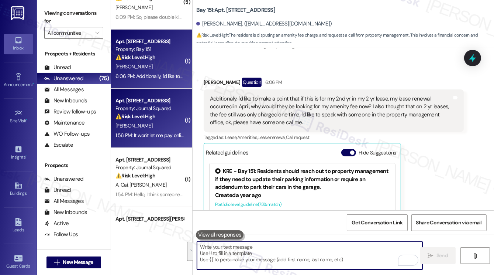
click at [168, 117] on div "⚠️ Risk Level: High The resident is reporting an issue with online payment, whi…" at bounding box center [150, 117] width 68 height 8
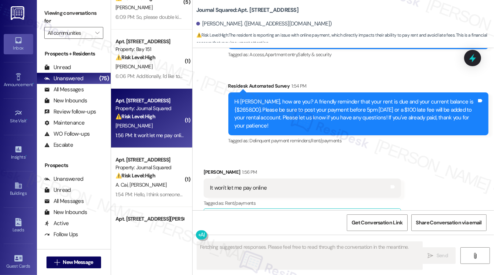
scroll to position [7640, 0]
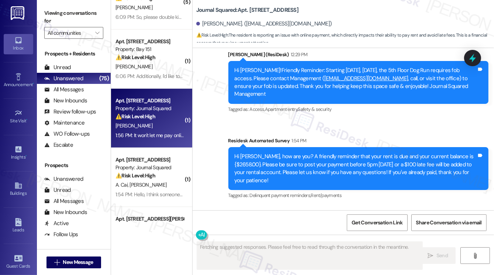
click at [280, 147] on div "Hi [PERSON_NAME], how are you? A friendly reminder that your rent is due and yo…" at bounding box center [359, 168] width 260 height 43
click at [280, 152] on div "Hi [PERSON_NAME], how are you? A friendly reminder that your rent is due and yo…" at bounding box center [356, 168] width 242 height 32
click at [288, 152] on div "Hi [PERSON_NAME], how are you? A friendly reminder that your rent is due and yo…" at bounding box center [356, 168] width 242 height 32
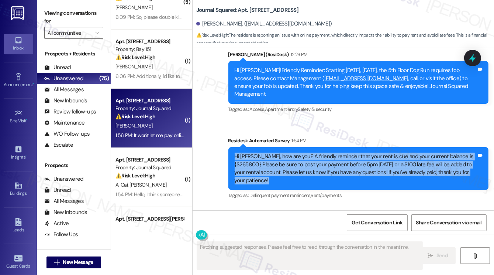
click at [288, 152] on div "Hi [PERSON_NAME], how are you? A friendly reminder that your rent is due and yo…" at bounding box center [356, 168] width 242 height 32
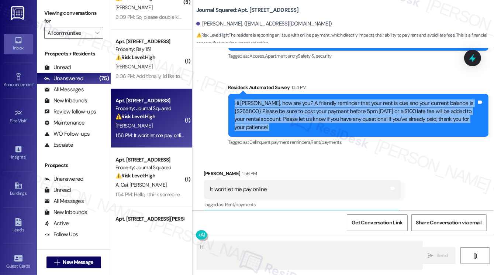
scroll to position [7788, 0]
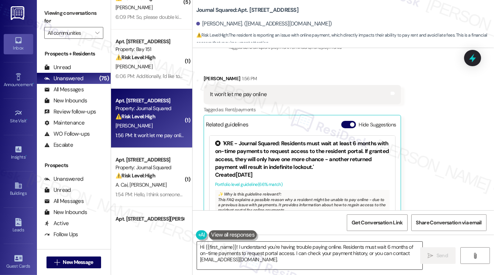
click at [282, 246] on textarea "Hi {{first_name}}! I understand you're having trouble paying online. Residents …" at bounding box center [310, 255] width 226 height 28
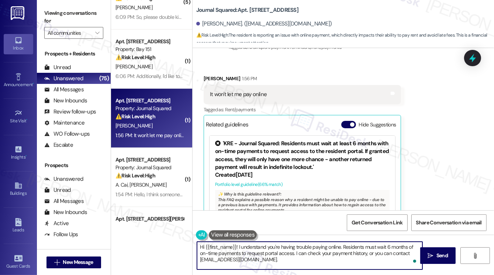
click at [282, 246] on textarea "Hi {{first_name}}! I understand you're having trouble paying online. Residents …" at bounding box center [310, 255] width 226 height 28
click at [329, 246] on textarea "Hi {{first_name}}! I understand you're having trouble paying online. Residents …" at bounding box center [310, 255] width 226 height 28
drag, startPoint x: 343, startPoint y: 247, endPoint x: 383, endPoint y: 252, distance: 40.3
click at [383, 252] on textarea "Hi {{first_name}}! I understand you're having trouble paying online. Residents …" at bounding box center [310, 255] width 226 height 28
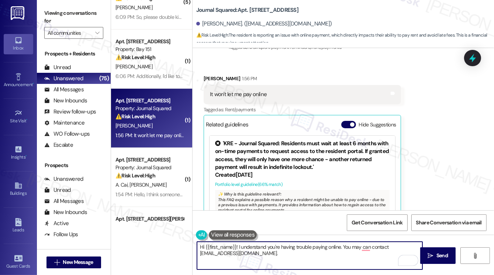
click at [310, 246] on textarea "Hi {{first_name}}! I understand you're having trouble paying online. You may ca…" at bounding box center [310, 255] width 226 height 28
click at [306, 248] on textarea "Hi {{first_name}}! I understand you're having trouble paying online. You may ca…" at bounding box center [310, 255] width 226 height 28
click at [308, 248] on textarea "Hi {{first_name}}! I understand you're having trouble paying online. You may ca…" at bounding box center [310, 255] width 226 height 28
click at [322, 254] on textarea "Hi {{first_name}}! I understand you're having trouble paying online. You may ca…" at bounding box center [310, 255] width 226 height 28
click at [367, 247] on textarea "Hi {{first_name}}! I understand you're having trouble paying online. You may ca…" at bounding box center [310, 255] width 226 height 28
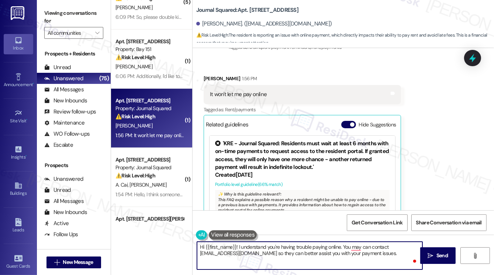
click at [365, 244] on textarea "Hi {{first_name}}! I understand you're having trouble paying online. You may ca…" at bounding box center [310, 255] width 226 height 28
type textarea "Hi {{first_name}}! I understand you're having trouble paying online. You may co…"
click at [395, 245] on textarea "Hi {{first_name}}! I understand you're having trouble paying online. You may co…" at bounding box center [310, 255] width 226 height 28
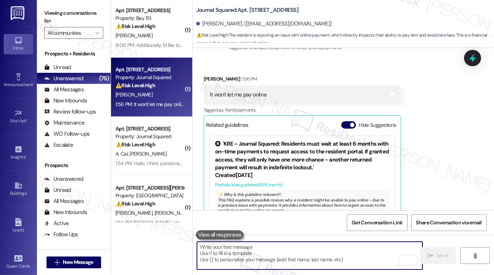
scroll to position [222, 0]
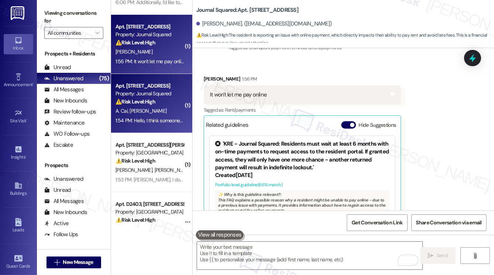
click at [184, 107] on div "Apt. 2813, [STREET_ADDRESS] Property: Journal Squared ⚠️ Risk Level: High The r…" at bounding box center [151, 103] width 81 height 59
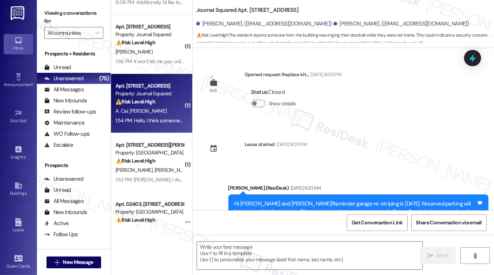
scroll to position [369, 0]
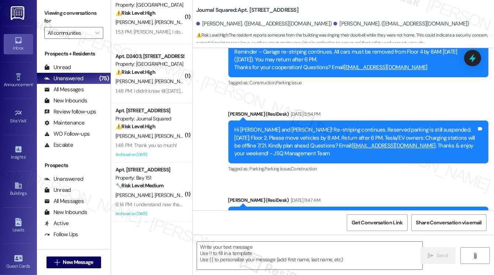
type textarea "Fetching suggested responses. Please feel free to read through the conversation…"
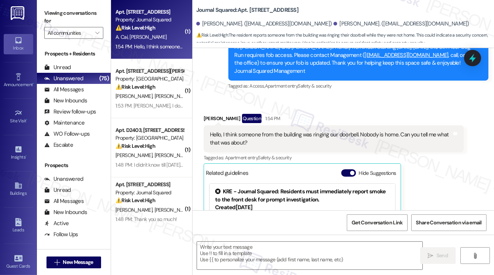
scroll to position [701, 0]
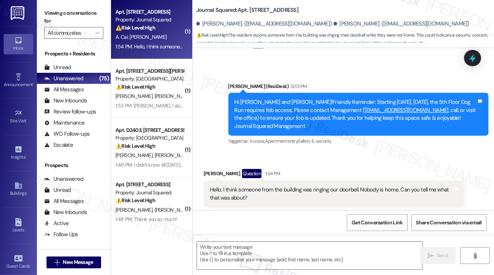
click at [254, 186] on div "Hello, I think someone from the building was ringing our doorbell. Nobody is ho…" at bounding box center [331, 194] width 242 height 16
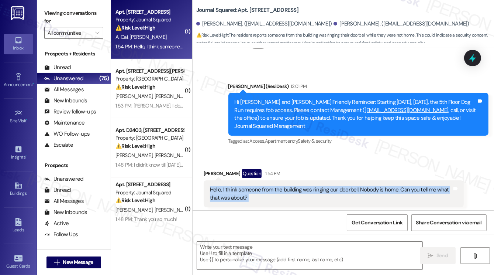
click at [254, 186] on div "Hello, I think someone from the building was ringing our doorbell. Nobody is ho…" at bounding box center [331, 194] width 242 height 16
click at [304, 186] on div "Hello, I think someone from the building was ringing our doorbell. Nobody is ho…" at bounding box center [331, 194] width 242 height 16
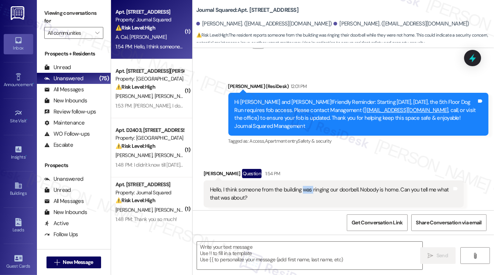
click at [304, 186] on div "Hello, I think someone from the building was ringing our doorbell. Nobody is ho…" at bounding box center [331, 194] width 242 height 16
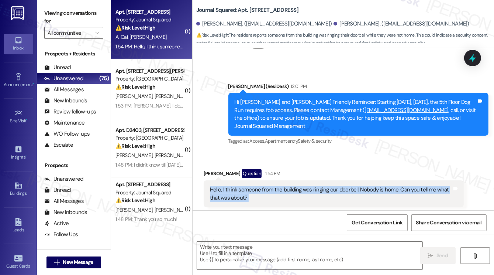
click at [304, 186] on div "Hello, I think someone from the building was ringing our doorbell. Nobody is ho…" at bounding box center [331, 194] width 242 height 16
click at [263, 186] on div "Hello, I think someone from the building was ringing our doorbell. Nobody is ho…" at bounding box center [331, 194] width 242 height 16
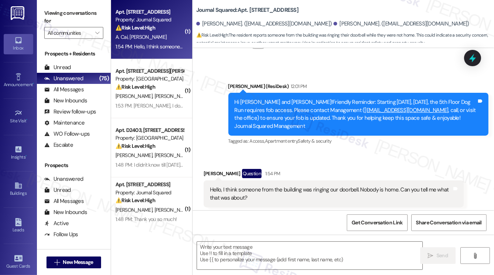
click at [263, 186] on div "Hello, I think someone from the building was ringing our doorbell. Nobody is ho…" at bounding box center [331, 194] width 242 height 16
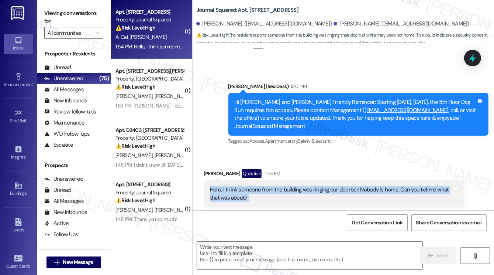
click at [263, 186] on div "Hello, I think someone from the building was ringing our doorbell. Nobody is ho…" at bounding box center [331, 194] width 242 height 16
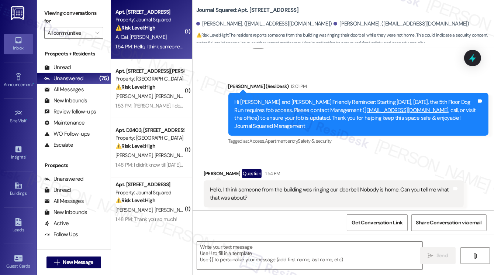
click at [73, 21] on label "Viewing conversations for" at bounding box center [73, 17] width 59 height 20
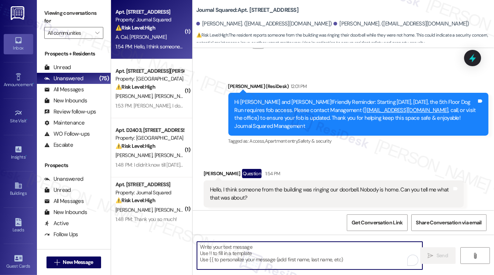
click at [219, 249] on textarea "To enrich screen reader interactions, please activate Accessibility in Grammarl…" at bounding box center [310, 255] width 226 height 28
paste textarea "Thank you for letting us know. Just so I can check into this for you, do you re…"
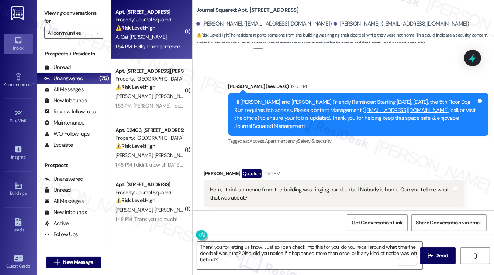
click at [217, 180] on div "Hello, I think someone from the building was ringing our doorbell. Nobody is ho…" at bounding box center [334, 193] width 260 height 27
click at [213, 169] on div "[PERSON_NAME] Question 1:54 PM" at bounding box center [334, 175] width 260 height 12
click at [211, 169] on div "[PERSON_NAME] Question 1:54 PM" at bounding box center [334, 175] width 260 height 12
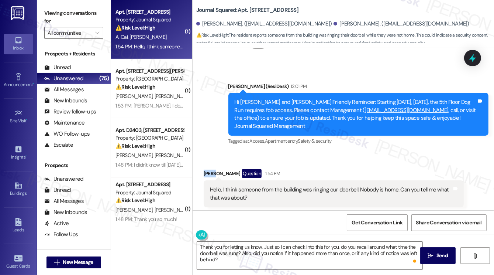
copy div "Anqi"
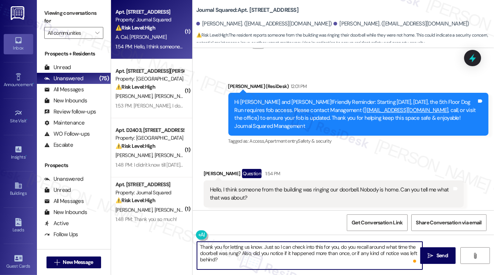
drag, startPoint x: 259, startPoint y: 248, endPoint x: 270, endPoint y: 243, distance: 12.1
click at [259, 248] on textarea "Thank you for letting us know. Just so I can check into this for you, do you re…" at bounding box center [310, 255] width 226 height 28
paste textarea "Anqi"
type textarea "Thank you for letting us know, [PERSON_NAME]. Just so I can check into this for…"
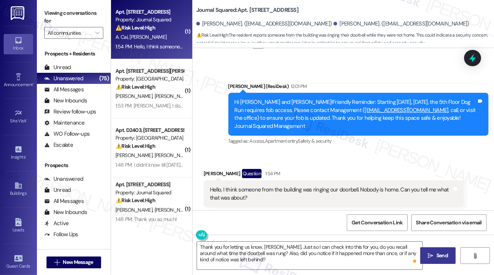
click at [438, 252] on span "Send" at bounding box center [442, 255] width 11 height 8
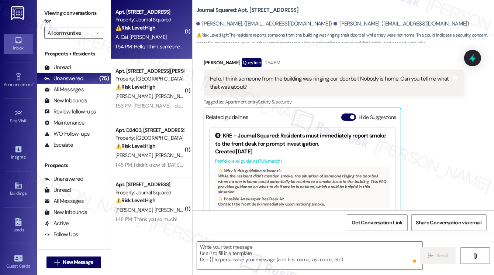
scroll to position [879, 0]
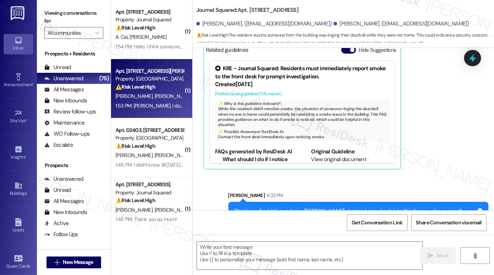
type textarea "Fetching suggested responses. Please feel free to read through the conversation…"
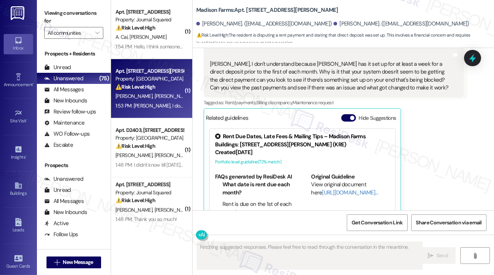
scroll to position [2457, 0]
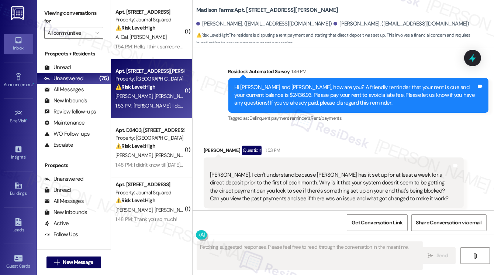
click at [276, 164] on div "[PERSON_NAME], I don't understand because [PERSON_NAME] has it set up for at le…" at bounding box center [331, 183] width 242 height 40
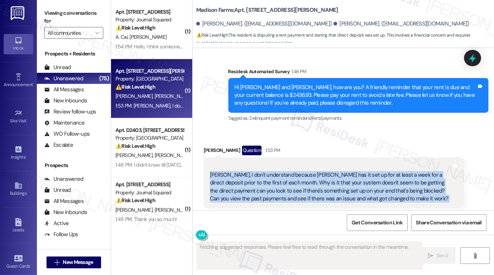
click at [275, 164] on div "[PERSON_NAME], I don't understand because [PERSON_NAME] has it set up for at le…" at bounding box center [331, 183] width 242 height 40
click at [335, 163] on div "[PERSON_NAME], I don't understand because [PERSON_NAME] has it set up for at le…" at bounding box center [331, 183] width 242 height 40
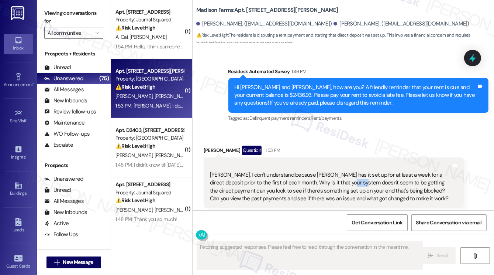
click at [335, 163] on div "[PERSON_NAME], I don't understand because [PERSON_NAME] has it set up for at le…" at bounding box center [331, 183] width 242 height 40
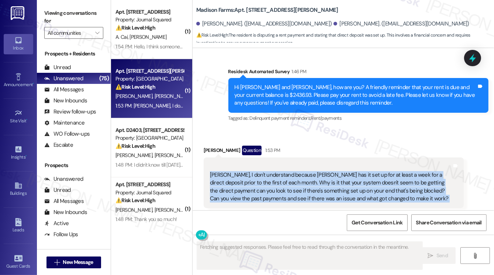
click at [335, 163] on div "[PERSON_NAME], I don't understand because [PERSON_NAME] has it set up for at le…" at bounding box center [331, 183] width 242 height 40
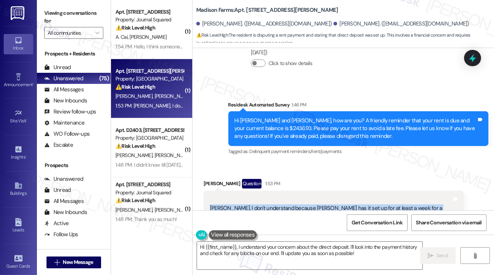
scroll to position [2384, 0]
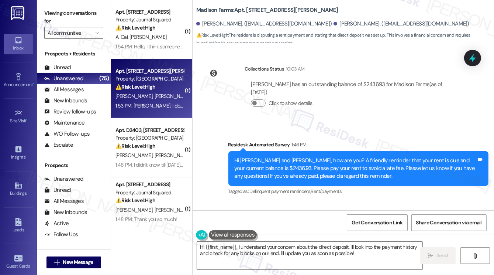
click at [239, 157] on div "Hi [PERSON_NAME] and [PERSON_NAME], how are you? A friendly reminder that your …" at bounding box center [356, 169] width 242 height 24
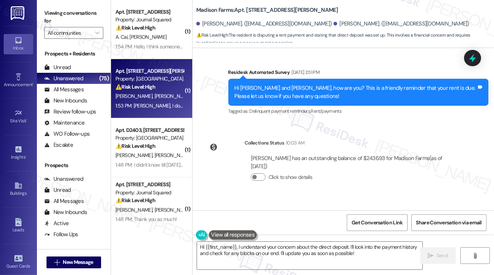
scroll to position [2495, 0]
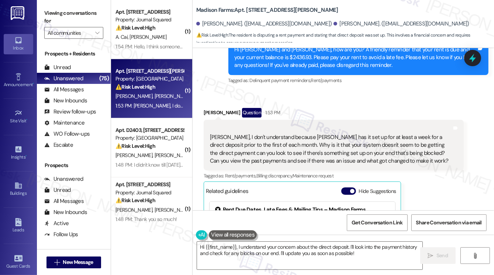
click at [274, 125] on div "[PERSON_NAME], I don't understand because [PERSON_NAME] has it set up for at le…" at bounding box center [331, 145] width 242 height 40
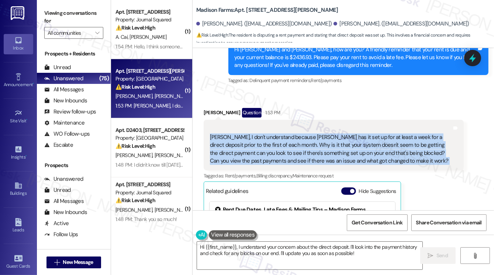
click at [274, 125] on div "[PERSON_NAME], I don't understand because [PERSON_NAME] has it set up for at le…" at bounding box center [331, 145] width 242 height 40
copy div "[PERSON_NAME], I don't understand because [PERSON_NAME] has it set up for at le…"
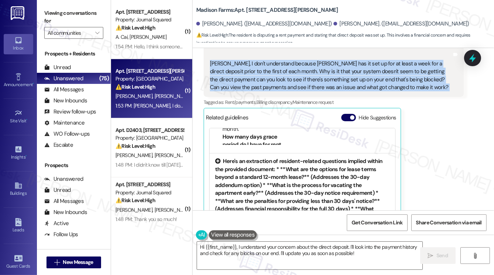
scroll to position [185, 0]
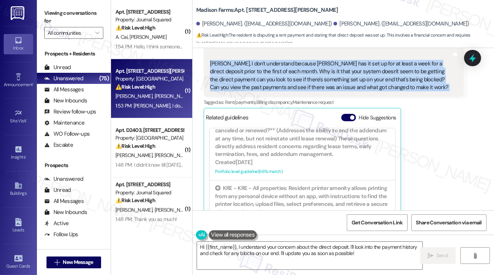
click at [83, 6] on div "Viewing conversations for All communities " at bounding box center [74, 23] width 74 height 46
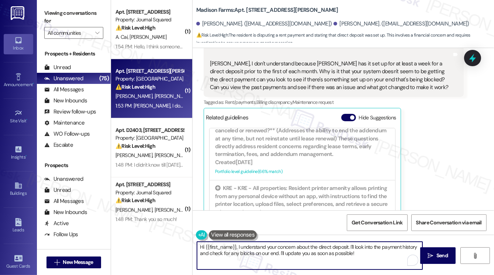
drag, startPoint x: 367, startPoint y: 261, endPoint x: 370, endPoint y: 259, distance: 4.0
click at [368, 261] on textarea "Hi {{first_name}}, I understand your concern about the direct deposit. I'll loo…" at bounding box center [310, 255] width 226 height 28
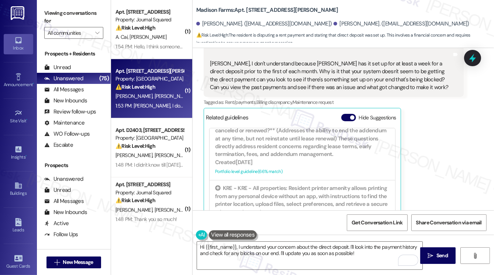
click at [53, 0] on div "Viewing conversations for All communities " at bounding box center [74, 23] width 74 height 46
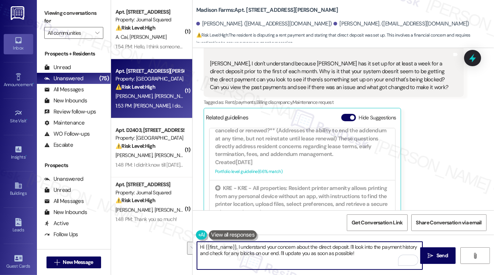
drag, startPoint x: 350, startPoint y: 254, endPoint x: 237, endPoint y: 243, distance: 113.5
click at [237, 243] on textarea "Hi {{first_name}}, I understand your concern about the direct deposit. I'll loo…" at bounding box center [310, 255] width 226 height 28
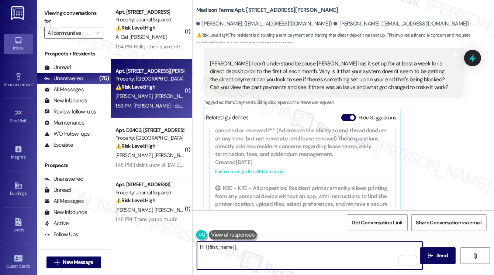
paste textarea "Thank you for bringing this to our attention. I understand how frustrating it m…"
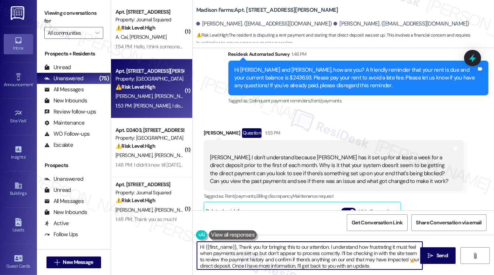
scroll to position [2457, 0]
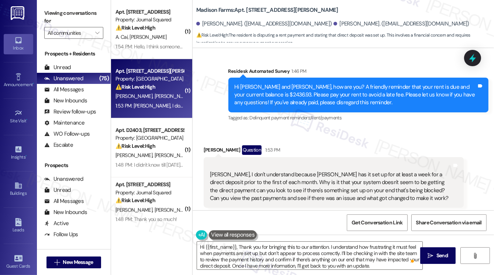
click at [212, 145] on div "[PERSON_NAME] Question 1:53 PM" at bounding box center [334, 151] width 260 height 12
copy div "[PERSON_NAME]"
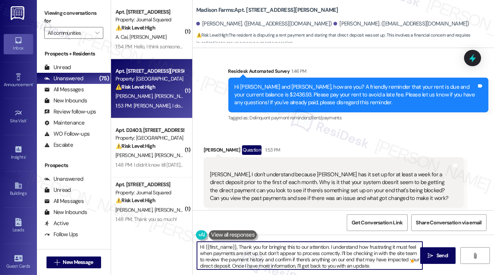
drag, startPoint x: 236, startPoint y: 246, endPoint x: 206, endPoint y: 245, distance: 29.9
click at [206, 245] on textarea "Hi {{first_name}}, Thank you for bringing this to our attention. I understand h…" at bounding box center [310, 255] width 226 height 28
paste textarea "[PERSON_NAME]"
click at [223, 246] on textarea "Hi [PERSON_NAME], Thank you for bringing this to our attention. I understand ho…" at bounding box center [310, 255] width 226 height 28
click at [362, 246] on textarea "Hi [PERSON_NAME], thank you for bringing this to our attention. I understand ho…" at bounding box center [310, 255] width 226 height 28
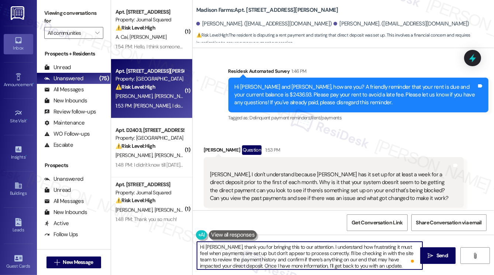
click at [362, 246] on textarea "Hi [PERSON_NAME], thank you for bringing this to our attention. I understand ho…" at bounding box center [310, 255] width 226 height 28
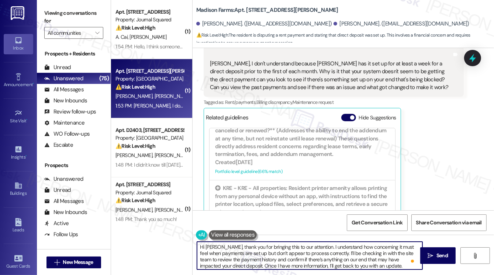
click at [292, 262] on textarea "Hi [PERSON_NAME], thank you for bringing this to our attention. I understand ho…" at bounding box center [310, 255] width 226 height 28
click at [338, 261] on textarea "Hi [PERSON_NAME], thank you for bringing this to our attention. I understand ho…" at bounding box center [310, 255] width 226 height 28
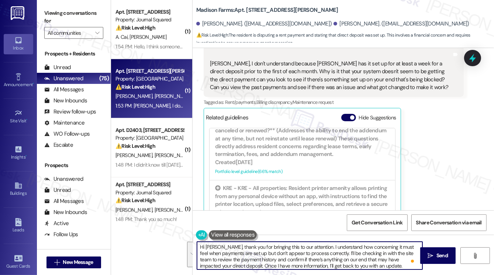
click at [338, 261] on textarea "Hi [PERSON_NAME], thank you for bringing this to our attention. I understand ho…" at bounding box center [310, 255] width 226 height 28
click at [374, 264] on textarea "Hi [PERSON_NAME], thank you for bringing this to our attention. I understand ho…" at bounding box center [310, 255] width 226 height 28
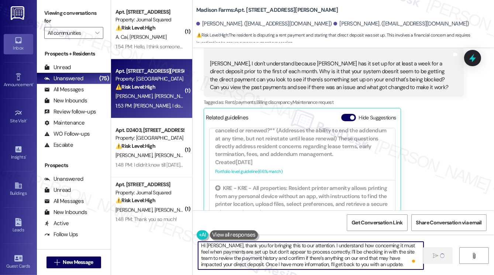
type textarea "Hi [PERSON_NAME], thank you for bringing this to our attention. I understand ho…"
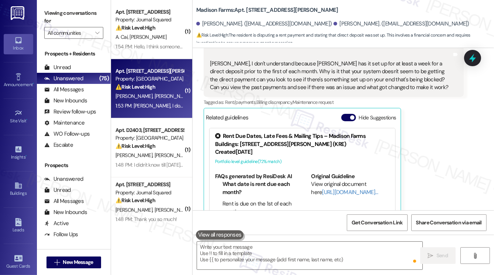
scroll to position [2568, 0]
drag, startPoint x: 68, startPoint y: 7, endPoint x: 75, endPoint y: 11, distance: 7.8
click at [68, 7] on div "Viewing conversations for All communities " at bounding box center [74, 23] width 74 height 46
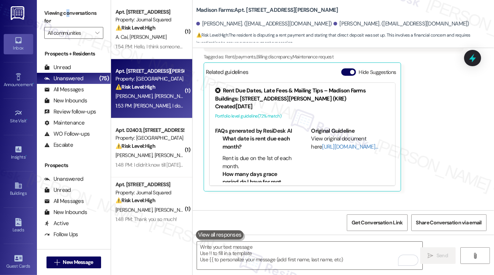
scroll to position [2643, 0]
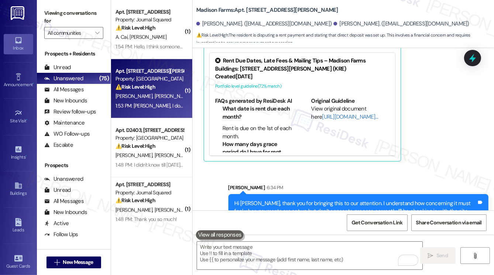
click at [427, 167] on div "Sent via SMS [PERSON_NAME] 6:34 PM Hi [PERSON_NAME], thank you for bringing thi…" at bounding box center [344, 204] width 302 height 75
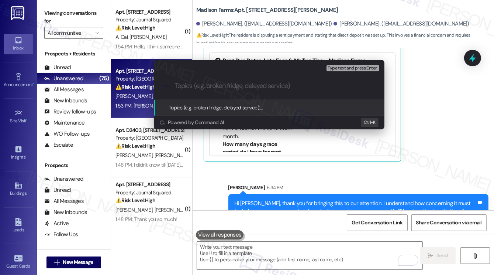
paste input "Following Up on Direct Deposit Concern"
click at [300, 91] on div ".cls-1{fill:#0a055f;}.cls-2{fill:#0cc4c4;} resideskLogoBlueOrange Following Up …" at bounding box center [269, 86] width 231 height 26
drag, startPoint x: 220, startPoint y: 84, endPoint x: 159, endPoint y: 84, distance: 60.9
click at [159, 84] on div ".cls-1{fill:#0a055f;}.cls-2{fill:#0cc4c4;} resideskLogoBlueOrange Following Up …" at bounding box center [269, 86] width 231 height 26
type input "Direct Deposit Concern"
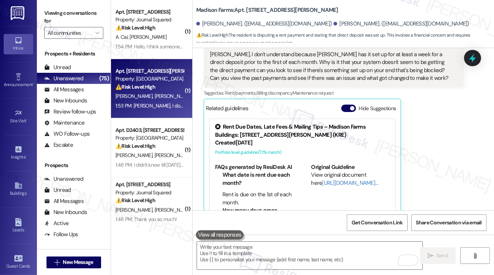
scroll to position [2568, 0]
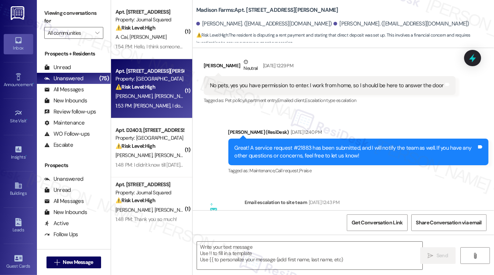
type textarea "Fetching suggested responses. Please feel free to read through the conversation…"
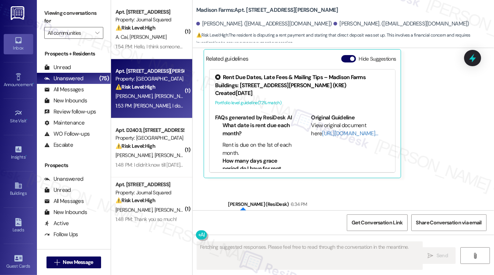
scroll to position [2654, 0]
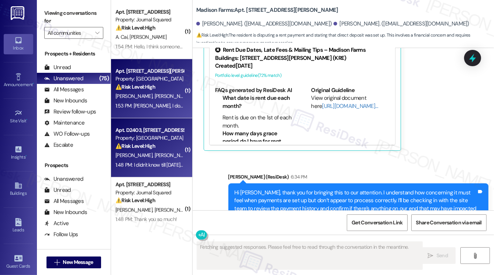
click at [154, 147] on strong "⚠️ Risk Level: High" at bounding box center [136, 146] width 40 height 7
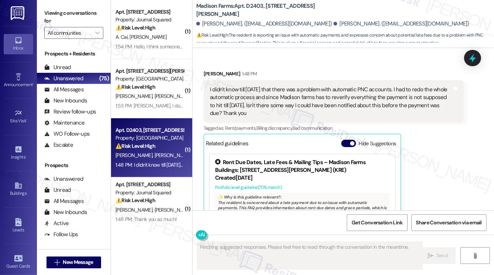
scroll to position [2416, 0]
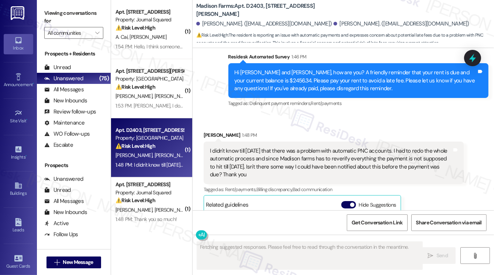
click at [247, 147] on div "I didn't know till [DATE] that there was a problem with automatic PNC accounts.…" at bounding box center [331, 163] width 242 height 32
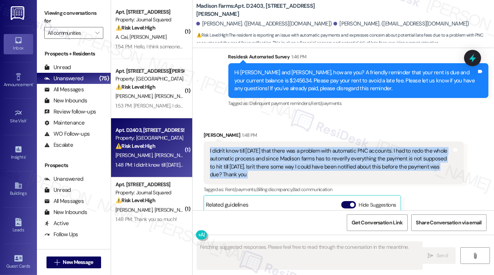
click at [247, 147] on div "I didn't know till [DATE] that there was a problem with automatic PNC accounts.…" at bounding box center [331, 163] width 242 height 32
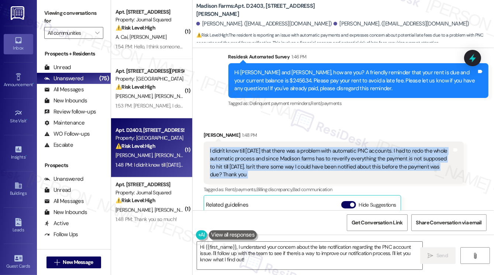
click at [301, 147] on div "I didn't know till [DATE] that there was a problem with automatic PNC accounts.…" at bounding box center [331, 163] width 242 height 32
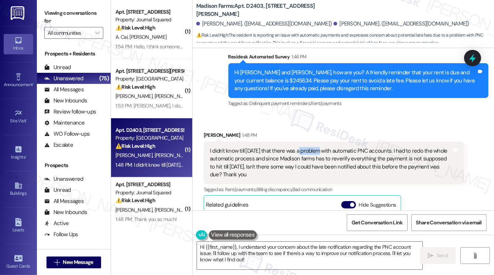
click at [301, 147] on div "I didn't know till [DATE] that there was a problem with automatic PNC accounts.…" at bounding box center [331, 163] width 242 height 32
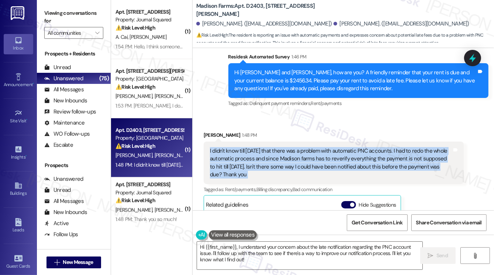
click at [301, 147] on div "I didn't know till [DATE] that there was a problem with automatic PNC accounts.…" at bounding box center [331, 163] width 242 height 32
click at [393, 147] on div "I didn't know till [DATE] that there was a problem with automatic PNC accounts.…" at bounding box center [331, 163] width 242 height 32
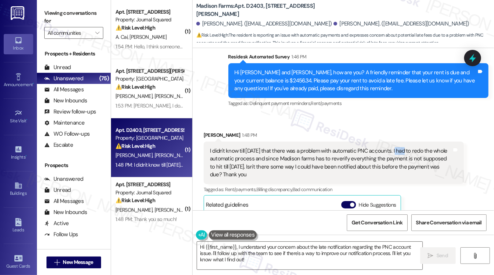
click at [393, 147] on div "I didn't know till [DATE] that there was a problem with automatic PNC accounts.…" at bounding box center [331, 163] width 242 height 32
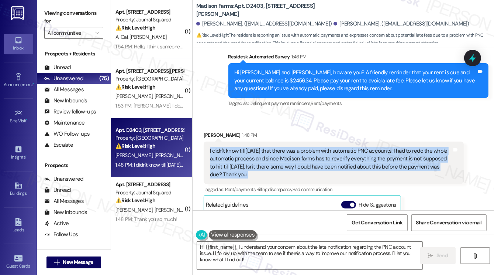
click at [393, 147] on div "I didn't know till [DATE] that there was a problem with automatic PNC accounts.…" at bounding box center [331, 163] width 242 height 32
click at [261, 152] on div "I didn't know till [DATE] that there was a problem with automatic PNC accounts.…" at bounding box center [331, 163] width 242 height 32
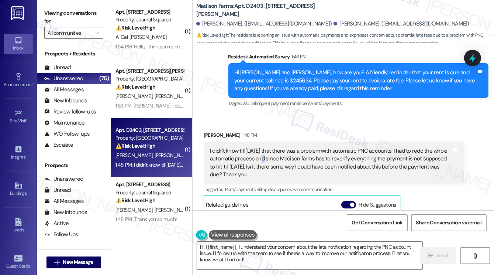
click at [261, 152] on div "I didn't know till [DATE] that there was a problem with automatic PNC accounts.…" at bounding box center [331, 163] width 242 height 32
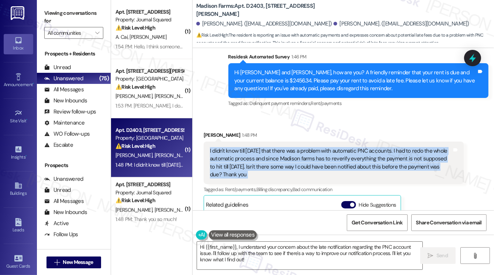
click at [261, 152] on div "I didn't know till [DATE] that there was a problem with automatic PNC accounts.…" at bounding box center [331, 163] width 242 height 32
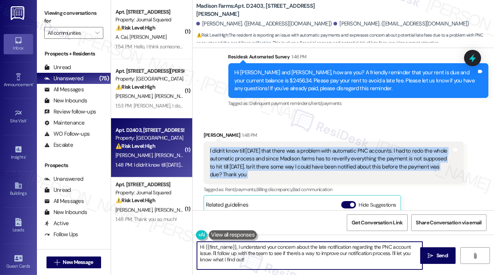
click at [273, 258] on textarea "Hi {{first_name}}, I understand your concern about the late notification regard…" at bounding box center [310, 255] width 226 height 28
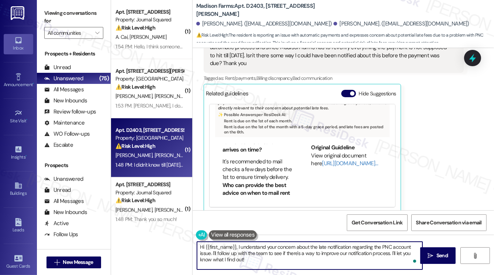
scroll to position [148, 0]
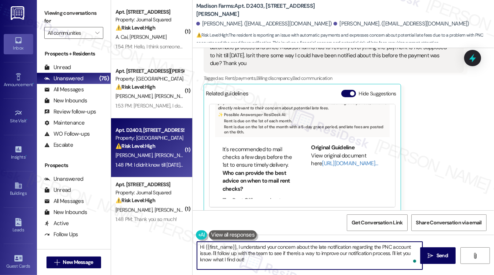
click at [253, 147] on li "It's recommended to mail checks a few days before the 1st to ensure timely deli…" at bounding box center [258, 157] width 71 height 24
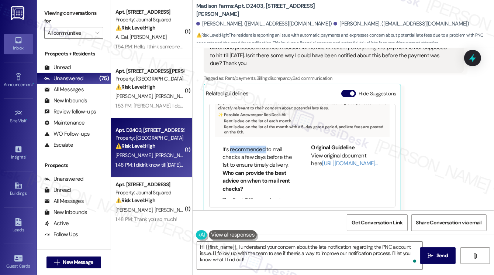
click at [253, 147] on li "It's recommended to mail checks a few days before the 1st to ensure timely deli…" at bounding box center [258, 157] width 71 height 24
click at [251, 149] on li "It's recommended to mail checks a few days before the 1st to ensure timely deli…" at bounding box center [258, 157] width 71 height 24
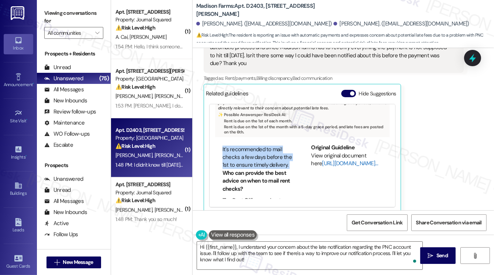
click at [328, 160] on link "[URL][DOMAIN_NAME]…" at bounding box center [350, 163] width 56 height 7
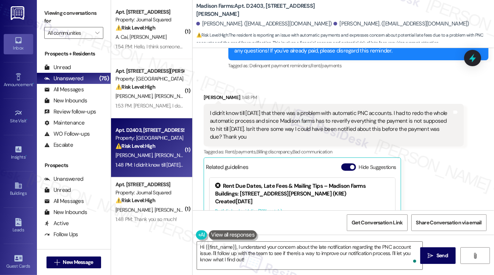
scroll to position [2453, 0]
click at [294, 110] on div "I didn't know till [DATE] that there was a problem with automatic PNC accounts.…" at bounding box center [331, 126] width 242 height 32
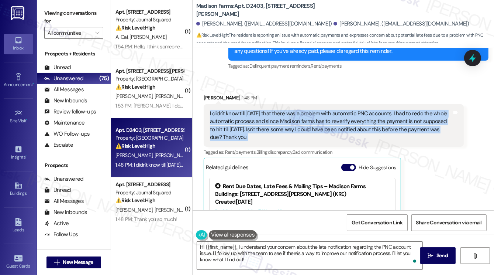
click at [294, 110] on div "I didn't know till [DATE] that there was a problem with automatic PNC accounts.…" at bounding box center [331, 126] width 242 height 32
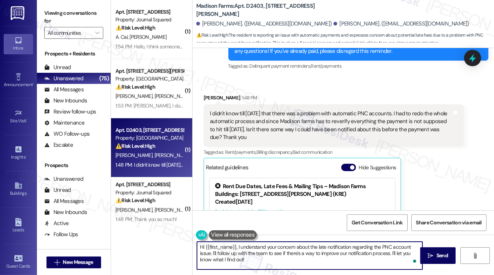
click at [265, 254] on textarea "Hi {{first_name}}, I understand your concern about the late notification regard…" at bounding box center [310, 255] width 226 height 28
click at [279, 256] on textarea "Hi {{first_name}}, I understand your concern about the late notification regard…" at bounding box center [310, 255] width 226 height 28
click at [352, 260] on textarea "Hi {{first_name}}, I understand your concern about the late notification regard…" at bounding box center [310, 255] width 226 height 28
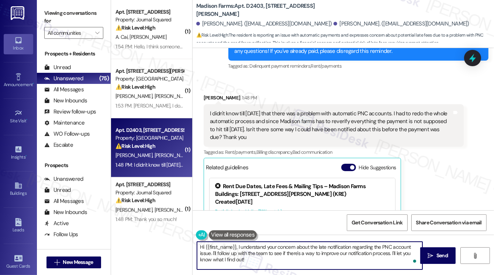
click at [211, 94] on div "[PERSON_NAME] 1:48 PM" at bounding box center [334, 99] width 260 height 10
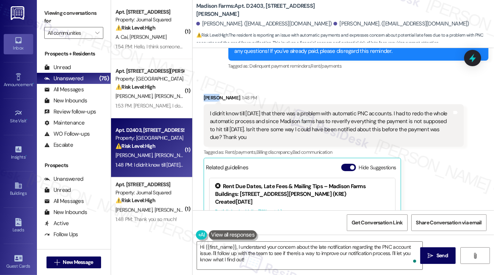
click at [211, 94] on div "[PERSON_NAME] 1:48 PM" at bounding box center [334, 99] width 260 height 10
copy div "[PERSON_NAME]"
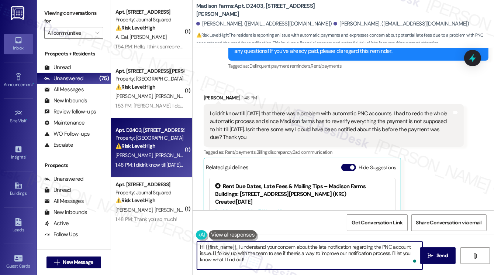
drag, startPoint x: 236, startPoint y: 245, endPoint x: 185, endPoint y: 246, distance: 51.3
click at [185, 246] on div "( 1 ) Apt. [STREET_ADDRESS] ⚠️ Risk Level: High The resident is disputing an am…" at bounding box center [302, 137] width 383 height 275
click at [220, 245] on textarea "Hi {{first_name}}, I understand your concern about the late notification regard…" at bounding box center [310, 255] width 226 height 28
click at [205, 245] on textarea "Hi {{first_name}}, I understand your concern about the late notification regard…" at bounding box center [310, 255] width 226 height 28
drag, startPoint x: 204, startPoint y: 246, endPoint x: 237, endPoint y: 244, distance: 33.3
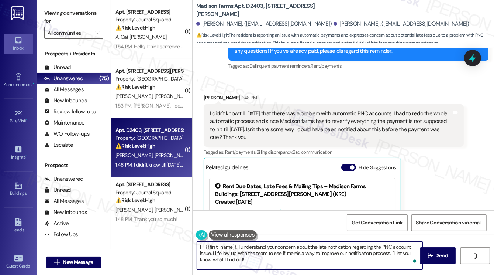
click at [237, 244] on textarea "Hi {{first_name}}, I understand your concern about the late notification regard…" at bounding box center [310, 255] width 226 height 28
paste textarea "[PERSON_NAME]"
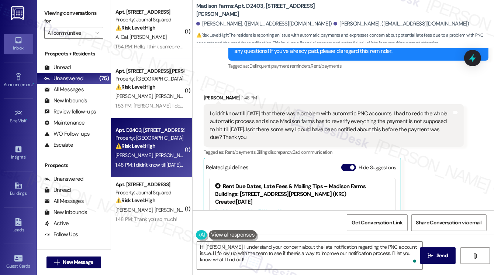
click at [280, 121] on div "I didn't know till [DATE] that there was a problem with automatic PNC accounts.…" at bounding box center [331, 126] width 242 height 32
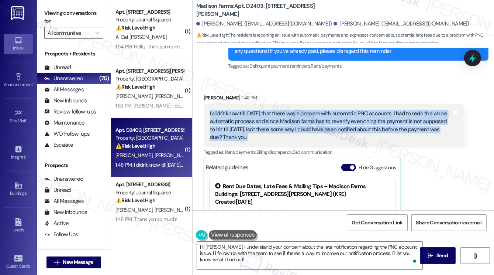
click at [280, 121] on div "I didn't know till [DATE] that there was a problem with automatic PNC accounts.…" at bounding box center [331, 126] width 242 height 32
copy div "I didn't know till [DATE] that there was a problem with automatic PNC accounts.…"
click at [37, 3] on div "Viewing conversations for All communities " at bounding box center [74, 23] width 74 height 46
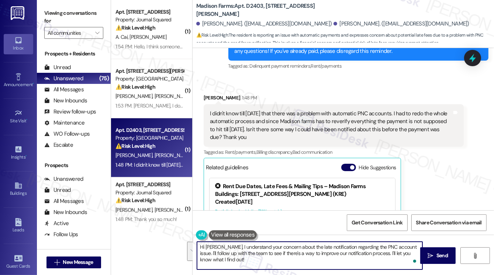
drag, startPoint x: 271, startPoint y: 258, endPoint x: 218, endPoint y: 245, distance: 54.1
click at [218, 245] on textarea "Hi [PERSON_NAME], I understand your concern about the late notification regardi…" at bounding box center [310, 255] width 226 height 28
paste textarea "Thank you for letting us know. I completely understand how concerning it must b…"
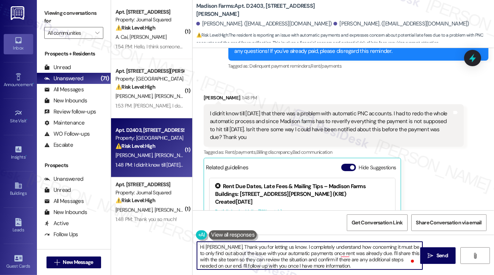
click at [220, 246] on textarea "Hi [PERSON_NAME], Thank you for letting us know. I completely understand how co…" at bounding box center [310, 255] width 226 height 28
click at [295, 243] on textarea "Hi [PERSON_NAME], thank you for letting us know. I completely understand how co…" at bounding box center [310, 255] width 226 height 28
click at [373, 253] on textarea "Hi [PERSON_NAME], thank you for letting us know. I understand how concerning it…" at bounding box center [310, 255] width 226 height 28
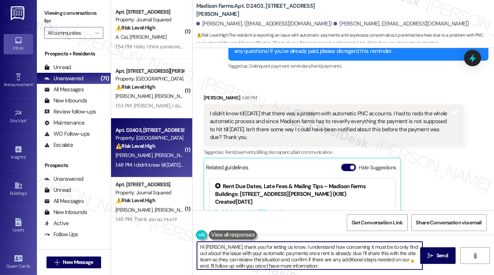
click at [373, 253] on textarea "Hi [PERSON_NAME], thank you for letting us know. I understand how concerning it…" at bounding box center [310, 255] width 226 height 28
click at [357, 259] on textarea "Hi [PERSON_NAME], thank you for letting us know. I understand how concerning it…" at bounding box center [310, 255] width 226 height 28
type textarea "Hi [PERSON_NAME], thank you for letting us know. I understand how concerning it…"
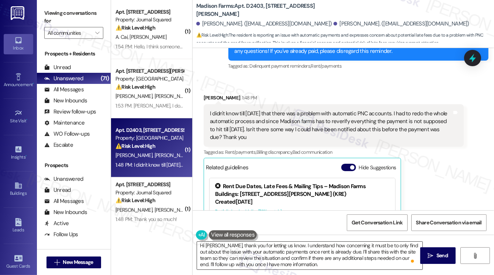
click at [378, 258] on textarea "Hi [PERSON_NAME], thank you for letting us know. I understand how concerning it…" at bounding box center [310, 255] width 226 height 28
click at [423, 252] on button " Send" at bounding box center [439, 255] width 36 height 17
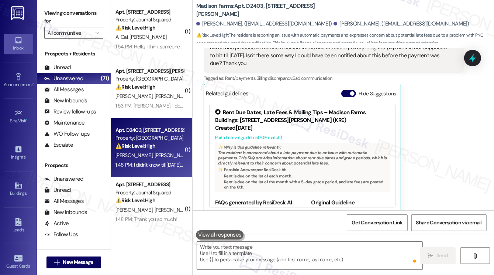
scroll to position [2526, 0]
click at [69, 7] on div "Viewing conversations for All communities " at bounding box center [74, 23] width 74 height 46
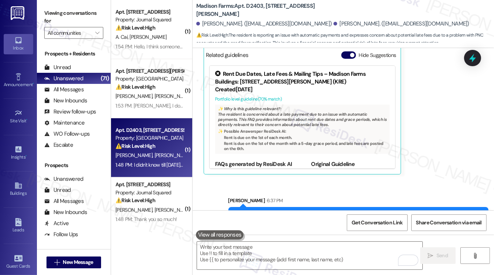
scroll to position [2602, 0]
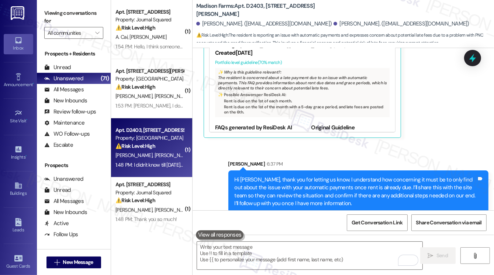
click at [418, 170] on div "Hi [PERSON_NAME], thank you for letting us know. I understand how concerning it…" at bounding box center [359, 191] width 260 height 43
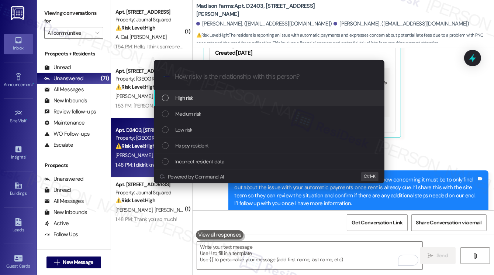
click at [451, 134] on div "Escalate Conversation How risky is the relationship with this person? Topics (e…" at bounding box center [247, 137] width 494 height 275
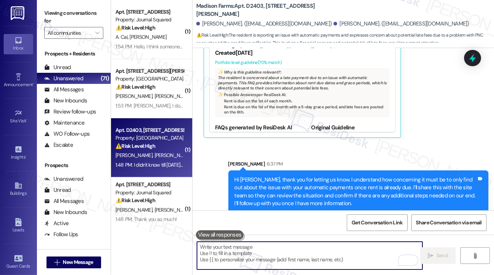
click at [272, 251] on textarea "To enrich screen reader interactions, please activate Accessibility in Grammarl…" at bounding box center [310, 255] width 226 height 28
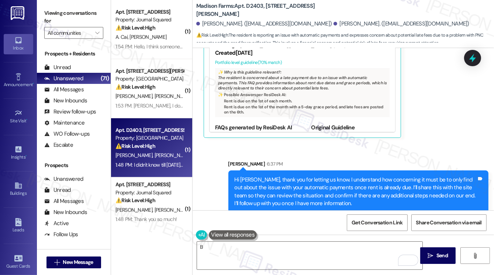
click at [65, 12] on label "Viewing conversations for" at bounding box center [73, 17] width 59 height 20
click at [264, 242] on textarea "B" at bounding box center [310, 255] width 226 height 28
click at [81, 16] on label "Viewing conversations for" at bounding box center [73, 17] width 59 height 20
click at [295, 251] on textarea "By the way, have you tried contacting" at bounding box center [310, 255] width 226 height 28
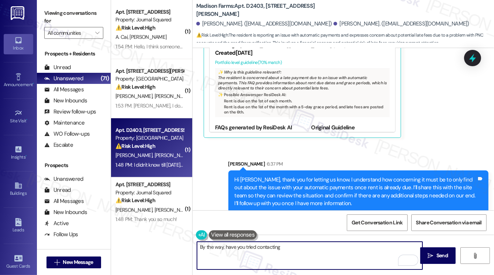
paste textarea "[EMAIL_ADDRESS][DOMAIN_NAME]"
drag, startPoint x: 283, startPoint y: 253, endPoint x: 369, endPoint y: 247, distance: 86.6
click at [369, 247] on textarea "By the way, have you tried contacting [EMAIL_ADDRESS][DOMAIN_NAME]? They might …" at bounding box center [310, 255] width 226 height 28
click at [364, 248] on textarea "By the way, have you tried contacting [EMAIL_ADDRESS][DOMAIN_NAME]? They might …" at bounding box center [310, 255] width 226 height 28
drag, startPoint x: 364, startPoint y: 248, endPoint x: 370, endPoint y: 255, distance: 8.9
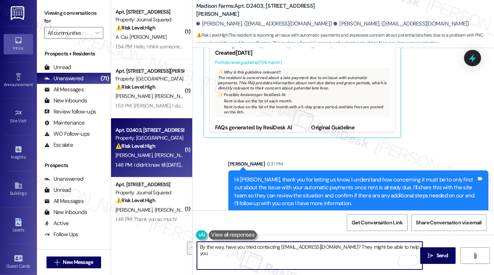
click at [370, 255] on textarea "By the way, have you tried contacting [EMAIL_ADDRESS][DOMAIN_NAME]? They might …" at bounding box center [310, 255] width 226 height 28
click at [329, 262] on textarea "By the way, have you tried contacting [EMAIL_ADDRESS][DOMAIN_NAME]? They might …" at bounding box center [310, 255] width 226 height 28
drag, startPoint x: 254, startPoint y: 256, endPoint x: 225, endPoint y: 248, distance: 30.0
click at [225, 248] on textarea "By the way, have you tried contacting [EMAIL_ADDRESS][DOMAIN_NAME]? They might …" at bounding box center [310, 255] width 226 height 28
paste textarea "[EMAIL_ADDRESS][DOMAIN_NAME]"
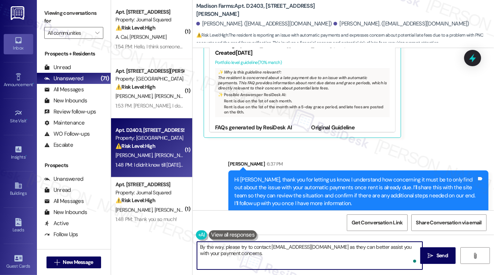
click at [281, 255] on textarea "By the way, please try to contact [EMAIL_ADDRESS][DOMAIN_NAME] as they can bett…" at bounding box center [310, 255] width 226 height 28
type textarea "By the way, please try to contact [EMAIL_ADDRESS][DOMAIN_NAME] as they can bett…"
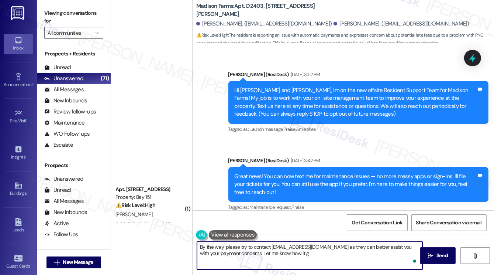
scroll to position [2602, 0]
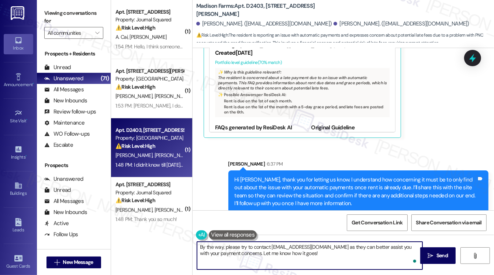
type textarea "By the way, please try to contact [EMAIL_ADDRESS][DOMAIN_NAME] as they can bett…"
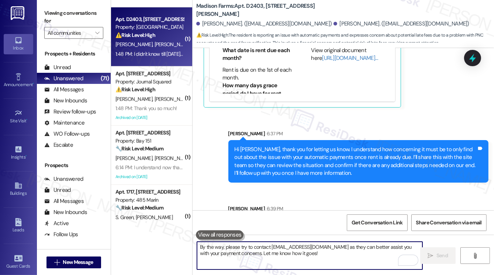
scroll to position [2661, 0]
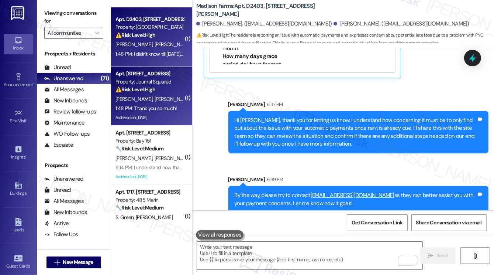
click at [174, 103] on div "[PERSON_NAME] Min" at bounding box center [150, 99] width 70 height 9
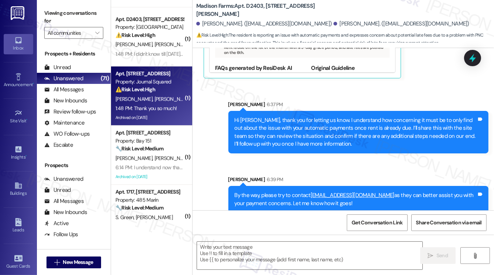
type textarea "Fetching suggested responses. Please feel free to read through the conversation…"
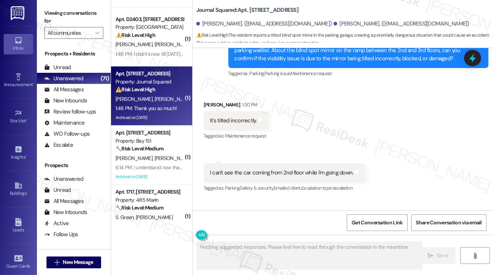
scroll to position [3471, 0]
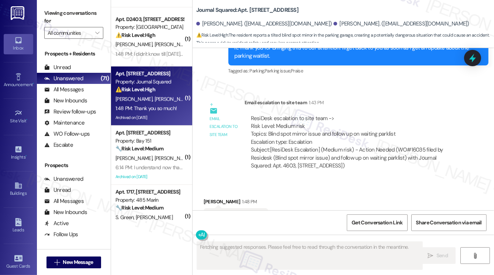
click at [307, 114] on div "ResiDesk escalation to site team -> Risk Level: Medium risk Topics: Blind spot …" at bounding box center [354, 130] width 207 height 32
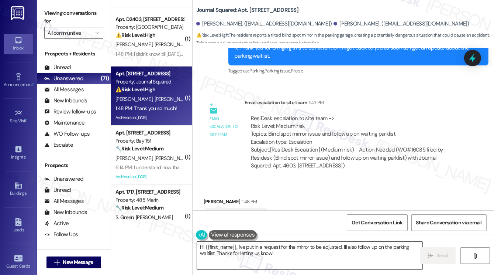
click at [257, 245] on textarea "Hi {{first_name}}, I've put in a request for the mirror to be adjusted. I'll al…" at bounding box center [310, 255] width 226 height 28
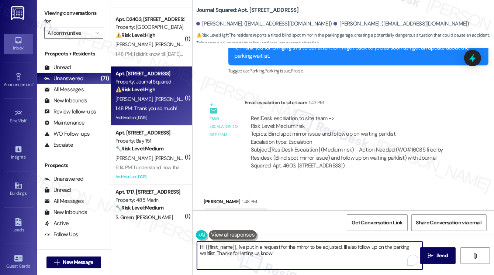
click at [257, 245] on textarea "Hi {{first_name}}, I've put in a request for the mirror to be adjusted. I'll al…" at bounding box center [310, 255] width 226 height 28
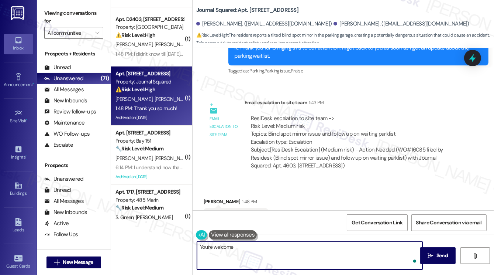
type textarea "You're welcome!"
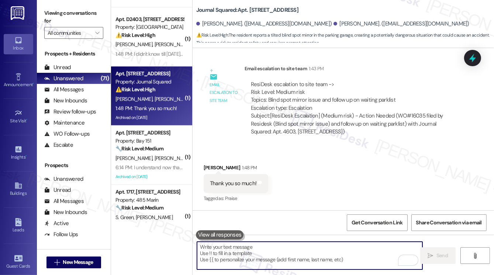
scroll to position [3523, 0]
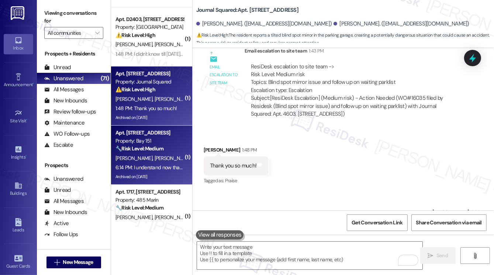
click at [162, 150] on strong "🔧 Risk Level: Medium" at bounding box center [140, 148] width 48 height 7
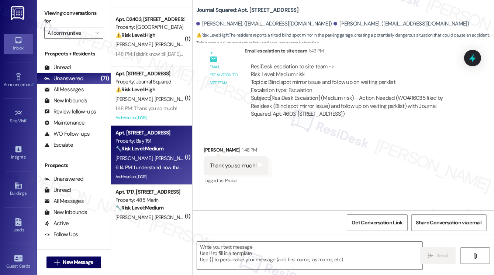
type textarea "Fetching suggested responses. Please feel free to read through the conversation…"
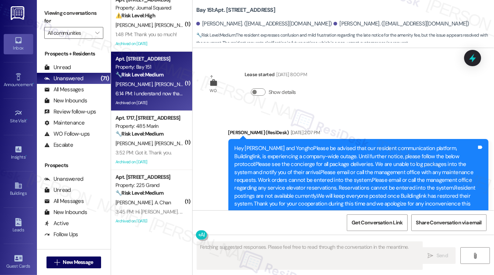
scroll to position [25691, 0]
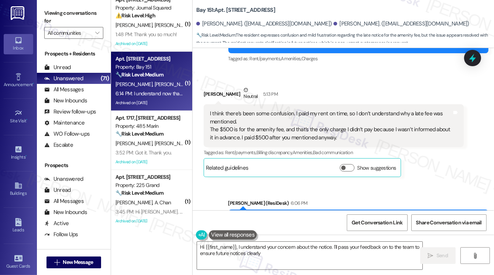
drag, startPoint x: 316, startPoint y: 198, endPoint x: 213, endPoint y: 171, distance: 106.8
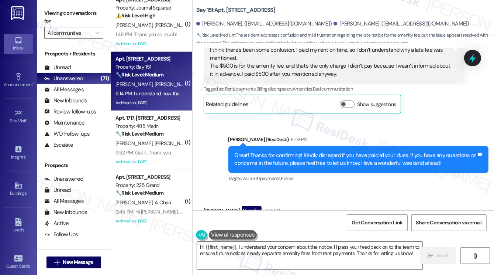
scroll to position [25838, 0]
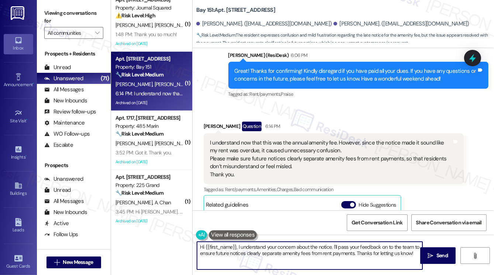
drag, startPoint x: 352, startPoint y: 246, endPoint x: 413, endPoint y: 247, distance: 61.3
click at [413, 247] on textarea "Hi {{first_name}}, I understand your concern about the notice. I'll pass your f…" at bounding box center [310, 255] width 226 height 28
drag, startPoint x: 243, startPoint y: 250, endPoint x: 321, endPoint y: 251, distance: 78.3
click at [321, 251] on textarea "Hi {{first_name}}, I understand your concern about the notice. I'll pass your f…" at bounding box center [310, 255] width 226 height 28
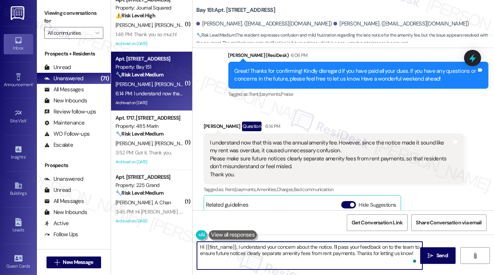
click at [321, 251] on textarea "Hi {{first_name}}, I understand your concern about the notice. I'll pass your f…" at bounding box center [310, 255] width 226 height 28
click at [319, 250] on textarea "Hi {{first_name}}, I understand your concern about the notice. I'll pass your f…" at bounding box center [310, 255] width 226 height 28
click at [412, 253] on textarea "Hi {{first_name}}, I understand your concern about the notice. I'll pass your f…" at bounding box center [310, 255] width 226 height 28
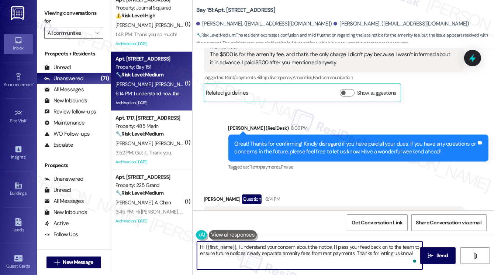
scroll to position [25765, 0]
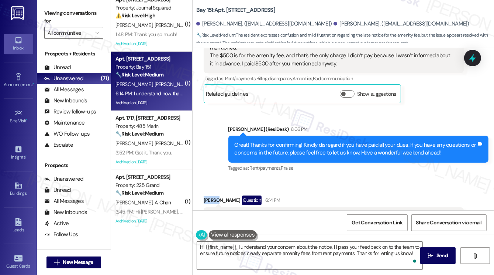
copy div "Jinsun"
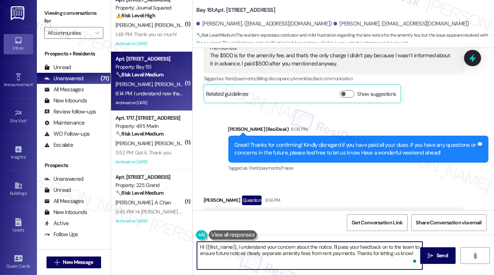
drag, startPoint x: 206, startPoint y: 246, endPoint x: 236, endPoint y: 240, distance: 31.1
click at [237, 240] on div "Hi {{first_name}}, I understand your concern about the notice. I'll pass your f…" at bounding box center [344, 261] width 302 height 55
paste textarea "Jinsun"
type textarea "Hi Jinsun, I understand your concern about the notice. I'll pass your feedback …"
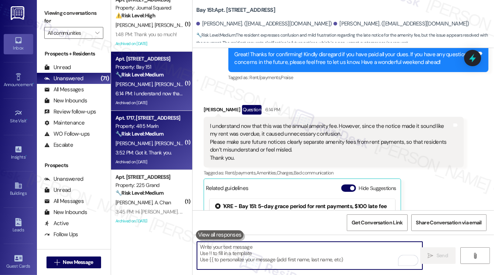
scroll to position [25838, 0]
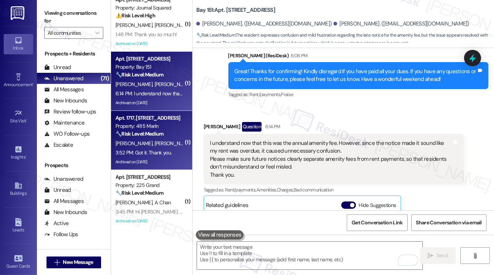
click at [148, 133] on strong "🔧 Risk Level: Medium" at bounding box center [140, 133] width 48 height 7
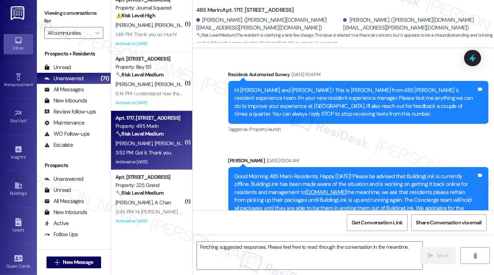
scroll to position [12102, 0]
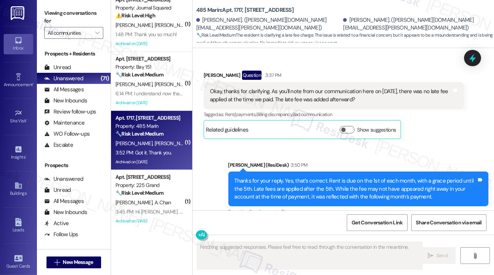
click at [359, 206] on div "Tagged as: Rent/payments , Click to highlight conversations about Rent/payments…" at bounding box center [359, 211] width 260 height 11
click at [357, 177] on div "Thanks for your reply. Yes, that’s correct. Rent is due on the 1st of each mont…" at bounding box center [356, 189] width 242 height 24
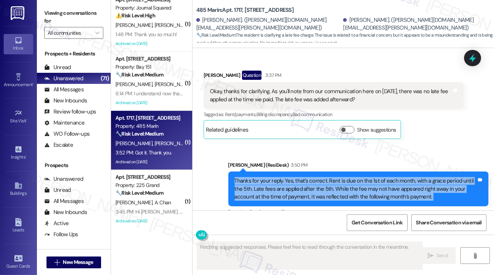
click at [357, 177] on div "Thanks for your reply. Yes, that’s correct. Rent is due on the 1st of each mont…" at bounding box center [356, 189] width 242 height 24
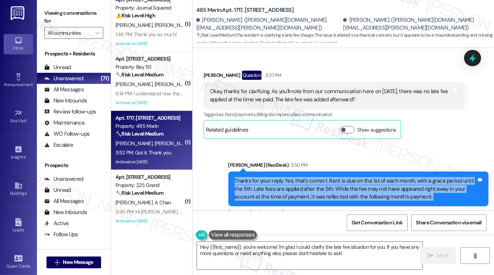
click at [378, 177] on div "Thanks for your reply. Yes, that’s correct. Rent is due on the 1st of each mont…" at bounding box center [356, 189] width 242 height 24
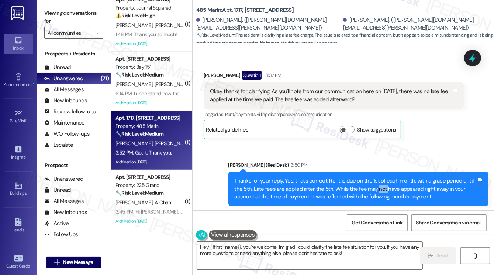
click at [378, 177] on div "Thanks for your reply. Yes, that’s correct. Rent is due on the 1st of each mont…" at bounding box center [356, 189] width 242 height 24
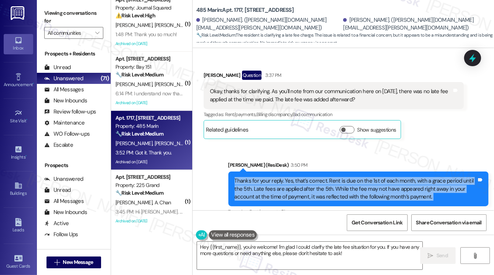
click at [378, 177] on div "Thanks for your reply. Yes, that’s correct. Rent is due on the 1st of each mont…" at bounding box center [356, 189] width 242 height 24
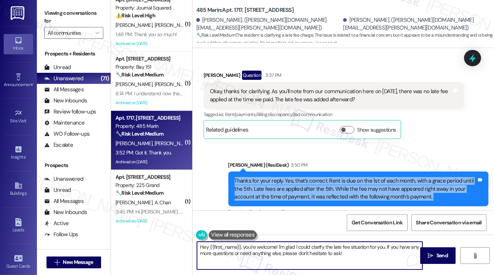
click at [280, 241] on textarea "Hey {{first_name}}, you're welcome! I'm glad I could clarify the late fee situa…" at bounding box center [310, 255] width 226 height 28
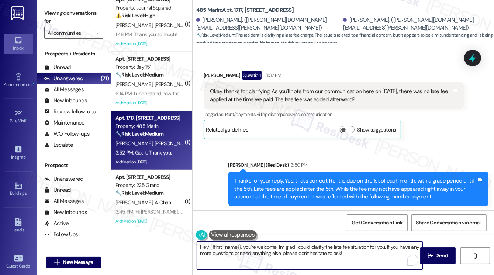
click at [280, 241] on textarea "Hey {{first_name}}, you're welcome! I'm glad I could clarify the late fee situa…" at bounding box center [310, 255] width 226 height 28
click at [365, 248] on textarea "You're very welcome, Jesse! If you have any other questions or concerns." at bounding box center [310, 255] width 226 height 28
click at [307, 248] on textarea "You're very welcome, Jesse! If you have any other questions or concerns, please…" at bounding box center [310, 255] width 226 height 28
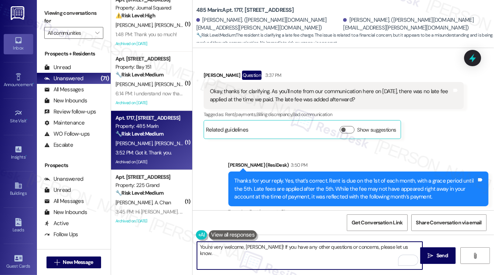
click at [307, 248] on textarea "You're very welcome, Jesse! If you have any other questions or concerns, please…" at bounding box center [310, 255] width 226 height 28
type textarea "You're very welcome, Jesse! If you have any other questions or concerns, please…"
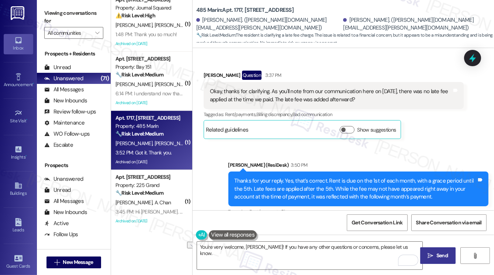
click at [430, 255] on icon "" at bounding box center [431, 256] width 6 height 6
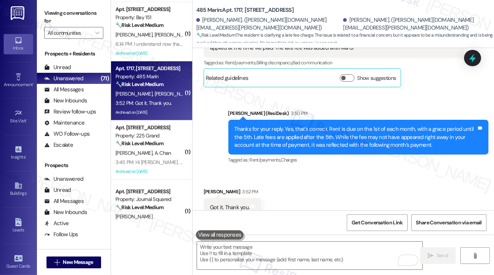
scroll to position [591, 0]
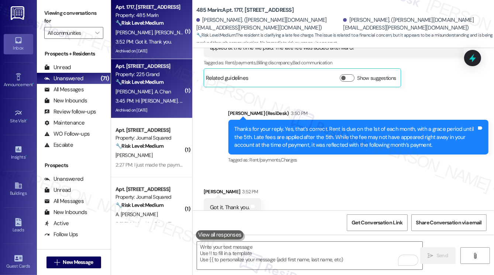
click at [160, 93] on div "F. Zhang A. Chan" at bounding box center [150, 91] width 70 height 9
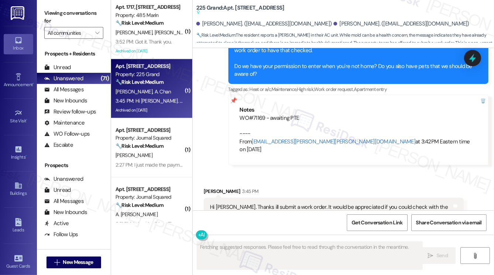
scroll to position [4894, 0]
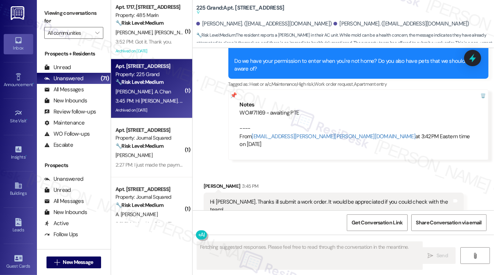
click at [279, 192] on div "Hi Jane. Thanks ill submit a work order. It would be appreciated if you could c…" at bounding box center [334, 205] width 260 height 27
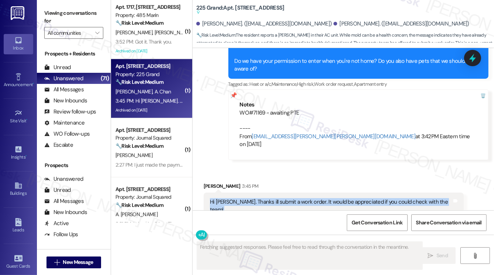
click at [279, 192] on div "Hi Jane. Thanks ill submit a work order. It would be appreciated if you could c…" at bounding box center [334, 205] width 260 height 27
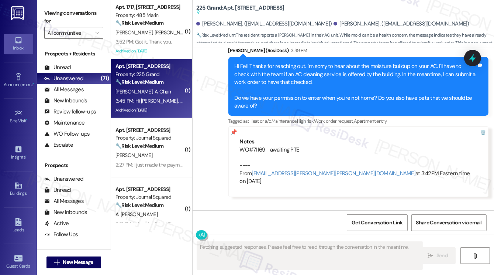
click at [263, 146] on div "WO#71169 - awaiting PTE ---- From automated-surveys-kre-katrina.lopez@kre.com a…" at bounding box center [358, 166] width 237 height 40
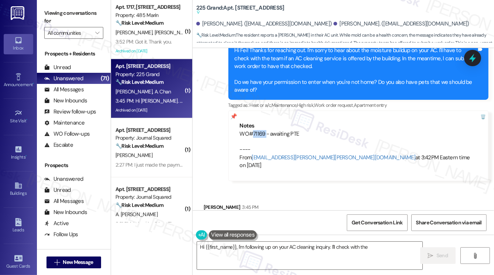
scroll to position [4894, 0]
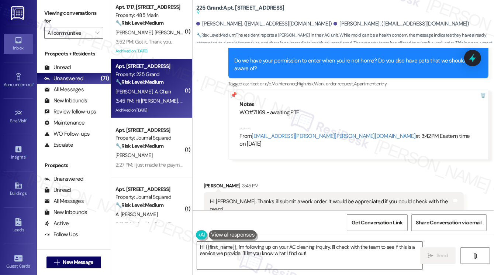
click at [236, 198] on div "Hi Jane. Thanks ill submit a work order. It would be appreciated if you could c…" at bounding box center [331, 206] width 242 height 16
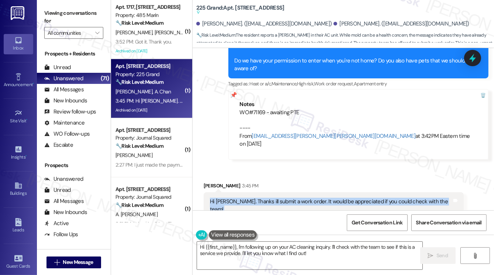
click at [236, 198] on div "Hi Jane. Thanks ill submit a work order. It would be appreciated if you could c…" at bounding box center [331, 206] width 242 height 16
click at [284, 198] on div "Hi Jane. Thanks ill submit a work order. It would be appreciated if you could c…" at bounding box center [331, 206] width 242 height 16
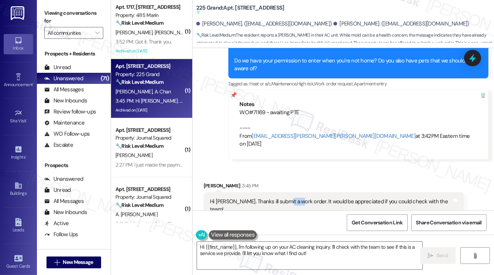
click at [284, 198] on div "Hi Jane. Thanks ill submit a work order. It would be appreciated if you could c…" at bounding box center [331, 206] width 242 height 16
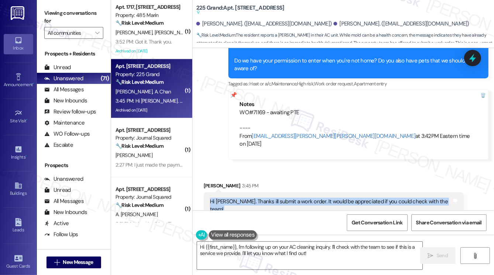
click at [284, 198] on div "Hi Jane. Thanks ill submit a work order. It would be appreciated if you could c…" at bounding box center [331, 206] width 242 height 16
click at [258, 251] on textarea "Hi {{first_name}}, I'm following up on your AC cleaning inquiry. I'll check wit…" at bounding box center [310, 255] width 226 height 28
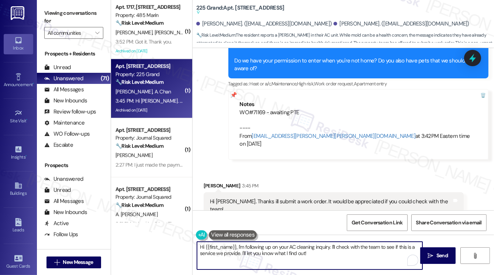
click at [258, 251] on textarea "Hi {{first_name}}, I'm following up on your AC cleaning inquiry. I'll check wit…" at bounding box center [310, 255] width 226 height 28
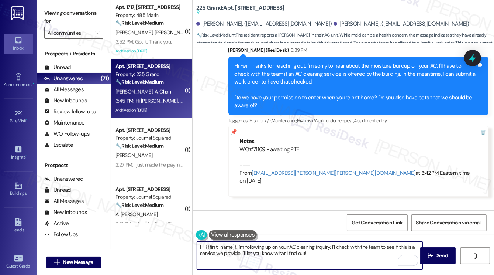
scroll to position [4820, 0]
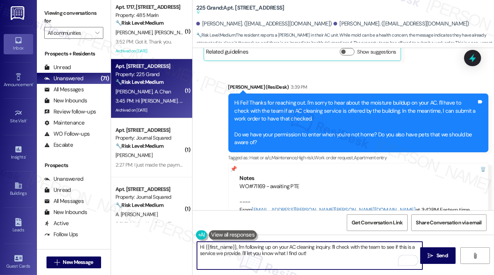
click at [307, 106] on div "Hi Fei! Thanks for reaching out. I'm sorry to hear about the moisture buildup o…" at bounding box center [356, 123] width 242 height 48
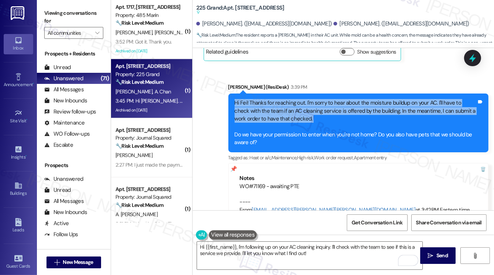
click at [307, 106] on div "Hi Fei! Thanks for reaching out. I'm sorry to hear about the moisture buildup o…" at bounding box center [356, 123] width 242 height 48
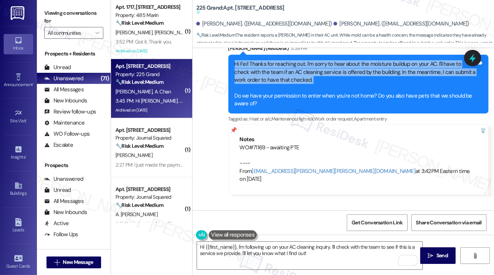
scroll to position [4894, 0]
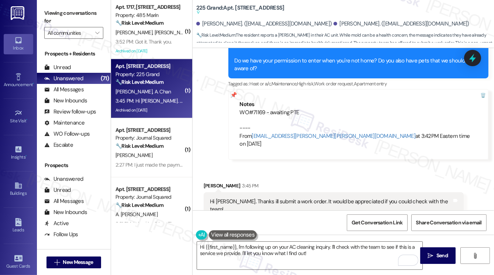
click at [254, 198] on div "Hi Jane. Thanks ill submit a work order. It would be appreciated if you could c…" at bounding box center [331, 206] width 242 height 16
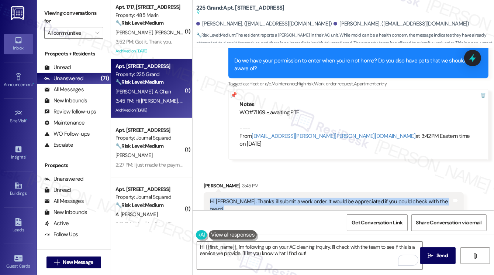
click at [254, 198] on div "Hi Jane. Thanks ill submit a work order. It would be appreciated if you could c…" at bounding box center [331, 206] width 242 height 16
click at [260, 253] on textarea "Hi {{first_name}}, I'm following up on your AC cleaning inquiry. I'll check wit…" at bounding box center [310, 255] width 226 height 28
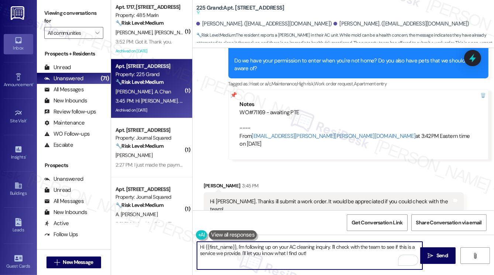
click at [260, 253] on textarea "Hi {{first_name}}, I'm following up on your AC cleaning inquiry. I'll check wit…" at bounding box center [310, 255] width 226 height 28
click at [295, 244] on textarea "Hi {{first_name}}, I'm following up on your AC cleaning inquiry. I'll check wit…" at bounding box center [310, 255] width 226 height 28
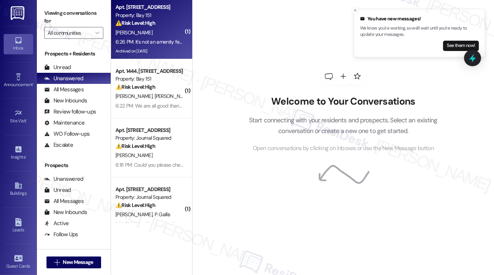
click at [164, 35] on div "[PERSON_NAME]" at bounding box center [150, 32] width 70 height 9
click at [356, 9] on icon "Close toast" at bounding box center [355, 10] width 4 height 4
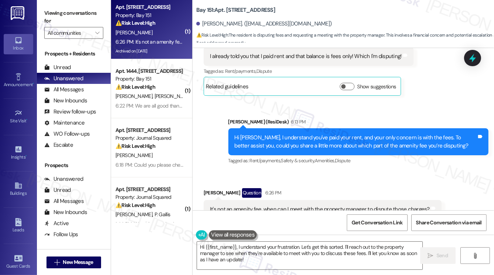
scroll to position [17508, 0]
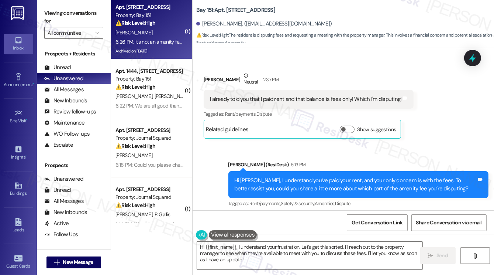
click at [313, 176] on div "Hi [PERSON_NAME], I understand you've paid your rent, and your only concern is …" at bounding box center [356, 184] width 242 height 16
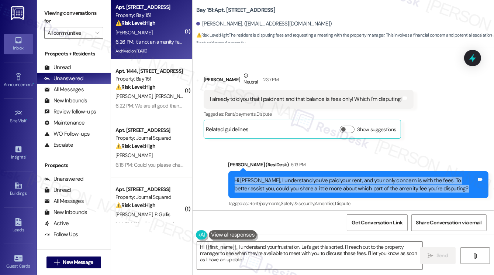
click at [313, 176] on div "Hi [PERSON_NAME], I understand you've paid your rent, and your only concern is …" at bounding box center [356, 184] width 242 height 16
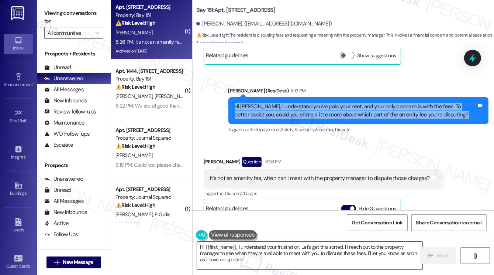
scroll to position [295, 0]
click at [273, 263] on textarea "Hi {{first_name}}, I understand your frustration. Let's get this sorted. I'll r…" at bounding box center [310, 255] width 226 height 28
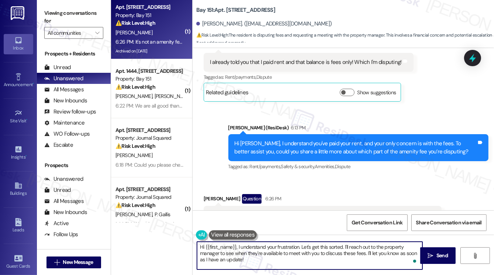
scroll to position [17582, 0]
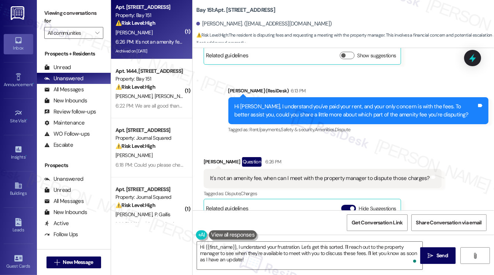
click at [62, 17] on label "Viewing conversations for" at bounding box center [73, 17] width 59 height 20
click at [294, 246] on textarea "Hi {{first_name}}, I understand your frustration. Let's get this sorted. I'll r…" at bounding box center [310, 255] width 226 height 28
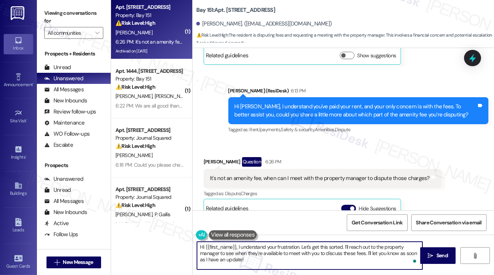
click at [294, 246] on textarea "Hi {{first_name}}, I understand your frustration. Let's get this sorted. I'll r…" at bounding box center [310, 255] width 226 height 28
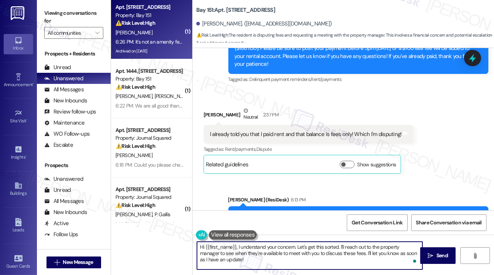
scroll to position [17508, 0]
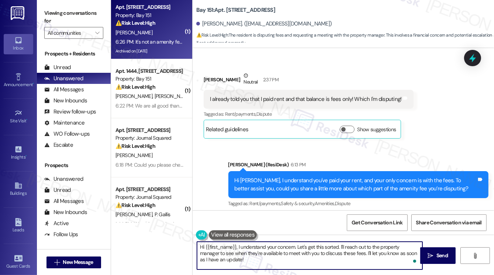
type textarea "Hi {{first_name}}, I understand your concern. Let's get this sorted. I'll reach…"
click at [245, 248] on div "It's not an amenity fee, when can I meet with the property manager to dispute t…" at bounding box center [320, 252] width 220 height 8
click at [244, 248] on div "It's not an amenity fee, when can I meet with the property manager to dispute t…" at bounding box center [320, 252] width 220 height 8
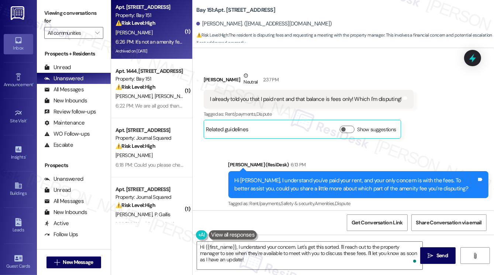
click at [244, 248] on div "It's not an amenity fee, when can I meet with the property manager to dispute t…" at bounding box center [320, 252] width 220 height 8
click at [302, 248] on div "It's not an amenity fee, when can I meet with the property manager to dispute t…" at bounding box center [320, 252] width 220 height 8
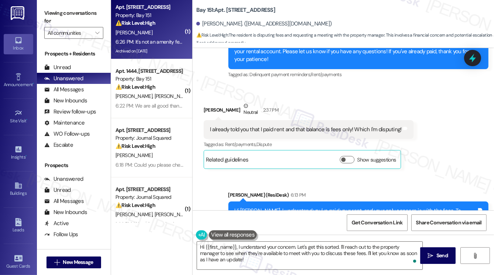
scroll to position [17397, 0]
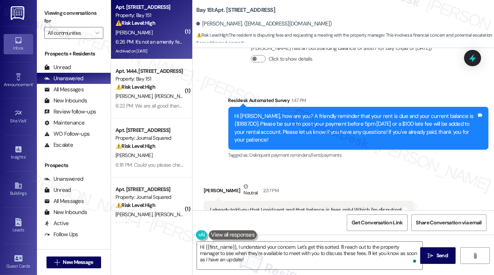
click at [271, 206] on div "I already told you that I paid rent and that balance is fees only! Which I'm di…" at bounding box center [306, 210] width 192 height 8
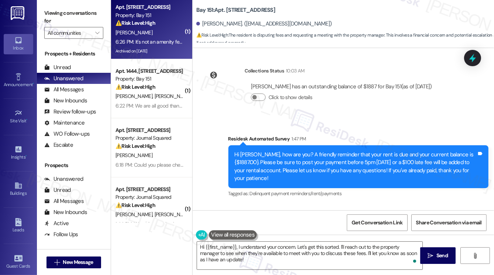
scroll to position [17286, 0]
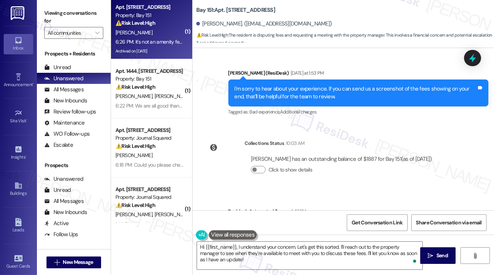
click at [388, 223] on div "Hi [PERSON_NAME], how are you? A friendly reminder that your rent is due and yo…" at bounding box center [356, 239] width 242 height 32
click at [387, 223] on div "Hi [PERSON_NAME], how are you? A friendly reminder that your rent is due and yo…" at bounding box center [356, 239] width 242 height 32
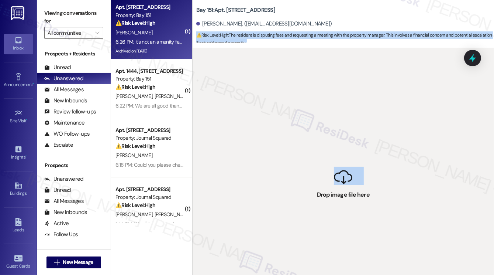
drag, startPoint x: 339, startPoint y: 187, endPoint x: 260, endPoint y: 34, distance: 172.6
click at [260, 34] on div "Bay 151: Apt. 1115, 151 Center Street Olga Pressoir. (opressoir@yahoo.com) ⚠️ R…" at bounding box center [343, 137] width 302 height 275
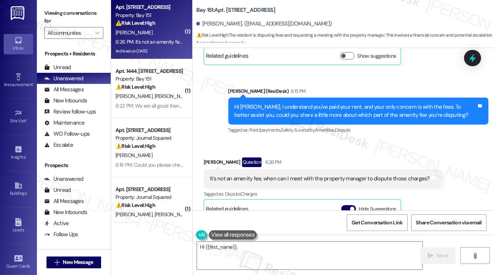
click at [322, 23] on div "[PERSON_NAME]. ([EMAIL_ADDRESS][DOMAIN_NAME])" at bounding box center [345, 24] width 298 height 15
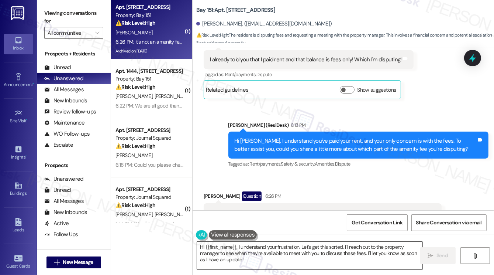
scroll to position [17582, 0]
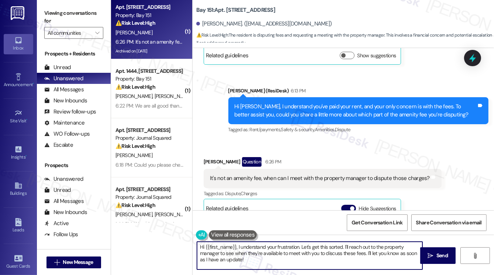
click at [282, 262] on textarea "Hi {{first_name}}, I understand your frustration. Let's get this sorted. I'll r…" at bounding box center [310, 255] width 226 height 28
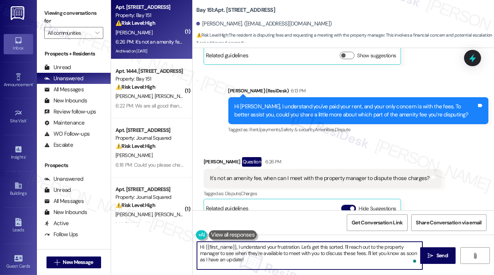
click at [282, 262] on textarea "Hi {{first_name}}, I understand your frustration. Let's get this sorted. I'll r…" at bounding box center [310, 255] width 226 height 28
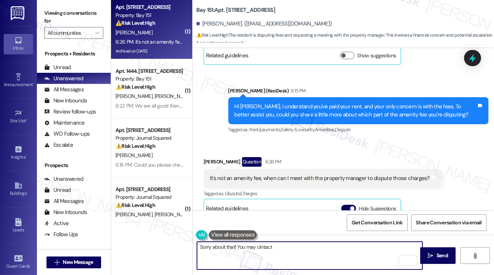
type textarea "Sorry about that! You may cintact"
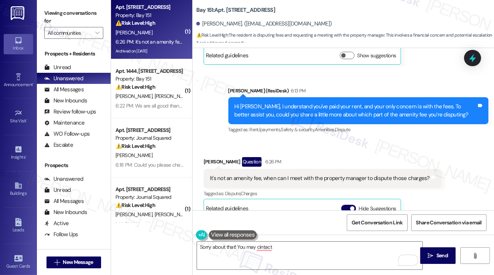
drag, startPoint x: 58, startPoint y: 14, endPoint x: 76, endPoint y: 13, distance: 18.8
click at [58, 14] on label "Viewing conversations for" at bounding box center [73, 17] width 59 height 20
click at [233, 11] on b "Bay 151: Apt. 1115, 151 Center Street" at bounding box center [235, 10] width 79 height 8
drag, startPoint x: 233, startPoint y: 11, endPoint x: 241, endPoint y: 10, distance: 7.8
click at [233, 11] on b "Bay 151: Apt. 1115, 151 Center Street" at bounding box center [235, 10] width 79 height 8
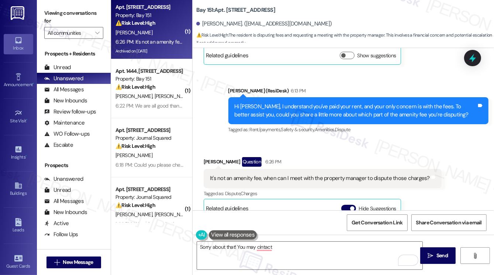
click at [241, 10] on b "Bay 151: Apt. 1115, 151 Center Street" at bounding box center [235, 10] width 79 height 8
click at [72, 14] on label "Viewing conversations for" at bounding box center [73, 17] width 59 height 20
click at [66, 14] on label "Viewing conversations for" at bounding box center [73, 17] width 59 height 20
click at [17, 193] on div "Buildings" at bounding box center [18, 192] width 37 height 7
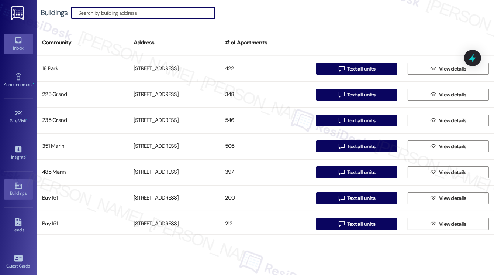
click at [18, 48] on div "Inbox" at bounding box center [18, 47] width 37 height 7
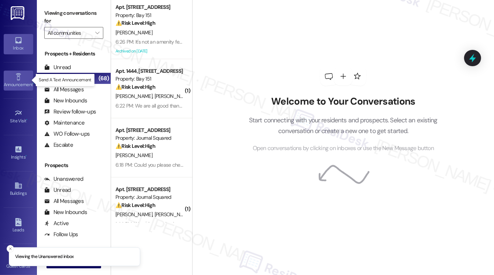
click at [8, 81] on div "Announcement •" at bounding box center [18, 84] width 37 height 7
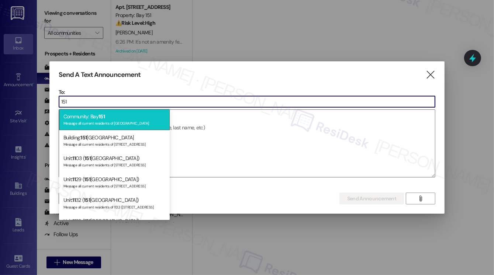
type input "151"
click at [105, 116] on span "151" at bounding box center [102, 116] width 6 height 7
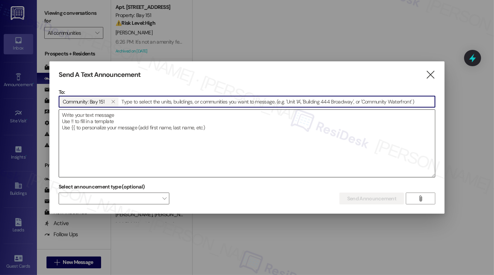
click at [127, 133] on textarea at bounding box center [247, 143] width 376 height 67
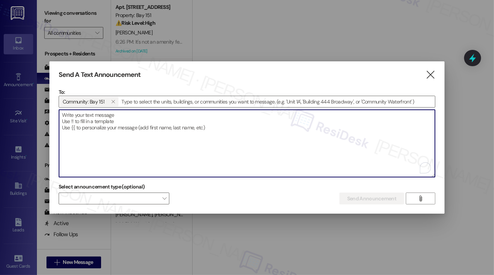
paste textarea "Hi {{first_name}}! We hope this message finds you well. We would like to inform…"
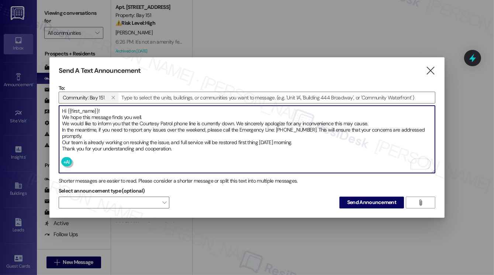
click at [85, 118] on textarea "Hi {{first_name}}! We hope this message finds you well. We would like to inform…" at bounding box center [247, 139] width 376 height 67
click at [91, 126] on textarea "Hi {{first_name}}! We hope this message finds you well. We would like to inform…" at bounding box center [247, 139] width 376 height 67
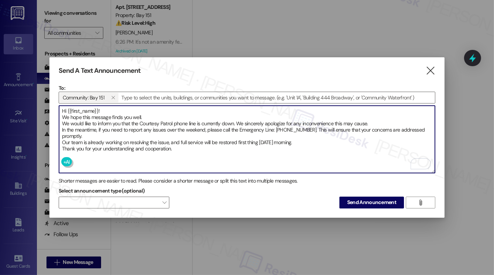
click at [91, 126] on textarea "Hi {{first_name}}! We hope this message finds you well. We would like to inform…" at bounding box center [247, 139] width 376 height 67
click at [167, 140] on textarea "Hi {{first_name}}! We hope this message finds you well. We would like to inform…" at bounding box center [247, 139] width 376 height 67
click at [162, 150] on textarea "Hi {{first_name}}! We hope this message finds you well. We would like to inform…" at bounding box center [247, 139] width 376 height 67
click at [185, 154] on textarea "Hi {{first_name}}! We hope this message finds you well. We would like to inform…" at bounding box center [247, 139] width 376 height 67
type textarea "Hi {{first_name}}! We hope this message finds you well. We would like to inform…"
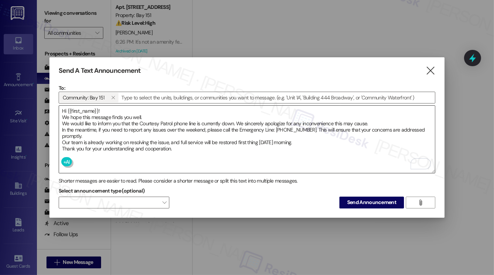
click at [74, 115] on textarea "Hi {{first_name}}! We hope this message finds you well. We would like to inform…" at bounding box center [247, 139] width 376 height 67
click at [82, 116] on textarea "Hi {{first_name}}! We hope this message finds you well. We would like to inform…" at bounding box center [247, 139] width 376 height 67
click at [354, 196] on button "Send Announcement" at bounding box center [372, 202] width 65 height 12
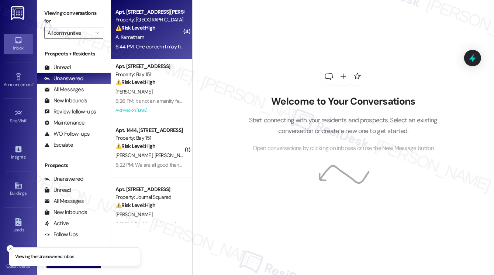
click at [139, 42] on div "6:44 PM: One concern I may have is about my patio, the door, the lock and the s…" at bounding box center [150, 46] width 70 height 9
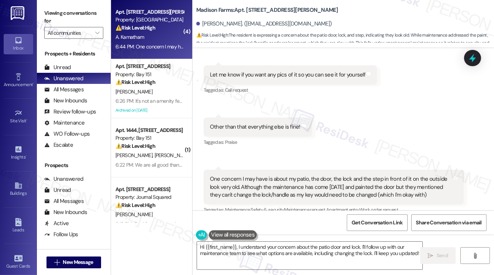
scroll to position [427, 0]
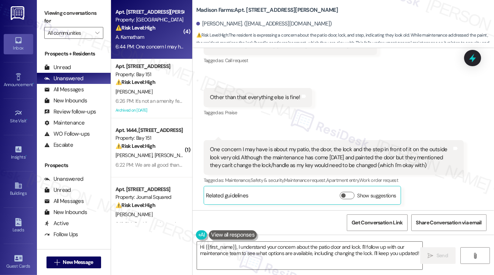
click at [269, 147] on div "One concern I may have is about my patio, the door, the lock and the step in fr…" at bounding box center [331, 157] width 242 height 24
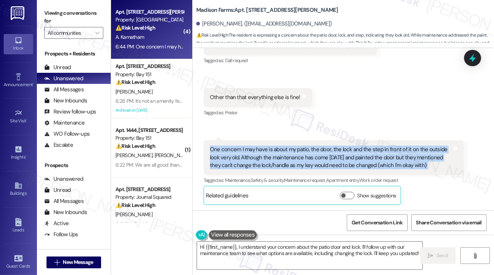
click at [269, 147] on div "One concern I may have is about my patio, the door, the lock and the step in fr…" at bounding box center [331, 157] width 242 height 24
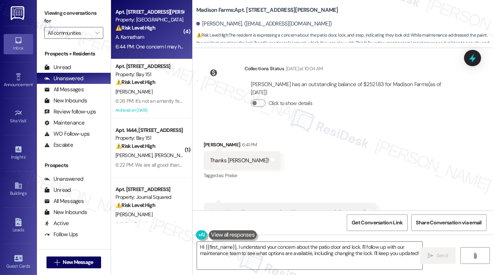
scroll to position [205, 0]
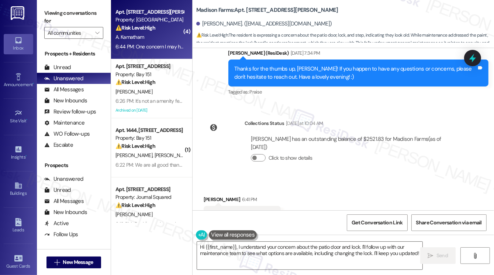
click at [295, 71] on div "Thanks for the thumbs up, [PERSON_NAME]! If you happen to have any questions or…" at bounding box center [356, 73] width 242 height 16
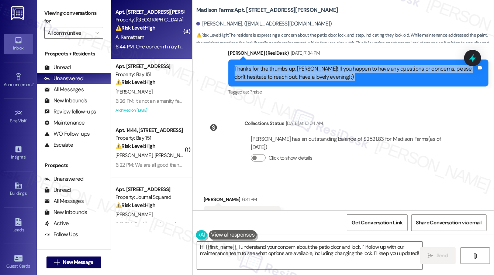
click at [295, 71] on div "Thanks for the thumbs up, [PERSON_NAME]! If you happen to have any questions or…" at bounding box center [356, 73] width 242 height 16
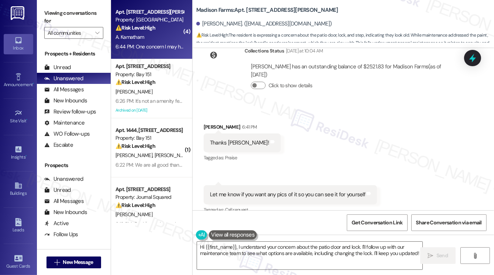
scroll to position [353, 0]
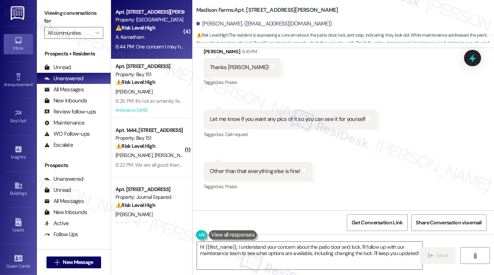
click at [223, 116] on div "Let me know if you want any pics of it so you can see it for yourself" at bounding box center [287, 119] width 155 height 8
click at [269, 120] on div "Let me know if you want any pics of it so you can see it for yourself" at bounding box center [287, 119] width 155 height 8
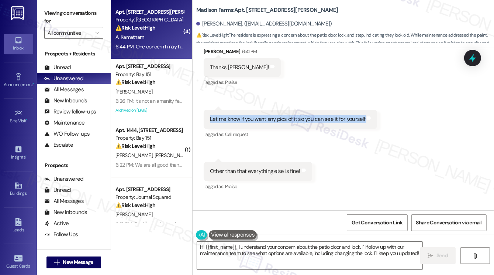
click at [269, 120] on div "Let me know if you want any pics of it so you can see it for yourself" at bounding box center [287, 119] width 155 height 8
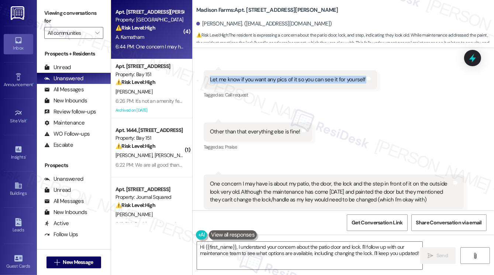
scroll to position [427, 0]
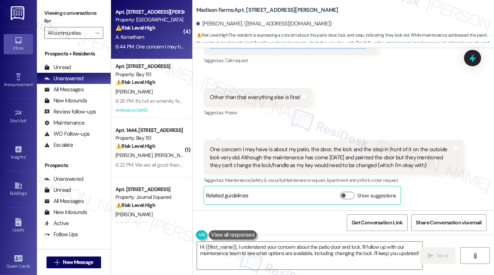
click at [297, 155] on div "One concern I may have is about my patio, the door, the lock and the step in fr…" at bounding box center [331, 157] width 242 height 24
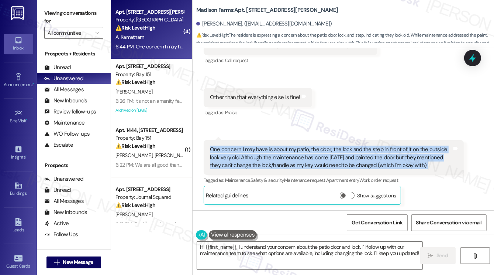
click at [297, 155] on div "One concern I may have is about my patio, the door, the lock and the step in fr…" at bounding box center [331, 157] width 242 height 24
click at [261, 148] on div "One concern I may have is about my patio, the door, the lock and the step in fr…" at bounding box center [331, 157] width 242 height 24
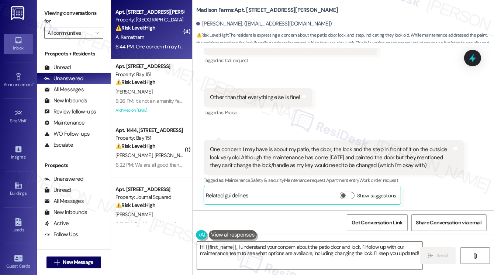
click at [261, 148] on div "One concern I may have is about my patio, the door, the lock and the step in fr…" at bounding box center [331, 157] width 242 height 24
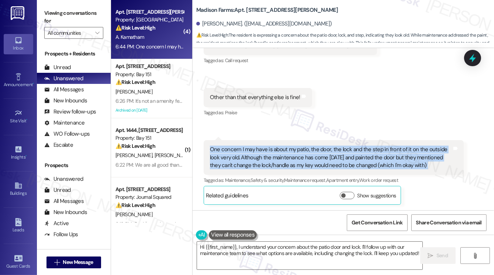
click at [261, 148] on div "One concern I may have is about my patio, the door, the lock and the step in fr…" at bounding box center [331, 157] width 242 height 24
click at [338, 159] on div "One concern I may have is about my patio, the door, the lock and the step in fr…" at bounding box center [331, 157] width 242 height 24
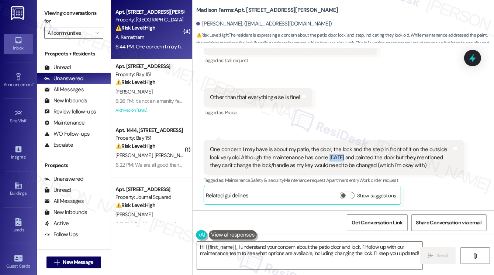
click at [338, 159] on div "One concern I may have is about my patio, the door, the lock and the step in fr…" at bounding box center [331, 157] width 242 height 24
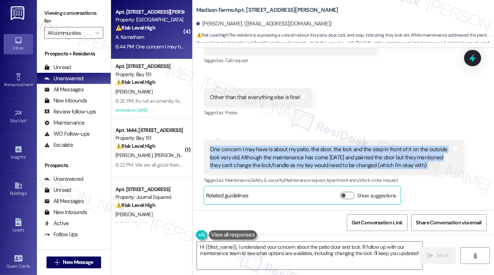
click at [338, 159] on div "One concern I may have is about my patio, the door, the lock and the step in fr…" at bounding box center [331, 157] width 242 height 24
click at [323, 154] on div "One concern I may have is about my patio, the door, the lock and the step in fr…" at bounding box center [331, 157] width 242 height 24
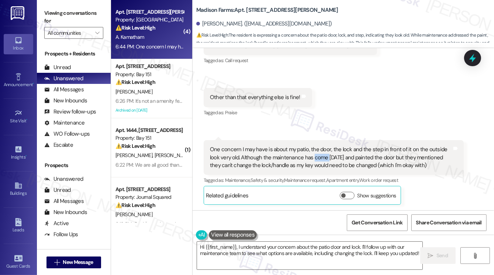
click at [323, 154] on div "One concern I may have is about my patio, the door, the lock and the step in fr…" at bounding box center [331, 157] width 242 height 24
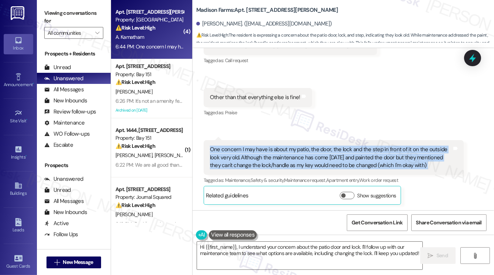
click at [323, 154] on div "One concern I may have is about my patio, the door, the lock and the step in fr…" at bounding box center [331, 157] width 242 height 24
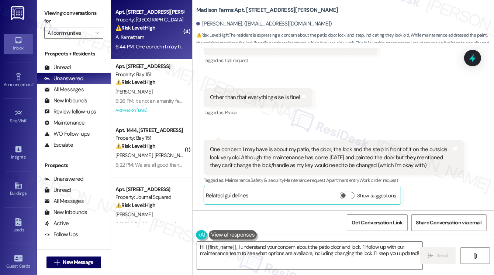
click at [75, 7] on label "Viewing conversations for" at bounding box center [73, 17] width 59 height 20
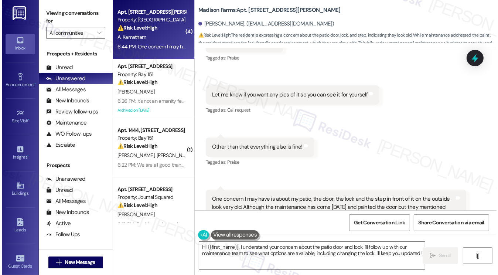
scroll to position [316, 0]
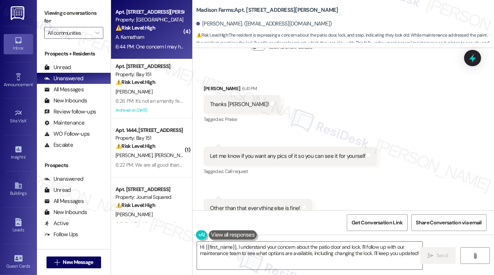
click at [256, 157] on div "Let me know if you want any pics of it so you can see it for yourself" at bounding box center [287, 156] width 155 height 8
copy div "Let me know if you want any pics of it so you can see it for yourself Tags and …"
click at [55, 5] on div "Viewing conversations for All communities " at bounding box center [74, 23] width 74 height 46
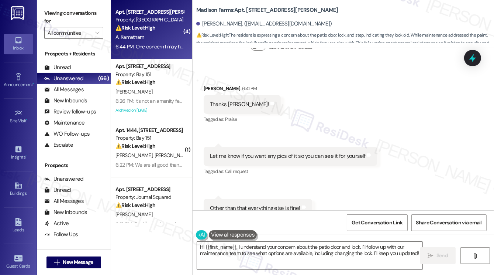
click at [73, 19] on label "Viewing conversations for" at bounding box center [73, 17] width 59 height 20
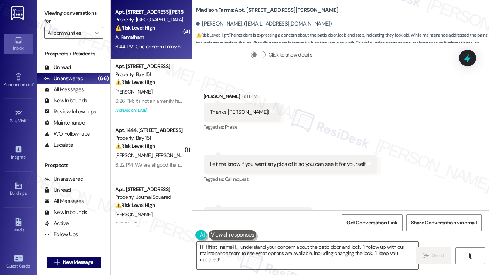
click at [56, 17] on label "Viewing conversations for" at bounding box center [73, 17] width 59 height 20
click at [58, 14] on label "Viewing conversations for" at bounding box center [73, 17] width 59 height 20
click at [63, 15] on label "Viewing conversations for" at bounding box center [73, 17] width 59 height 20
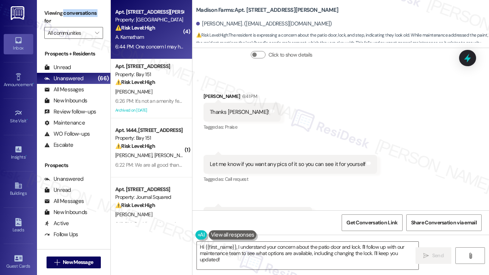
click at [63, 15] on label "Viewing conversations for" at bounding box center [73, 17] width 59 height 20
click at [70, 13] on label "Viewing conversations for" at bounding box center [73, 17] width 59 height 20
drag, startPoint x: 47, startPoint y: 12, endPoint x: 64, endPoint y: 25, distance: 21.0
click at [64, 25] on label "Viewing conversations for" at bounding box center [73, 17] width 59 height 20
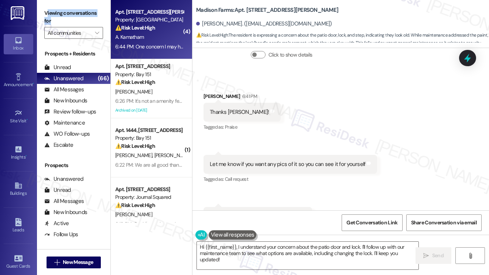
click at [64, 22] on label "Viewing conversations for" at bounding box center [73, 17] width 59 height 20
drag, startPoint x: 54, startPoint y: 20, endPoint x: 39, endPoint y: 13, distance: 16.0
click at [39, 13] on div "Viewing conversations for All communities " at bounding box center [73, 23] width 73 height 46
click at [86, 18] on label "Viewing conversations for" at bounding box center [73, 17] width 59 height 20
click at [278, 113] on div "Received via SMS [PERSON_NAME] 6:41 PM Thanks [PERSON_NAME]! Tags and notes Tag…" at bounding box center [340, 206] width 297 height 261
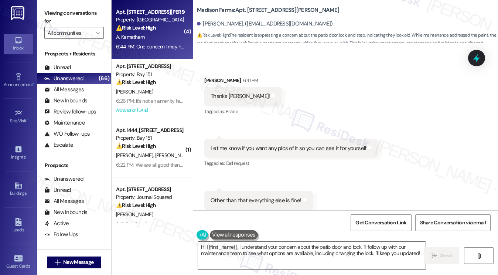
click at [75, 20] on label "Viewing conversations for" at bounding box center [73, 17] width 59 height 20
click at [284, 246] on textarea "Hi {{first_name}}, I understand your concern about the patio door and lock. I'l…" at bounding box center [312, 255] width 228 height 28
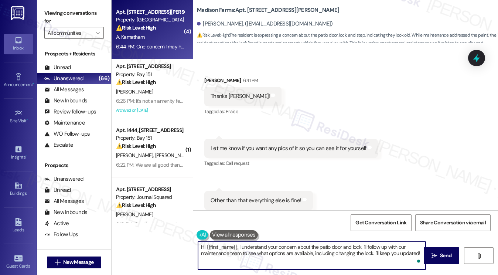
drag, startPoint x: 418, startPoint y: 254, endPoint x: 238, endPoint y: 248, distance: 180.3
click at [238, 248] on textarea "Hi {{first_name}}, I understand your concern about the patio door and lock. I'l…" at bounding box center [312, 255] width 228 height 28
paste textarea "Thank you for sharing your concern about the patio door, lock, and step. I unde…"
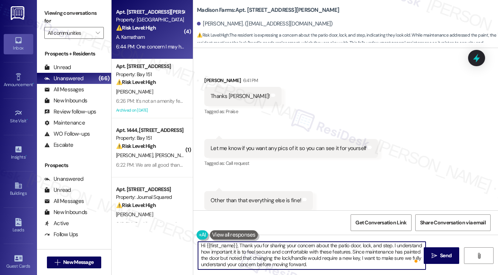
scroll to position [0, 0]
click at [238, 247] on textarea "Hi {{first_name}}, Thank you for sharing your concern about the patio door, loc…" at bounding box center [312, 255] width 228 height 28
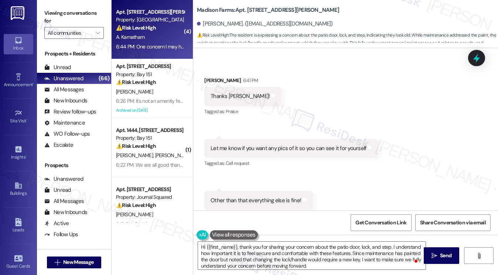
click at [297, 79] on div "Received via SMS [PERSON_NAME] 6:41 PM Thanks [PERSON_NAME]! Tags and notes Tag…" at bounding box center [345, 186] width 305 height 253
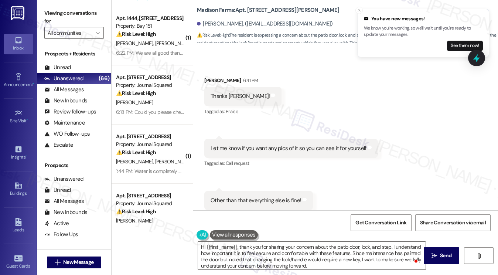
scroll to position [111, 0]
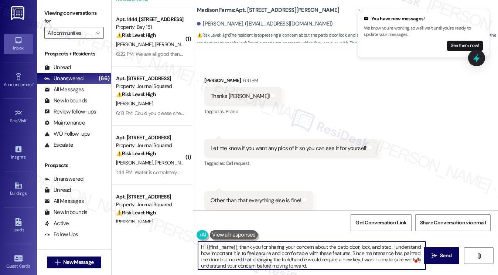
click at [293, 251] on textarea "Hi {{first_name}}, thank you for sharing your concern about the patio door, loc…" at bounding box center [312, 255] width 228 height 28
click at [267, 254] on textarea "Hi {{first_name}}, thank you for sharing your concern about the patio door, loc…" at bounding box center [312, 255] width 228 height 28
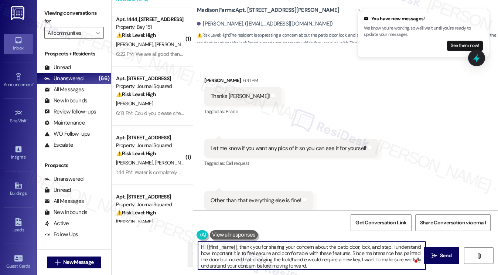
click at [267, 254] on textarea "Hi {{first_name}}, thank you for sharing your concern about the patio door, loc…" at bounding box center [312, 255] width 228 height 28
click at [290, 253] on textarea "Hi {{first_name}}, thank you for sharing your concern about the patio door, loc…" at bounding box center [312, 255] width 228 height 28
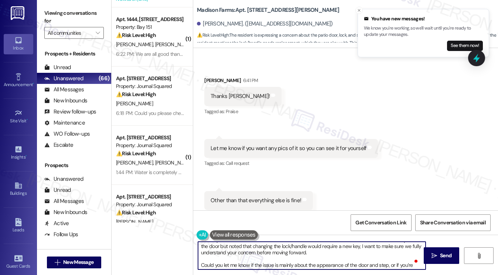
scroll to position [21, 0]
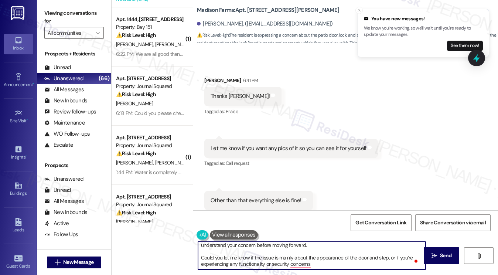
drag, startPoint x: 217, startPoint y: 256, endPoint x: 315, endPoint y: 258, distance: 98.6
click at [315, 258] on textarea "Hi {{first_name}}, thank you for sharing your concern about the patio door, loc…" at bounding box center [312, 255] width 228 height 28
click at [332, 263] on textarea "Hi {{first_name}}, thank you for sharing your concern about the patio door, loc…" at bounding box center [312, 255] width 228 height 28
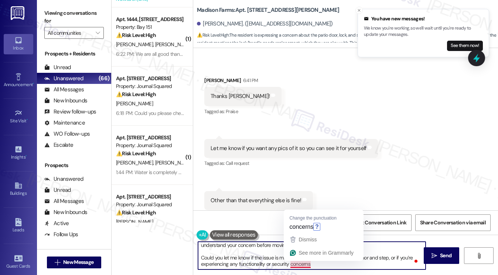
click at [322, 263] on textarea "Hi {{first_name}}, thank you for sharing your concern about the patio door, loc…" at bounding box center [312, 255] width 228 height 28
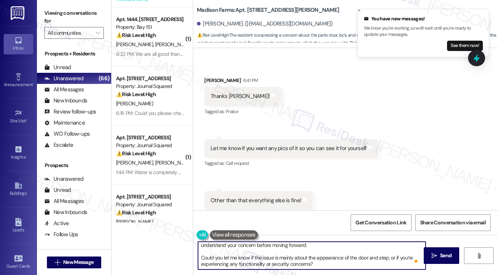
scroll to position [0, 0]
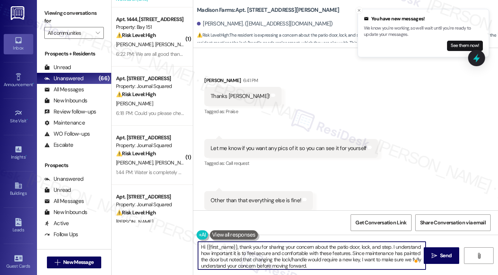
click at [319, 253] on textarea "Hi {{first_name}}, thank you for sharing your concern about the patio door, loc…" at bounding box center [312, 255] width 228 height 28
click at [328, 261] on textarea "Hi {{first_name}}, thank you for sharing your concern about the patio door, loc…" at bounding box center [312, 255] width 228 height 28
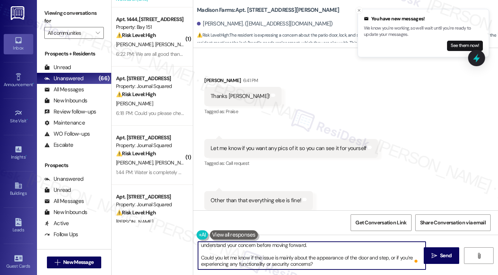
click at [307, 259] on textarea "Hi {{first_name}}, thank you for sharing your concern about the patio door, loc…" at bounding box center [312, 255] width 228 height 28
type textarea "Hi {{first_name}}, thank you for sharing your concern about the patio door, loc…"
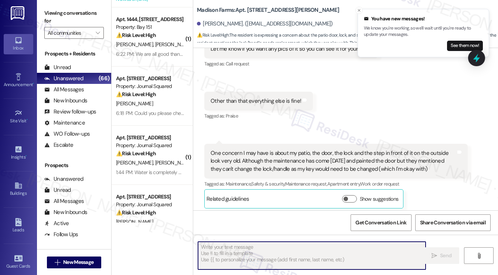
scroll to position [427, 0]
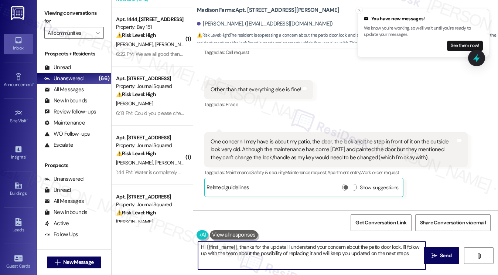
type textarea "Hi {{first_name}}, thanks for the update! I understand your concern about the p…"
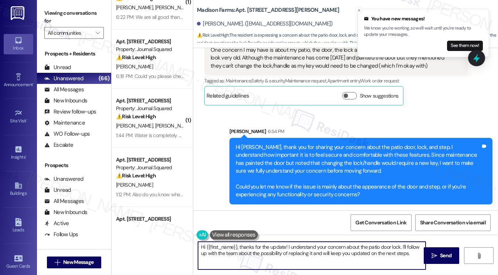
scroll to position [0, 0]
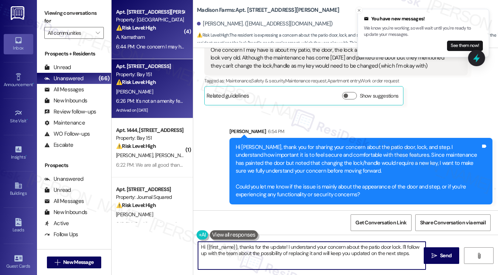
click at [149, 113] on div "Archived on [DATE]" at bounding box center [150, 110] width 70 height 9
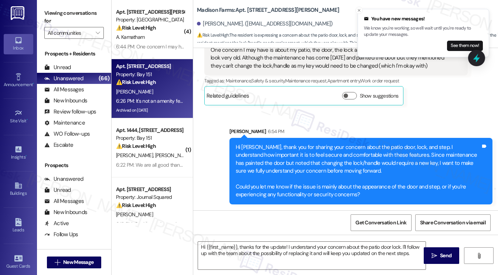
type textarea "Fetching suggested responses. Please feel free to read through the conversation…"
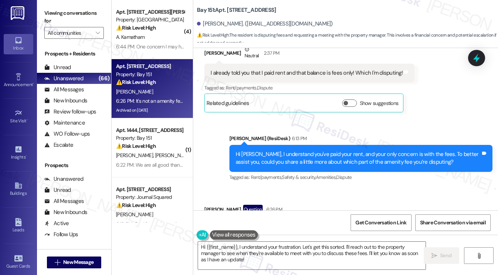
click at [64, 18] on label "Viewing conversations for" at bounding box center [73, 17] width 59 height 20
drag, startPoint x: 67, startPoint y: 11, endPoint x: 73, endPoint y: 12, distance: 6.7
click at [67, 11] on label "Viewing conversations for" at bounding box center [73, 17] width 59 height 20
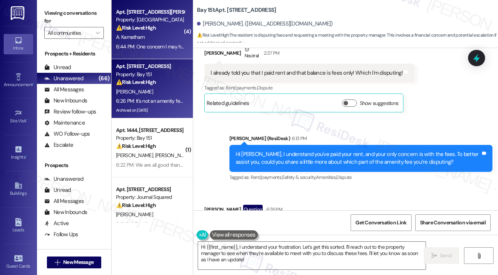
drag, startPoint x: 61, startPoint y: 12, endPoint x: 117, endPoint y: 42, distance: 64.4
click at [61, 12] on label "Viewing conversations for" at bounding box center [73, 17] width 59 height 20
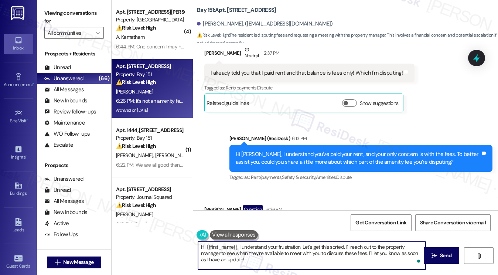
drag, startPoint x: 255, startPoint y: 263, endPoint x: 302, endPoint y: 246, distance: 50.0
click at [302, 246] on textarea "Hi {{first_name}}, I understand your frustration. Let's get this sorted. I'll r…" at bounding box center [312, 255] width 228 height 28
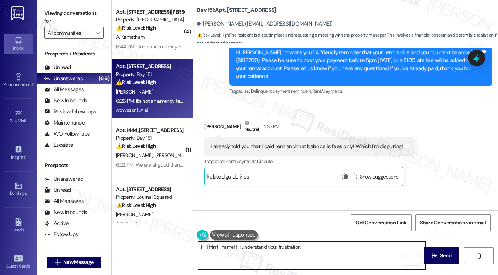
scroll to position [17437, 0]
click at [319, 247] on textarea "Hi {{first_name}}, I understand your frustration." at bounding box center [312, 255] width 228 height 28
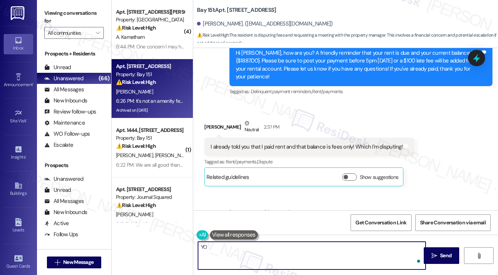
type textarea "Y"
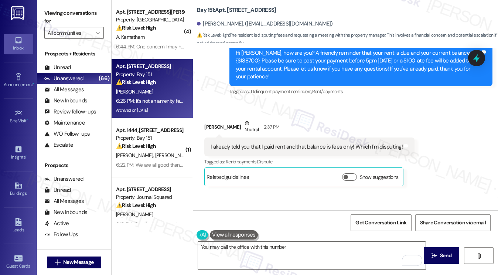
click at [86, 18] on label "Viewing conversations for" at bounding box center [73, 17] width 59 height 20
click at [306, 247] on textarea "You may call the office with this number" at bounding box center [312, 255] width 228 height 28
drag, startPoint x: 64, startPoint y: 15, endPoint x: 76, endPoint y: 23, distance: 14.2
click at [64, 15] on label "Viewing conversations for" at bounding box center [73, 17] width 59 height 20
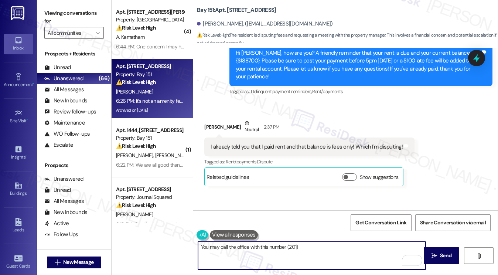
drag, startPoint x: 316, startPoint y: 248, endPoint x: 311, endPoint y: 247, distance: 5.4
click at [312, 248] on textarea "You may call the office with this number (201)" at bounding box center [312, 255] width 228 height 28
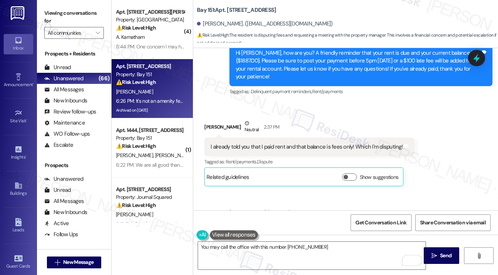
click at [75, 11] on label "Viewing conversations for" at bounding box center [73, 17] width 59 height 20
click at [359, 247] on textarea "You may call the office with this number [PHONE_NUMBER]" at bounding box center [312, 255] width 228 height 28
click at [80, 14] on label "Viewing conversations for" at bounding box center [73, 17] width 59 height 20
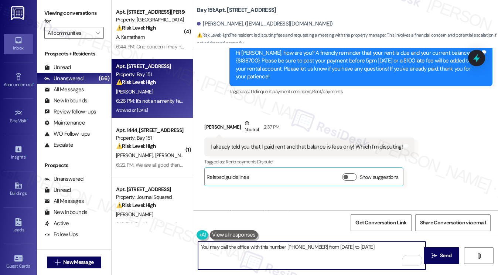
click at [398, 255] on textarea "You may call the office with this number [PHONE_NUMBER] from [DATE] to [DATE]" at bounding box center [312, 255] width 228 height 28
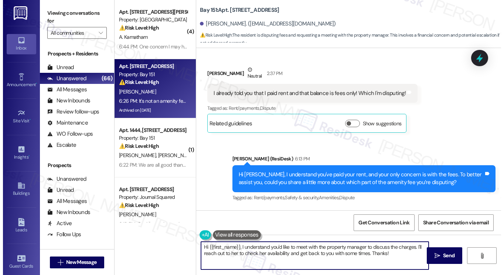
scroll to position [17473, 0]
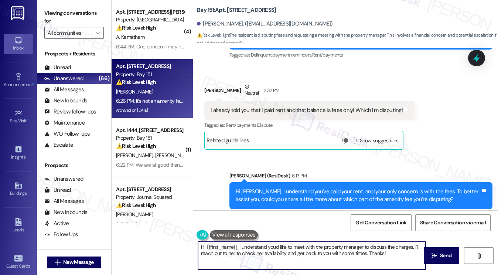
click at [349, 254] on div "It's not an amenity fee, when can I meet with the property manager to dispute t…" at bounding box center [323, 263] width 238 height 19
drag, startPoint x: 238, startPoint y: 245, endPoint x: 186, endPoint y: 245, distance: 51.7
click at [188, 245] on div "( 4 ) Apt. B2119, [STREET_ADDRESS][PERSON_NAME] Property: [GEOGRAPHIC_DATA] ⚠️ …" at bounding box center [305, 137] width 386 height 275
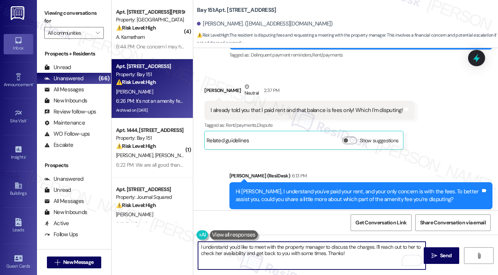
click at [340, 245] on textarea "I understand you'd like to meet with the property manager to discuss the charge…" at bounding box center [312, 255] width 228 height 28
click at [366, 249] on textarea "I understand you'd like to meet with the property manager to discuss the charge…" at bounding box center [312, 255] width 228 height 28
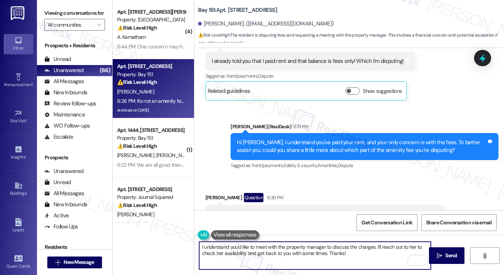
scroll to position [17538, 0]
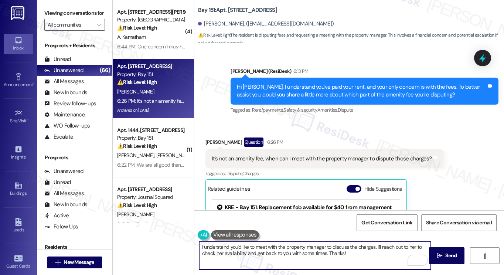
click at [371, 257] on textarea "I understand you'd like to meet with the property manager to discuss the charge…" at bounding box center [315, 255] width 232 height 28
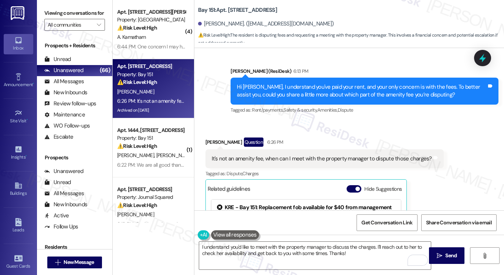
click at [72, 13] on label "Viewing conversations for" at bounding box center [74, 12] width 61 height 11
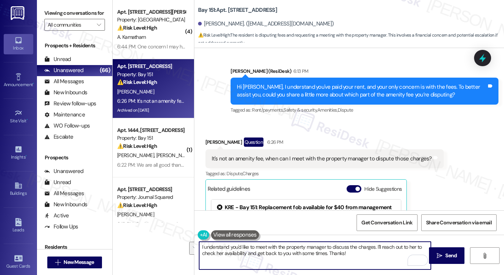
drag, startPoint x: 362, startPoint y: 258, endPoint x: 376, endPoint y: 245, distance: 18.5
click at [376, 245] on textarea "I understand you'd like to meet with the property manager to discuss the charge…" at bounding box center [315, 255] width 232 height 28
click at [257, 258] on textarea "I understand you'd like to meet with the property manager to discuss the charge…" at bounding box center [315, 255] width 232 height 28
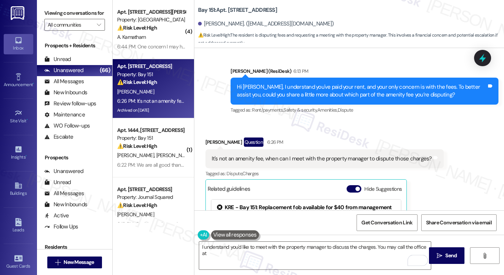
click at [84, 13] on label "Viewing conversations for" at bounding box center [74, 12] width 61 height 11
click at [296, 258] on textarea "I understand you'd like to meet with the property manager to discuss the charge…" at bounding box center [315, 255] width 232 height 28
drag, startPoint x: 57, startPoint y: 20, endPoint x: 88, endPoint y: 39, distance: 36.4
click at [57, 19] on label "Viewing conversations for" at bounding box center [74, 12] width 61 height 11
click at [224, 253] on textarea "I understand you'd like to meet with the property manager to discuss the charge…" at bounding box center [315, 255] width 232 height 28
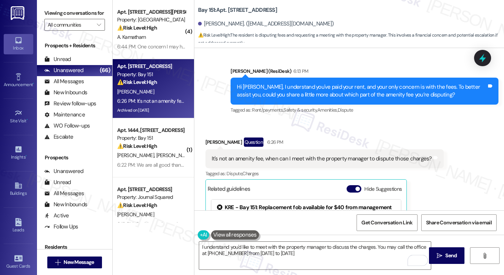
click at [82, 6] on div "Viewing conversations for All communities " at bounding box center [74, 19] width 75 height 38
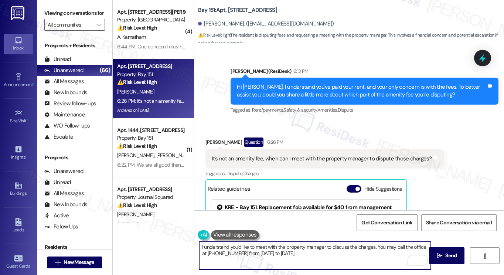
click at [337, 261] on textarea "I understand you'd like to meet with the property manager to discuss the charge…" at bounding box center [315, 255] width 232 height 28
type textarea "I understand you'd like to meet with the property manager to discuss the charge…"
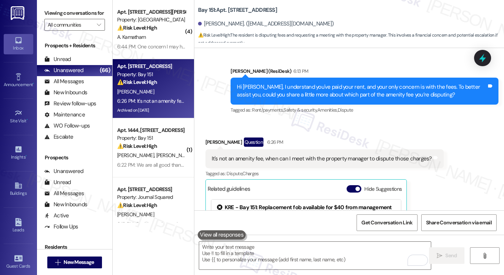
drag, startPoint x: 62, startPoint y: 11, endPoint x: 227, endPoint y: 190, distance: 243.0
click at [62, 11] on label "Viewing conversations for" at bounding box center [74, 12] width 61 height 11
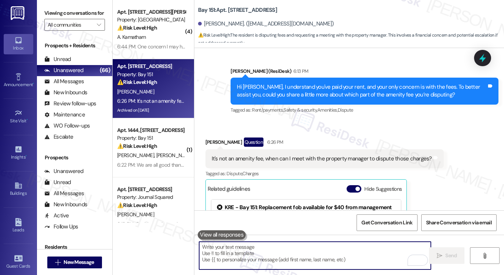
click at [237, 249] on textarea "To enrich screen reader interactions, please activate Accessibility in Grammarl…" at bounding box center [315, 255] width 232 height 28
paste textarea "I understand you’d like to meet with the property manager to discuss the charge…"
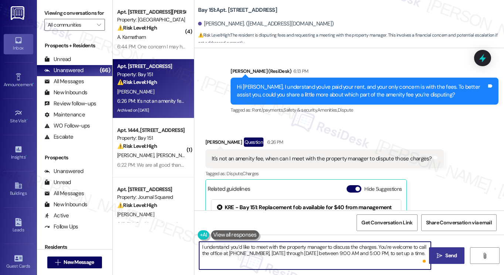
type textarea "I understand you’d like to meet with the property manager to discuss the charge…"
click at [438, 250] on button " Send" at bounding box center [447, 255] width 36 height 17
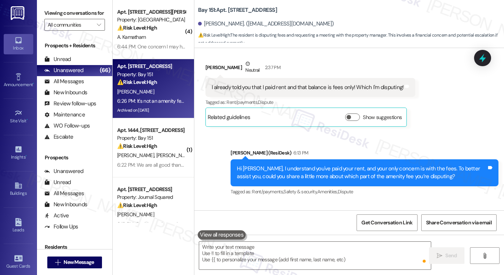
scroll to position [17598, 0]
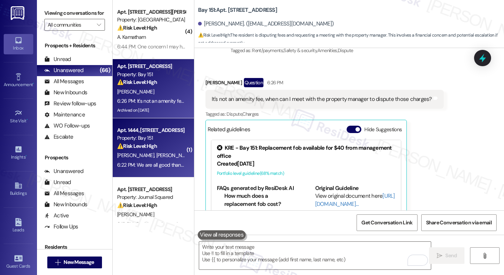
click at [146, 171] on div "Apt. 1444, [STREET_ADDRESS] Property: Bay 151 ⚠️ Risk Level: High The resident …" at bounding box center [153, 147] width 81 height 59
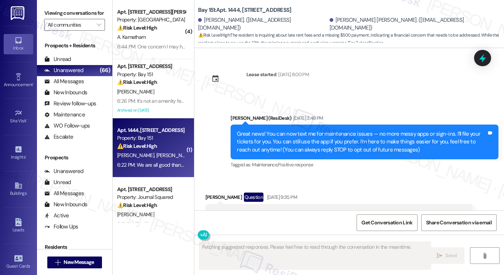
scroll to position [19820, 0]
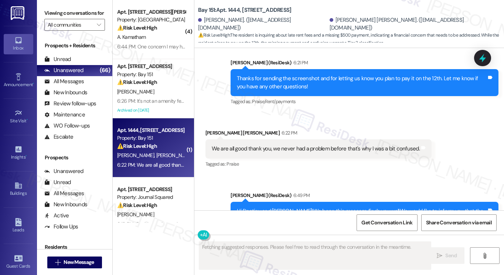
click at [304, 139] on div "We are all good thank you, we never had a problem before that's why I was a bit…" at bounding box center [318, 148] width 226 height 19
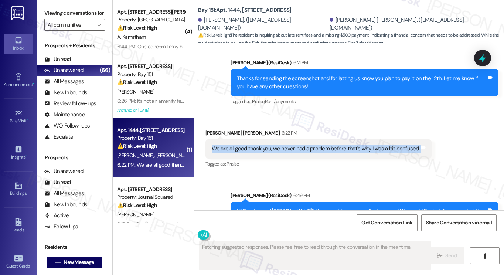
click at [304, 139] on div "We are all good thank you, we never had a problem before that's why I was a bit…" at bounding box center [318, 148] width 226 height 19
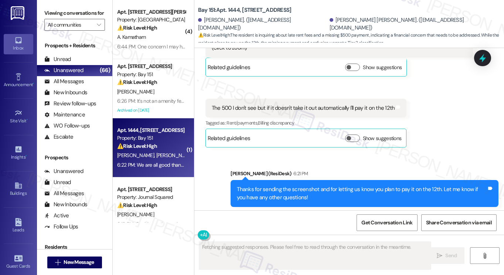
click at [253, 256] on div "We are all good thank you, we never had a problem before that's why I was a bit…" at bounding box center [316, 260] width 208 height 8
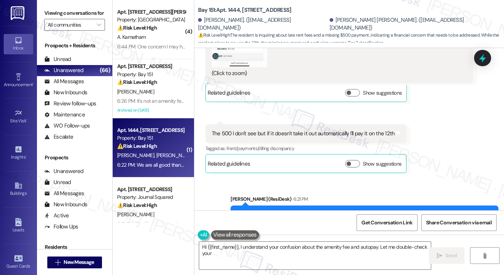
scroll to position [19672, 0]
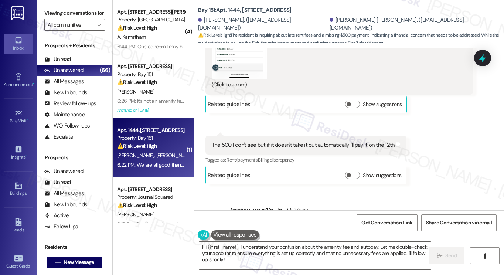
click at [284, 222] on div "Thanks for sending the screenshot and for letting us know you plan to pay it on…" at bounding box center [362, 230] width 250 height 16
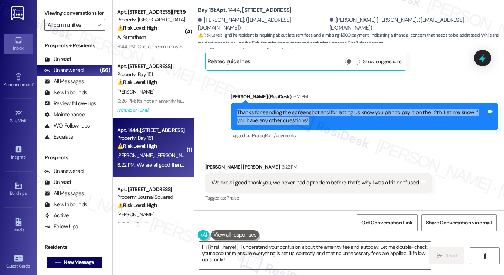
scroll to position [19746, 0]
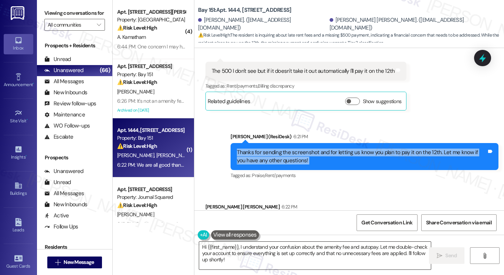
click at [250, 247] on textarea "Hi {{first_name}}, I understand your confusion about the amenity fee and autopa…" at bounding box center [315, 255] width 232 height 28
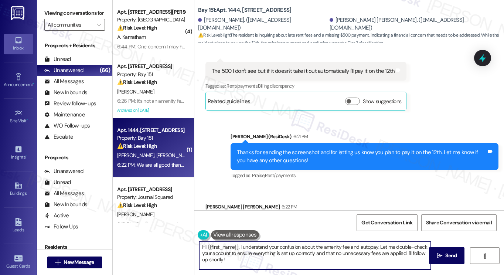
click at [250, 247] on textarea "Hi {{first_name}}, I understand your confusion about the amenity fee and autopa…" at bounding box center [315, 255] width 232 height 28
click at [299, 219] on div "We are all good thank you, we never had a problem before that's why I was a bit…" at bounding box center [316, 223] width 208 height 8
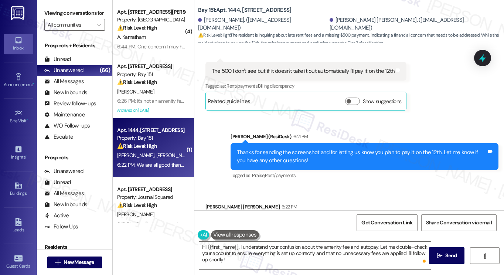
click at [299, 219] on div "We are all good thank you, we never had a problem before that's why I was a bit…" at bounding box center [316, 223] width 208 height 8
copy div "We are all good thank you, we never had a problem before that's why I was a bit…"
click at [72, 7] on div "Viewing conversations for All communities " at bounding box center [74, 19] width 75 height 38
click at [81, 13] on label "Viewing conversations for" at bounding box center [74, 12] width 61 height 11
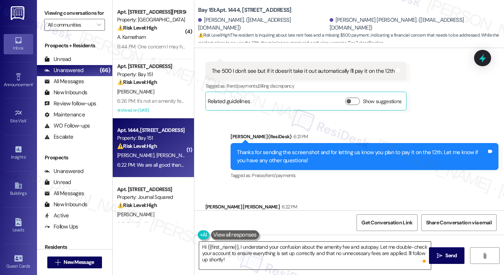
click at [285, 247] on textarea "Hi {{first_name}}, I understand your confusion about the amenity fee and autopa…" at bounding box center [315, 255] width 232 height 28
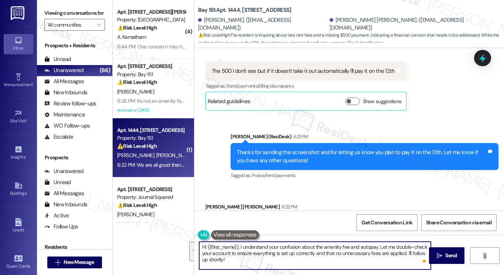
paste textarea "I’m glad to hear everything is all good now. I completely understand how the co…"
click at [303, 245] on textarea "I’m glad to hear everything is all good now. I completely understand how the co…" at bounding box center [315, 255] width 232 height 28
drag, startPoint x: 305, startPoint y: 254, endPoint x: 289, endPoint y: 245, distance: 18.2
click at [289, 245] on textarea "I’m glad to hear everything is all good now. I completely understand how the co…" at bounding box center [315, 255] width 232 height 28
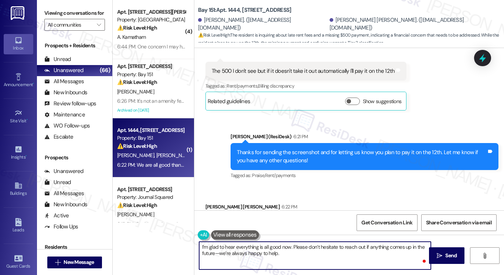
click at [304, 252] on textarea "I’m glad to hear everything is all good now. Please don’t hesitate to reach out…" at bounding box center [315, 255] width 232 height 28
drag, startPoint x: 217, startPoint y: 251, endPoint x: 211, endPoint y: 252, distance: 6.0
click at [211, 252] on textarea "I’m glad to hear everything is all good now. Please don’t hesitate to reach out…" at bounding box center [315, 255] width 232 height 28
type textarea "I’m glad to hear everything is all good now. Please don’t hesitate to reach out…"
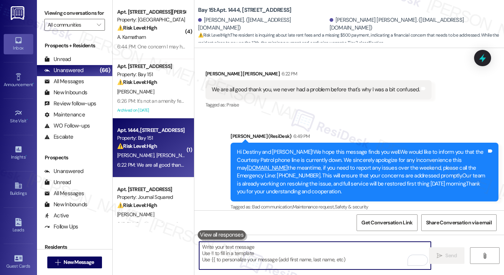
scroll to position [148, 0]
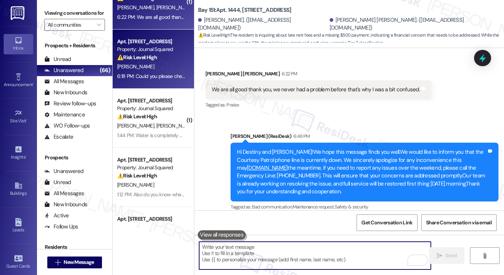
click at [161, 72] on div "6:18 PM: Could you please check if it is paid successfully? 6:18 PM: Could you …" at bounding box center [151, 76] width 70 height 9
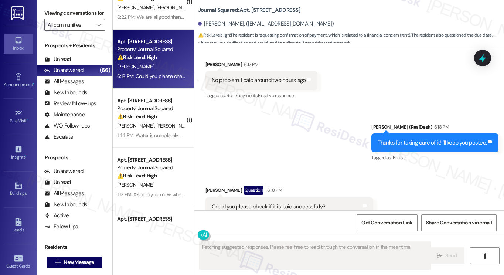
scroll to position [539, 0]
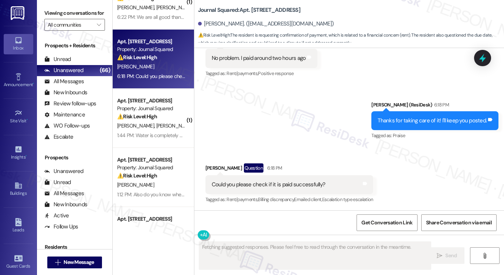
click at [278, 184] on div "Could you please check if it is paid successfully?" at bounding box center [269, 185] width 114 height 8
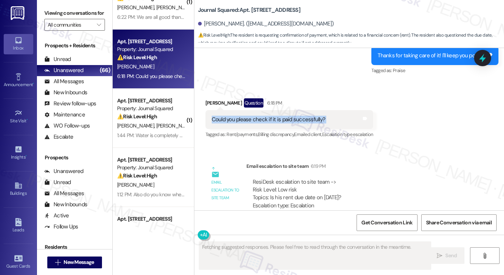
scroll to position [630, 0]
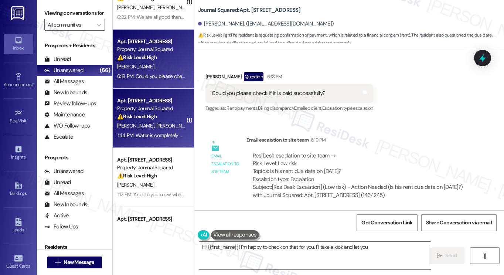
type textarea "Hi {{first_name}}! I'm happy to check on that for you. I'll take a look and let…"
click at [171, 124] on div "S. [PERSON_NAME]" at bounding box center [151, 125] width 70 height 9
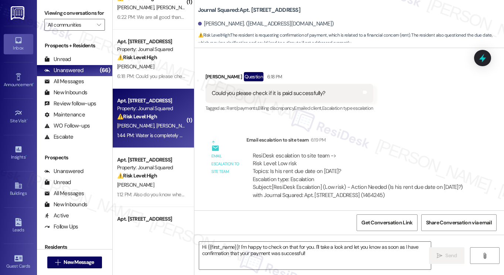
type textarea "Fetching suggested responses. Please feel free to read through the conversation…"
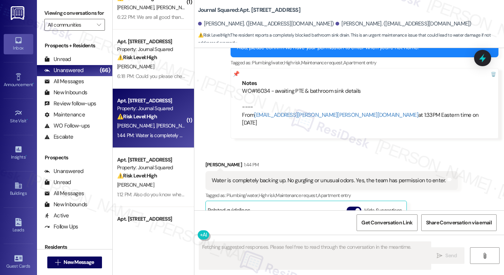
scroll to position [9254, 0]
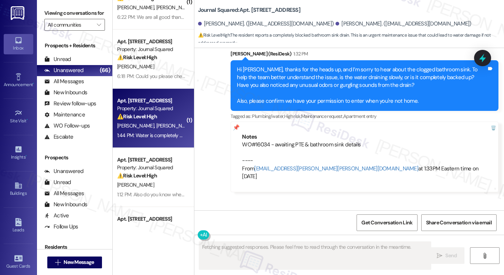
click at [261, 230] on div "Water is completely backing up. No gurgling or unusual odors. Yes, the team has…" at bounding box center [329, 234] width 234 height 8
click at [318, 214] on div "[PERSON_NAME] 1:44 PM" at bounding box center [331, 219] width 252 height 10
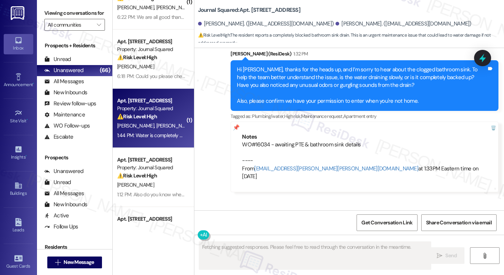
click at [318, 214] on div "[PERSON_NAME] 1:44 PM" at bounding box center [331, 219] width 252 height 10
click at [365, 230] on div "Water is completely backing up. No gurgling or unusual odors. Yes, the team has…" at bounding box center [329, 234] width 234 height 8
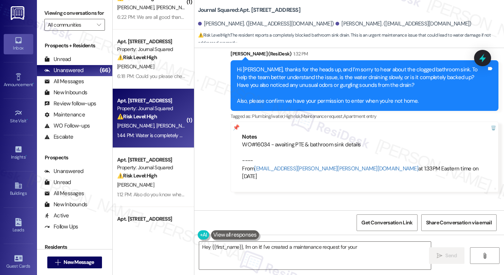
click at [365, 230] on div "Water is completely backing up. No gurgling or unusual odors. Yes, the team has…" at bounding box center [329, 234] width 234 height 8
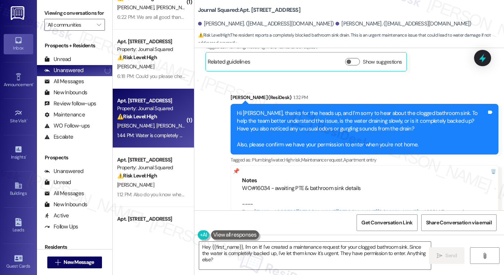
scroll to position [9180, 0]
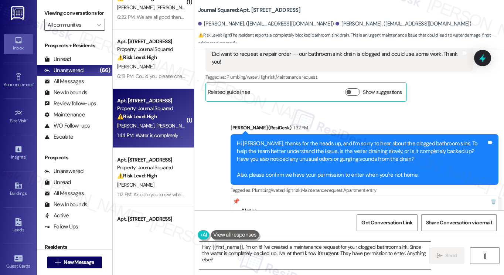
click at [253, 10] on b "Journal Squared: Apt. 2102, [STREET_ADDRESS]" at bounding box center [249, 10] width 102 height 8
copy b "2102"
drag, startPoint x: 69, startPoint y: 13, endPoint x: 83, endPoint y: 10, distance: 14.1
click at [69, 13] on label "Viewing conversations for" at bounding box center [74, 12] width 61 height 11
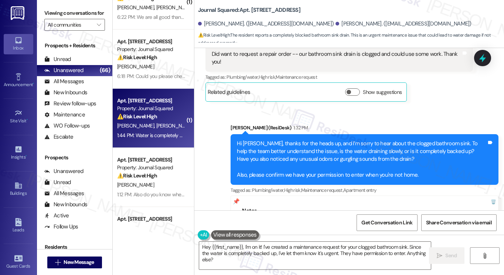
drag, startPoint x: 76, startPoint y: 9, endPoint x: 90, endPoint y: 9, distance: 14.4
click at [76, 9] on label "Viewing conversations for" at bounding box center [74, 12] width 61 height 11
click at [256, 8] on b "Journal Squared: Apt. 2102, [STREET_ADDRESS]" at bounding box center [249, 10] width 102 height 8
copy b "2102"
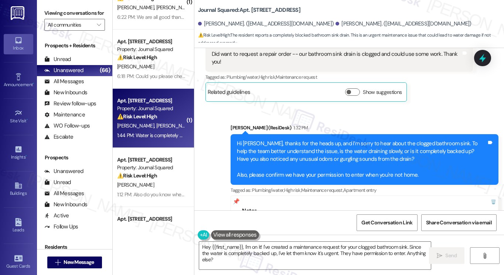
click at [70, 8] on label "Viewing conversations for" at bounding box center [74, 12] width 61 height 11
click at [68, 10] on label "Viewing conversations for" at bounding box center [74, 12] width 61 height 11
click at [69, 10] on label "Viewing conversations for" at bounding box center [74, 12] width 61 height 11
click at [74, 6] on div "Viewing conversations for All communities " at bounding box center [74, 19] width 75 height 38
click at [77, 9] on label "Viewing conversations for" at bounding box center [74, 12] width 61 height 11
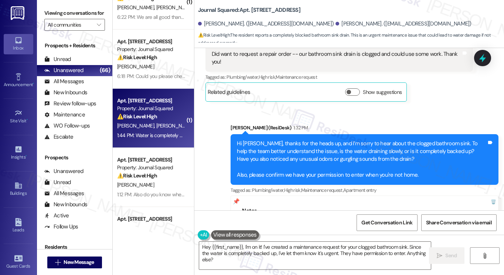
click at [249, 13] on b "Journal Squared: Apt. 2102, [STREET_ADDRESS]" at bounding box center [249, 10] width 102 height 8
click at [252, 10] on b "Journal Squared: Apt. 2102, [STREET_ADDRESS]" at bounding box center [249, 10] width 102 height 8
copy b "2102"
click at [66, 12] on label "Viewing conversations for" at bounding box center [74, 12] width 61 height 11
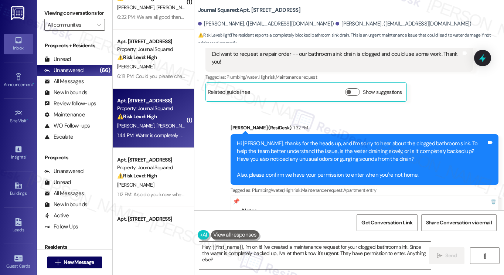
click at [82, 11] on label "Viewing conversations for" at bounding box center [74, 12] width 61 height 11
click at [73, 16] on label "Viewing conversations for" at bounding box center [74, 12] width 61 height 11
click at [81, 19] on label "Viewing conversations for" at bounding box center [74, 12] width 61 height 11
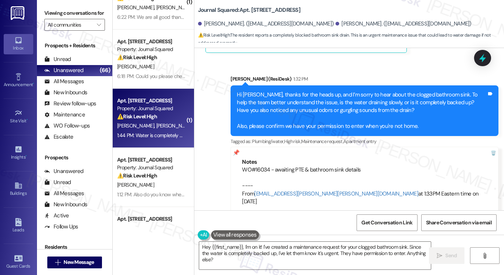
scroll to position [9291, 0]
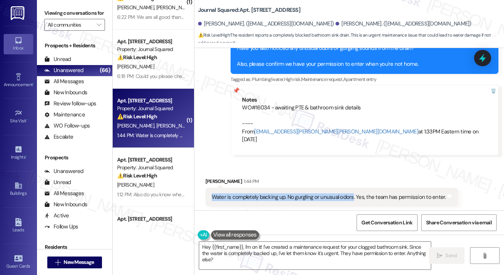
drag, startPoint x: 209, startPoint y: 128, endPoint x: 349, endPoint y: 131, distance: 139.2
click at [349, 193] on div "Water is completely backing up. No gurgling or unusual odors. Yes, the team has…" at bounding box center [329, 197] width 234 height 8
copy div "Water is completely backing up. No gurgling or unusual odors"
click at [54, 15] on label "Viewing conversations for" at bounding box center [74, 12] width 61 height 11
click at [72, 13] on label "Viewing conversations for" at bounding box center [74, 12] width 61 height 11
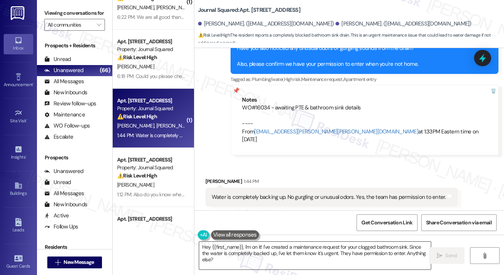
click at [256, 256] on textarea "Hey {{first_name}}, I'm on it! I've created a maintenance request for your clog…" at bounding box center [315, 255] width 232 height 28
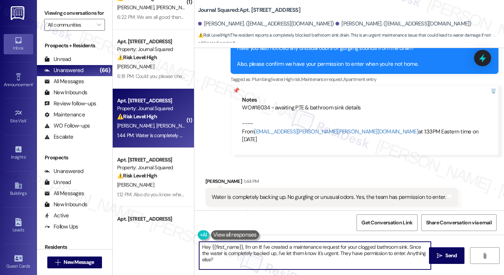
click at [256, 256] on textarea "Hey {{first_name}}, I'm on it! I've created a maintenance request for your clog…" at bounding box center [315, 255] width 232 height 28
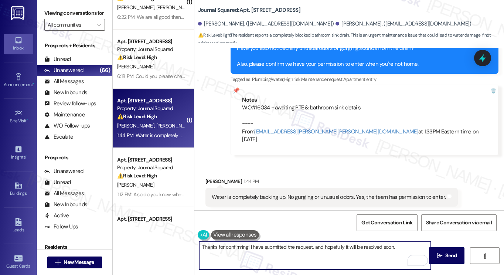
click at [403, 250] on textarea "Thanks for confirming! I have submitted the request, and hopefully it will be r…" at bounding box center [315, 255] width 232 height 28
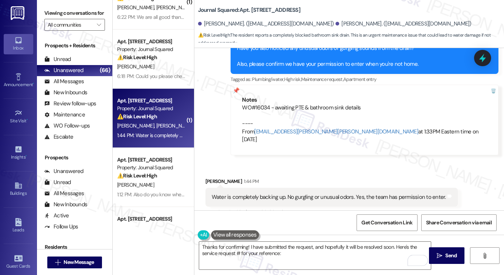
click at [77, 19] on label "Viewing conversations for" at bounding box center [74, 12] width 61 height 11
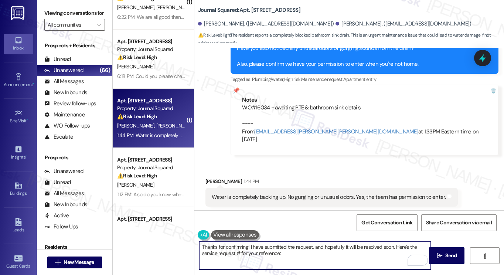
click at [291, 258] on textarea "Thanks for confirming! I have submitted the request, and hopefully it will be r…" at bounding box center [315, 255] width 232 height 28
paste textarea "16034"
type textarea "Thanks for confirming! I have submitted the request, and hopefully it will be r…"
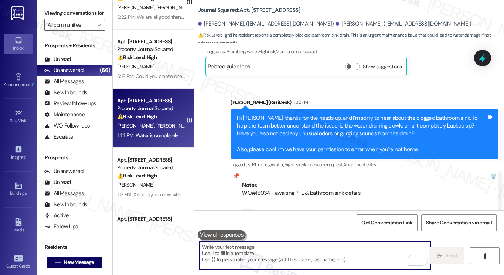
scroll to position [9166, 0]
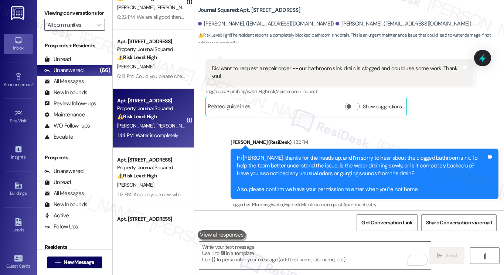
drag, startPoint x: 238, startPoint y: 174, endPoint x: 271, endPoint y: 175, distance: 33.3
click at [271, 210] on div "Notes WO#16034 - awaiting PTE & bathroom sink details ---- From [EMAIL_ADDRESS]…" at bounding box center [364, 245] width 268 height 71
copy div "WO#16034 -"
click at [489, 210] on div at bounding box center [487, 216] width 21 height 12
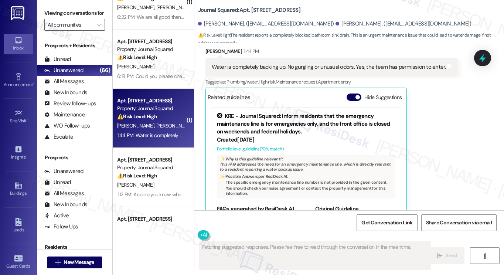
type textarea "Fetching suggested responses. Please feel free to read through the conversation…"
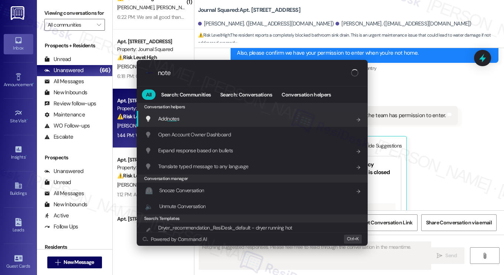
type input "notes"
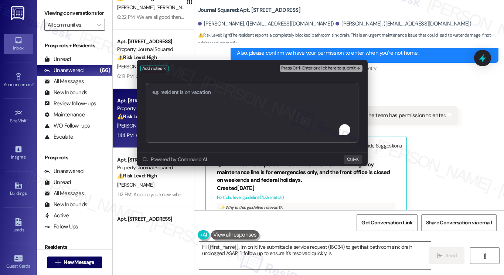
type textarea "Hi {{first_name}}, I'm on it! I've submitted a service request (16034) to get t…"
type textarea "WO#16034 -"
type textarea "Hi {{first_name}}, I'm on it! I've submitted a service request (16034) to get t…"
type textarea "WO#16034 -submitted"
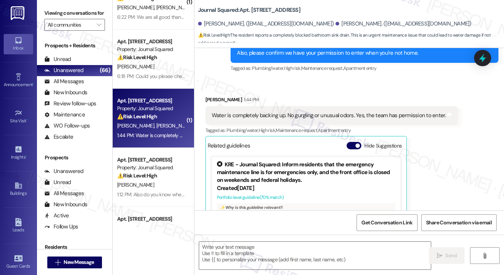
scroll to position [258, 0]
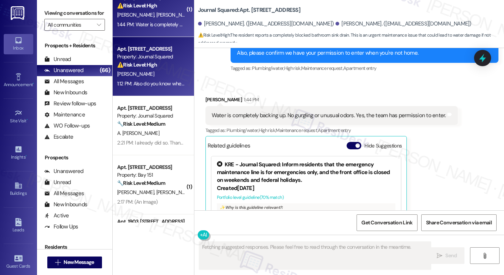
type textarea "Fetching suggested responses. Please feel free to read through the conversation…"
click at [147, 85] on div "1:12 PM: Also do you know where do I pay for the electricity and water fee? The…" at bounding box center [241, 83] width 249 height 7
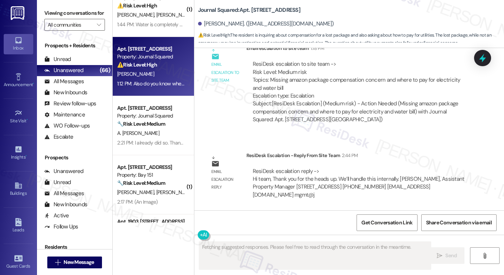
scroll to position [939, 0]
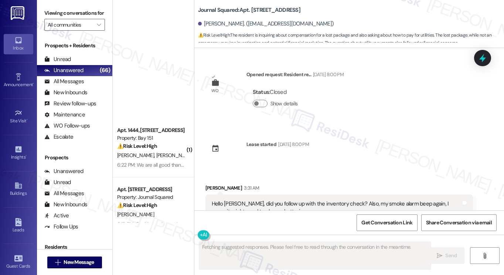
scroll to position [939, 0]
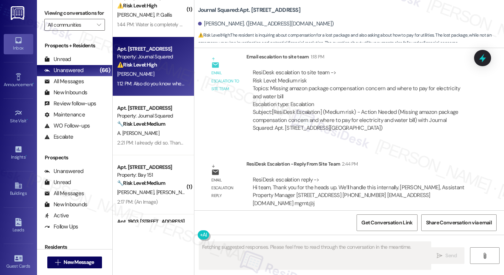
click at [181, 73] on div "[PERSON_NAME]" at bounding box center [151, 73] width 70 height 9
drag, startPoint x: 320, startPoint y: 78, endPoint x: 340, endPoint y: 84, distance: 20.8
click at [340, 84] on div "ResiDesk escalation to site team -> Risk Level: Medium risk Topics: Missing ama…" at bounding box center [360, 89] width 214 height 40
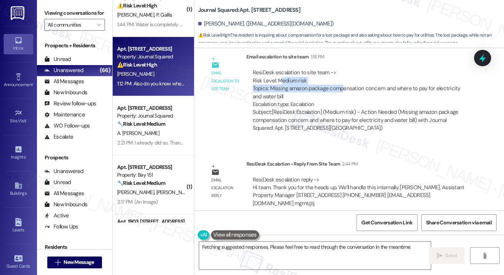
drag, startPoint x: 288, startPoint y: 176, endPoint x: 368, endPoint y: 191, distance: 80.7
click at [368, 191] on div "ResiDesk escalation reply -> Hi team, Thank you for the heads up. We’ll handle …" at bounding box center [360, 192] width 216 height 32
click at [395, 176] on div "ResiDesk escalation reply -> Hi team, Thank you for the heads up. We’ll handle …" at bounding box center [359, 191] width 212 height 31
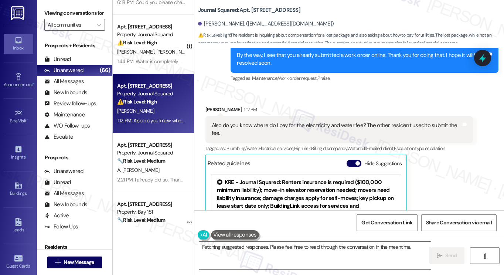
scroll to position [681, 0]
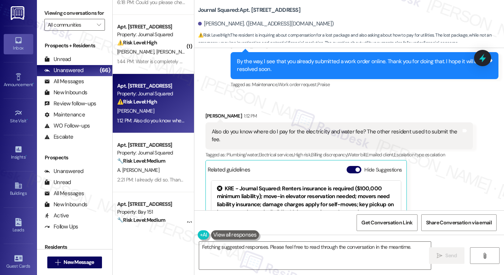
click at [311, 136] on div "Also do you know where do I pay for the electricity and water fee? The other re…" at bounding box center [339, 135] width 268 height 27
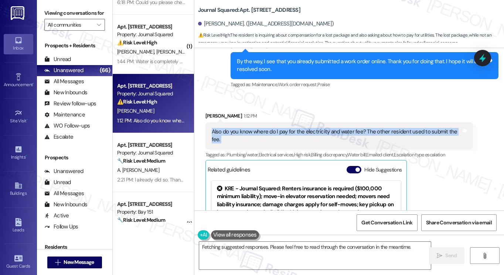
click at [311, 136] on div "Also do you know where do I pay for the electricity and water fee? The other re…" at bounding box center [339, 135] width 268 height 27
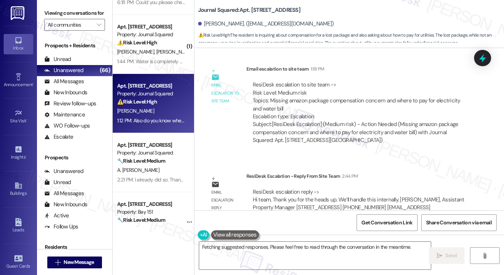
scroll to position [939, 0]
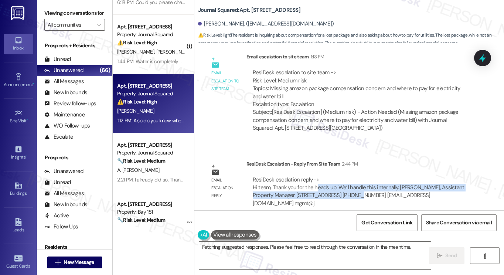
drag, startPoint x: 314, startPoint y: 177, endPoint x: 357, endPoint y: 186, distance: 43.5
click at [357, 186] on div "ResiDesk escalation reply -> Hi team, Thank you for the heads up. We’ll handle …" at bounding box center [359, 191] width 212 height 31
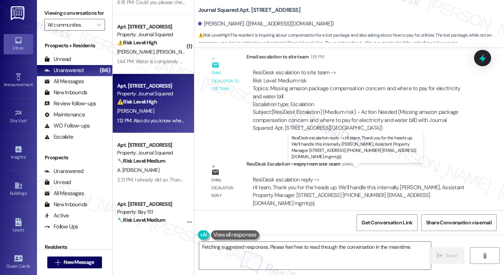
click at [359, 186] on div "ResiDesk escalation reply -> Hi team, Thank you for the heads up. We’ll handle …" at bounding box center [359, 191] width 212 height 31
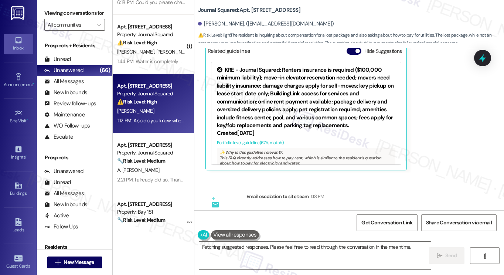
scroll to position [754, 0]
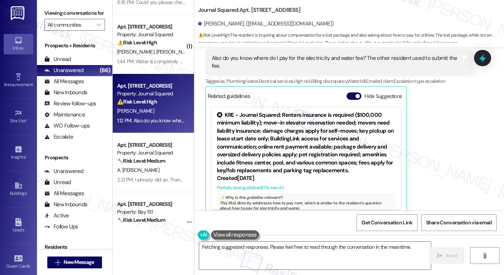
click at [75, 18] on label "Viewing conversations for" at bounding box center [74, 12] width 61 height 11
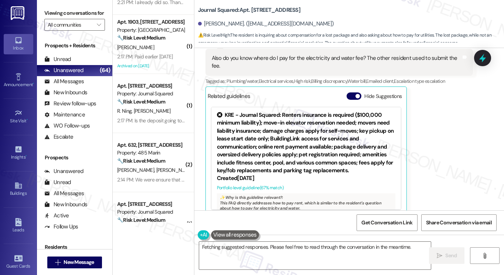
scroll to position [0, 0]
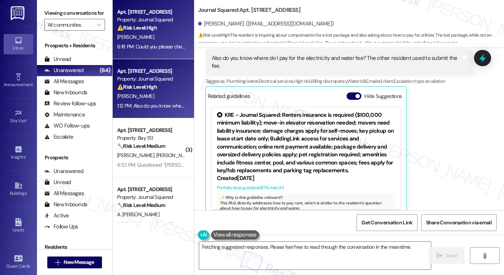
click at [160, 42] on div "Apt. [STREET_ADDRESS] Property: Journal Squared ⚠️ Risk Level: High The residen…" at bounding box center [153, 29] width 81 height 59
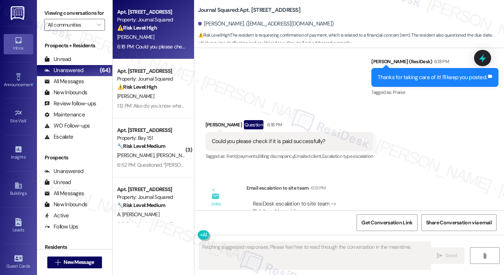
scroll to position [539, 0]
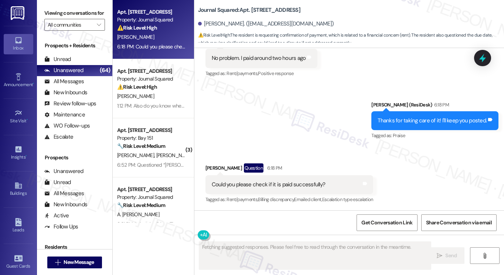
click at [265, 189] on div "Could you please check if it is paid successfully? Tags and notes" at bounding box center [289, 184] width 168 height 19
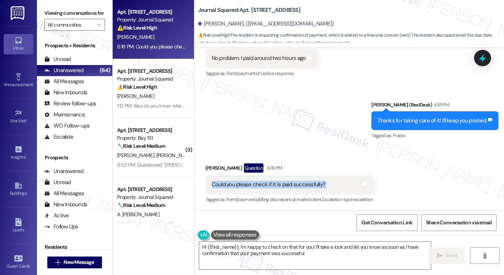
type textarea "Hi {{first_name}}, I'm happy to check on that for you! I'll take a look and let…"
click at [380, 119] on div "Thanks for taking care of it! I'll keep you posted." at bounding box center [431, 121] width 109 height 8
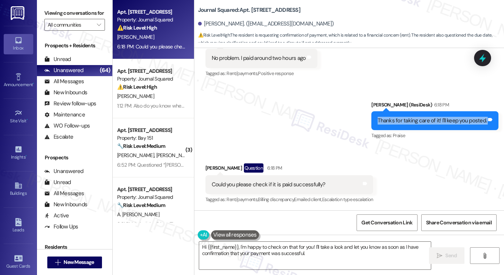
click at [380, 119] on div "Thanks for taking care of it! I'll keep you posted." at bounding box center [431, 121] width 109 height 8
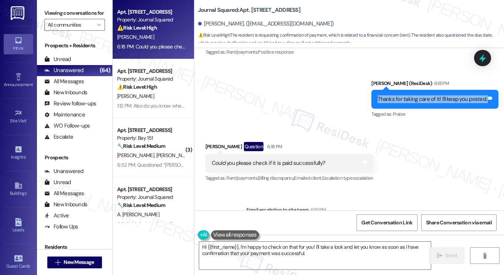
scroll to position [630, 0]
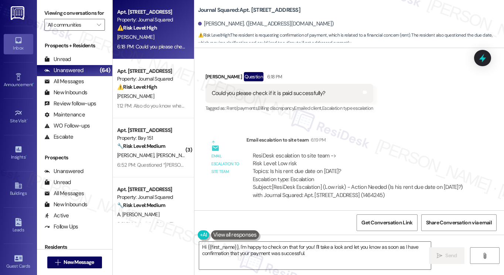
click at [267, 88] on div "Could you please check if it is paid successfully? Tags and notes" at bounding box center [289, 93] width 168 height 19
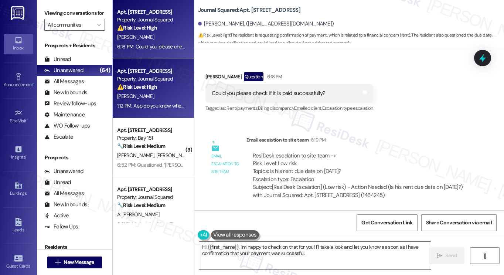
click at [174, 112] on div "Apt. [STREET_ADDRESS] Property: Journal Squared ⚠️ Risk Level: High The residen…" at bounding box center [153, 88] width 81 height 59
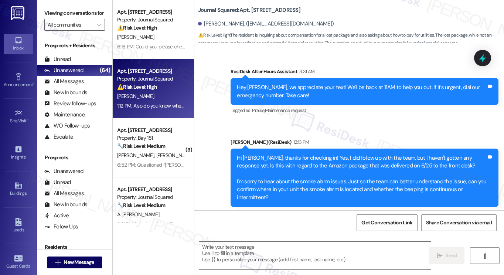
type textarea "Fetching suggested responses. Please feel free to read through the conversation…"
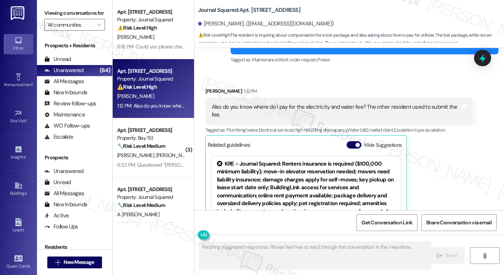
scroll to position [682, 0]
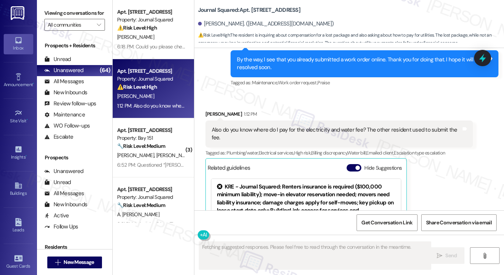
click at [290, 123] on div "Also do you know where do I pay for the electricity and water fee? The other re…" at bounding box center [339, 133] width 268 height 27
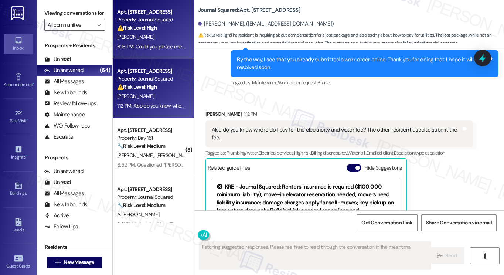
click at [136, 44] on div "6:18 PM: Could you please check if it is paid successfully? 6:18 PM: Could you …" at bounding box center [178, 46] width 123 height 7
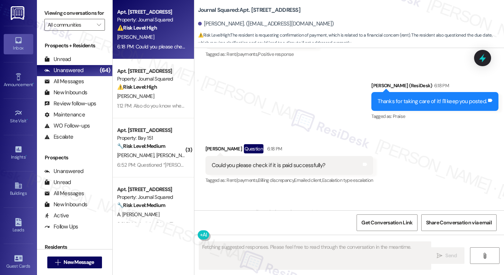
scroll to position [539, 0]
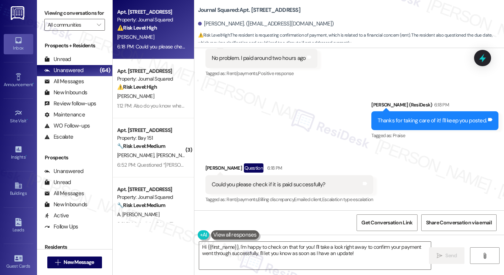
drag, startPoint x: 62, startPoint y: 8, endPoint x: 108, endPoint y: 34, distance: 52.5
click at [62, 8] on label "Viewing conversations for" at bounding box center [74, 12] width 61 height 11
click at [288, 254] on textarea "Hi {{first_name}}, I'm happy to check on that for you! I'll take a look right a…" at bounding box center [315, 255] width 232 height 28
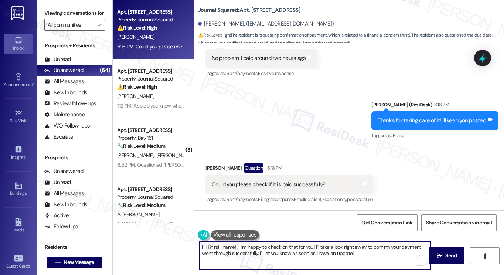
click at [288, 254] on textarea "Hi {{first_name}}, I'm happy to check on that for you! I'll take a look right a…" at bounding box center [315, 255] width 232 height 28
paste textarea "Did you receive a payment confirmation receipt yet, or has the payment already …"
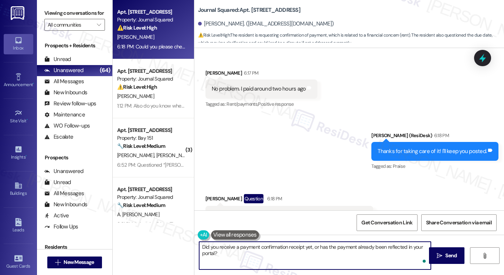
scroll to position [428, 0]
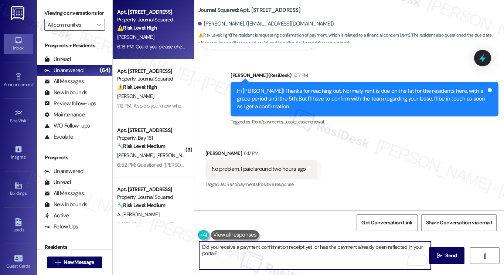
type textarea "Did you receive a payment confirmation receipt yet, or has the payment already …"
click at [344, 100] on div "Hi [PERSON_NAME]! Thanks for reaching out. Normally, rent is due on the 1st for…" at bounding box center [362, 99] width 250 height 24
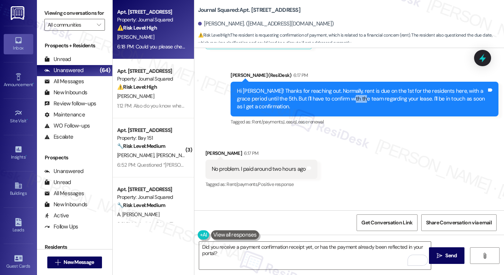
click at [344, 100] on div "Hi [PERSON_NAME]! Thanks for reaching out. Normally, rent is due on the 1st for…" at bounding box center [362, 99] width 250 height 24
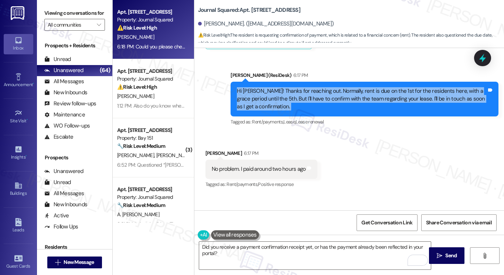
click at [344, 100] on div "Hi [PERSON_NAME]! Thanks for reaching out. Normally, rent is due on the 1st for…" at bounding box center [362, 99] width 250 height 24
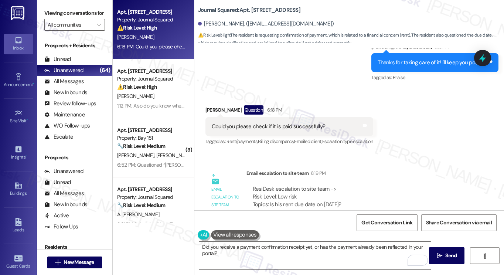
scroll to position [630, 0]
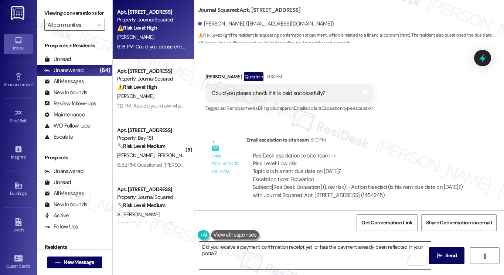
click at [236, 255] on textarea "Did you receive a payment confirmation receipt yet, or has the payment already …" at bounding box center [315, 255] width 232 height 28
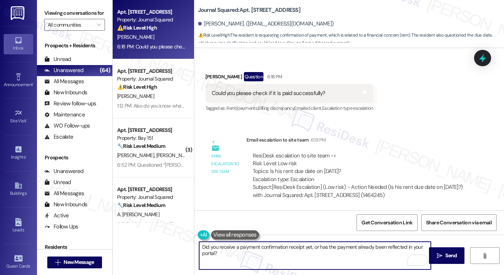
click at [266, 256] on textarea "Did you receive a payment confirmation receipt yet, or has the payment already …" at bounding box center [315, 255] width 232 height 28
drag, startPoint x: 393, startPoint y: 251, endPoint x: 418, endPoint y: 250, distance: 25.5
click at [393, 251] on textarea "Did you receive a payment confirmation receipt yet, or has the payment already …" at bounding box center [315, 255] width 232 height 28
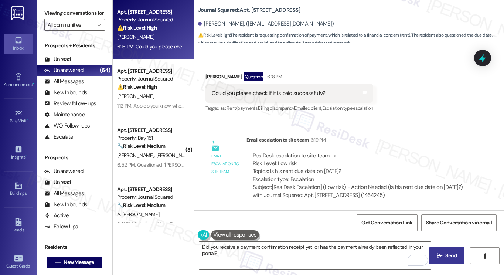
click at [436, 250] on button " Send" at bounding box center [447, 255] width 36 height 17
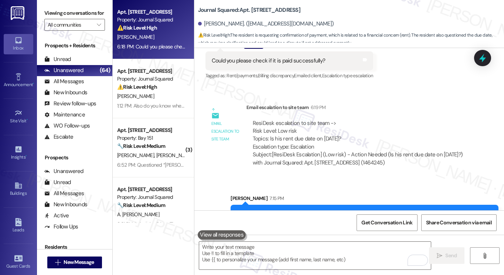
scroll to position [689, 0]
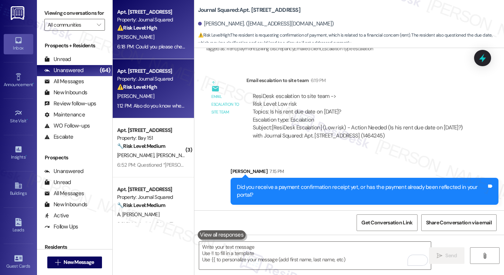
click at [144, 96] on div "[PERSON_NAME]" at bounding box center [151, 96] width 70 height 9
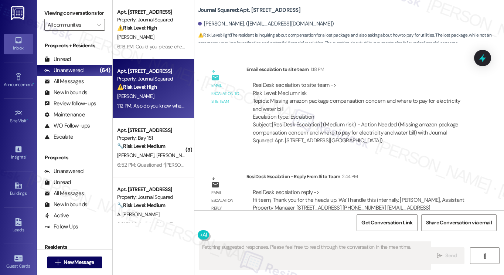
scroll to position [939, 0]
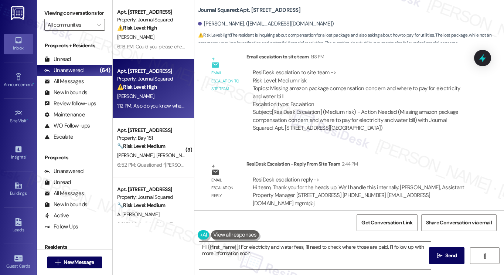
type textarea "Hi {{first_name}}! For electricity and water fees, I'll need to check where tho…"
click at [264, 180] on div "ResiDesk escalation reply -> Hi team, Thank you for the heads up. We’ll handle …" at bounding box center [359, 191] width 212 height 31
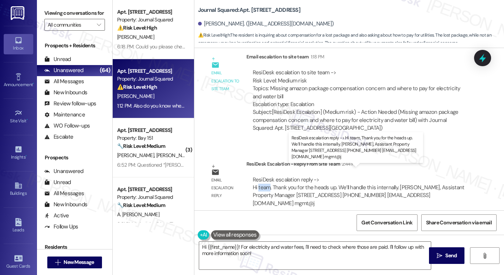
click at [265, 180] on div "ResiDesk escalation reply -> Hi team, Thank you for the heads up. We’ll handle …" at bounding box center [359, 191] width 212 height 31
click at [331, 181] on div "ResiDesk escalation reply -> Hi team, Thank you for the heads up. We’ll handle …" at bounding box center [359, 191] width 212 height 31
